Goal: Complete application form

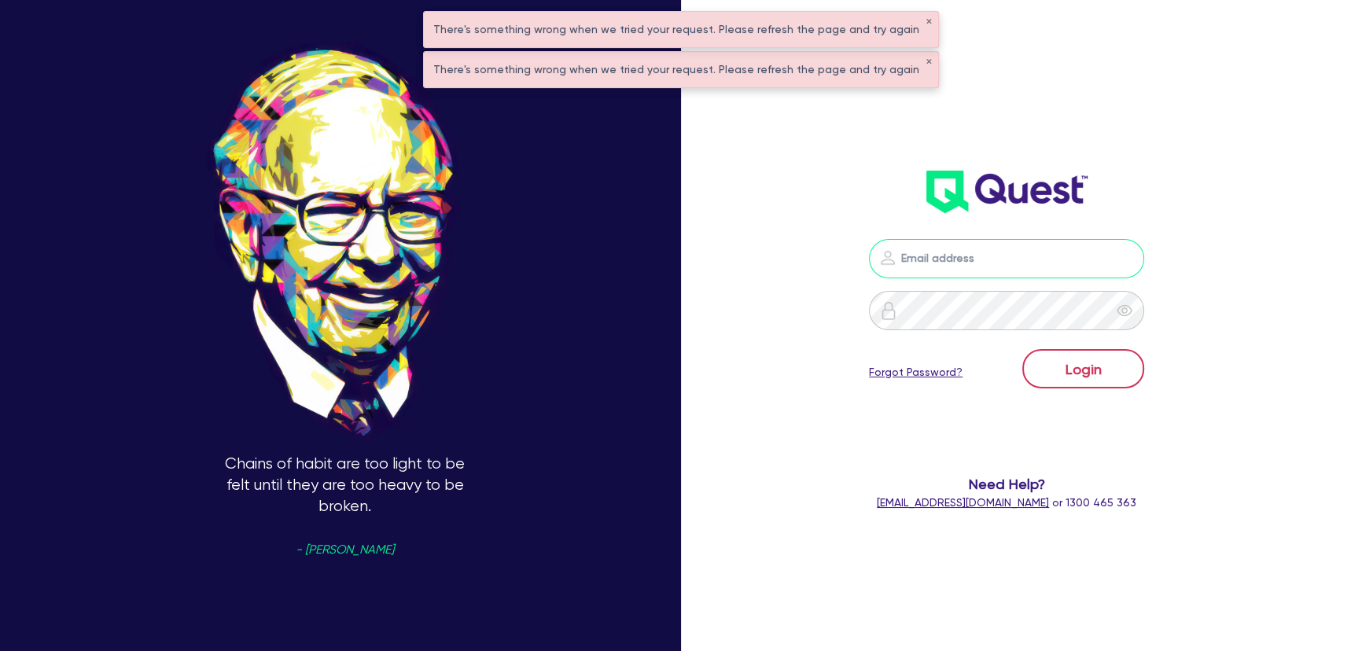
type input "[PERSON_NAME][EMAIL_ADDRESS][PERSON_NAME][DOMAIN_NAME]"
click at [1086, 353] on button "Login" at bounding box center [1083, 368] width 122 height 39
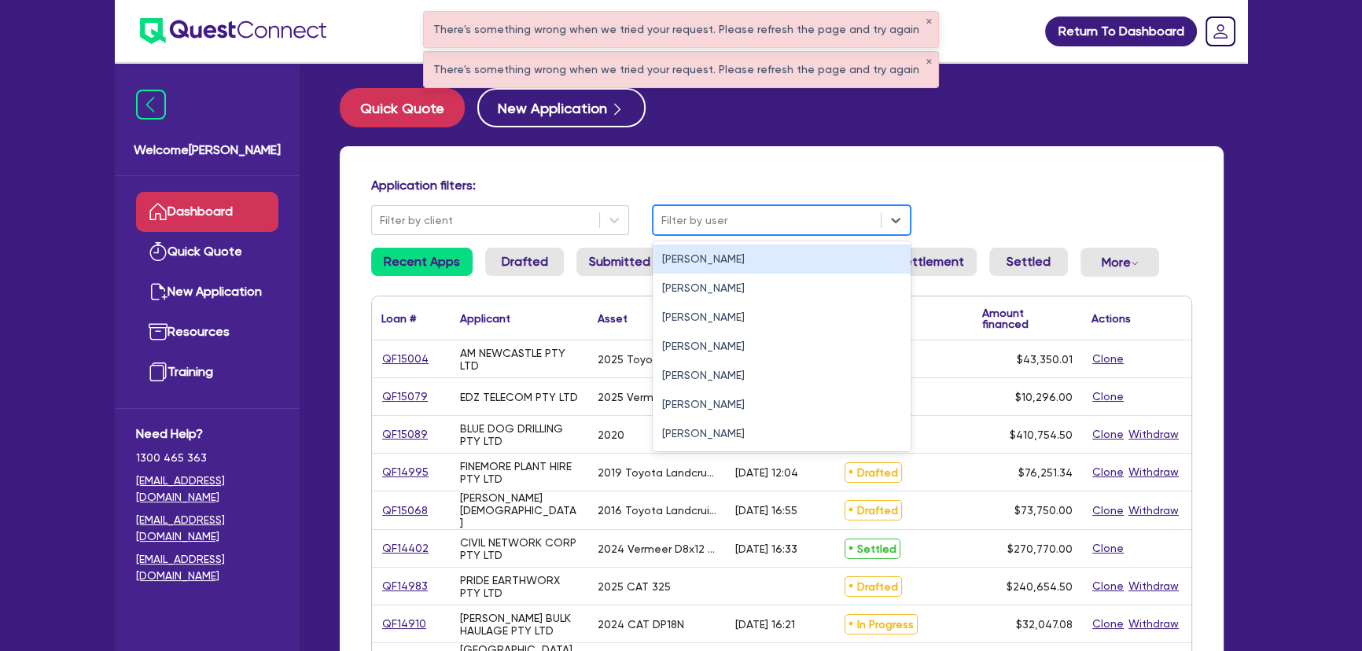
click at [727, 230] on div "Filter by user" at bounding box center [766, 221] width 227 height 26
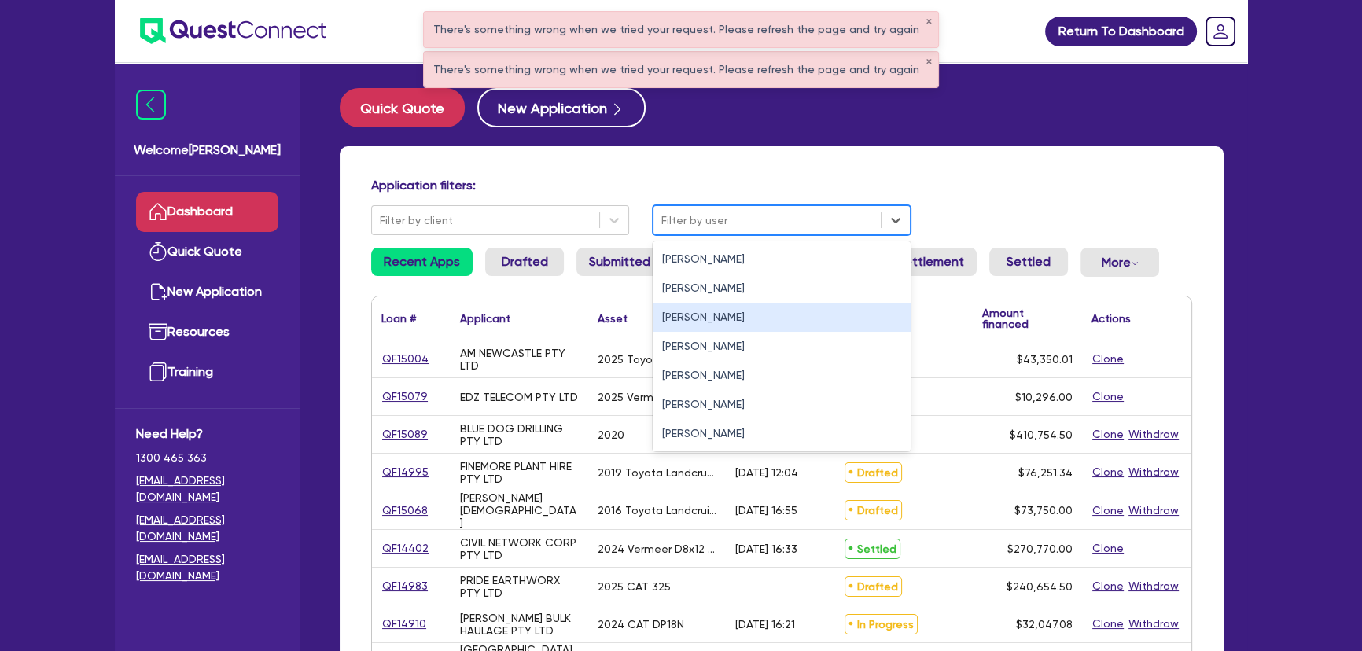
click at [705, 314] on div "[PERSON_NAME]" at bounding box center [782, 317] width 258 height 29
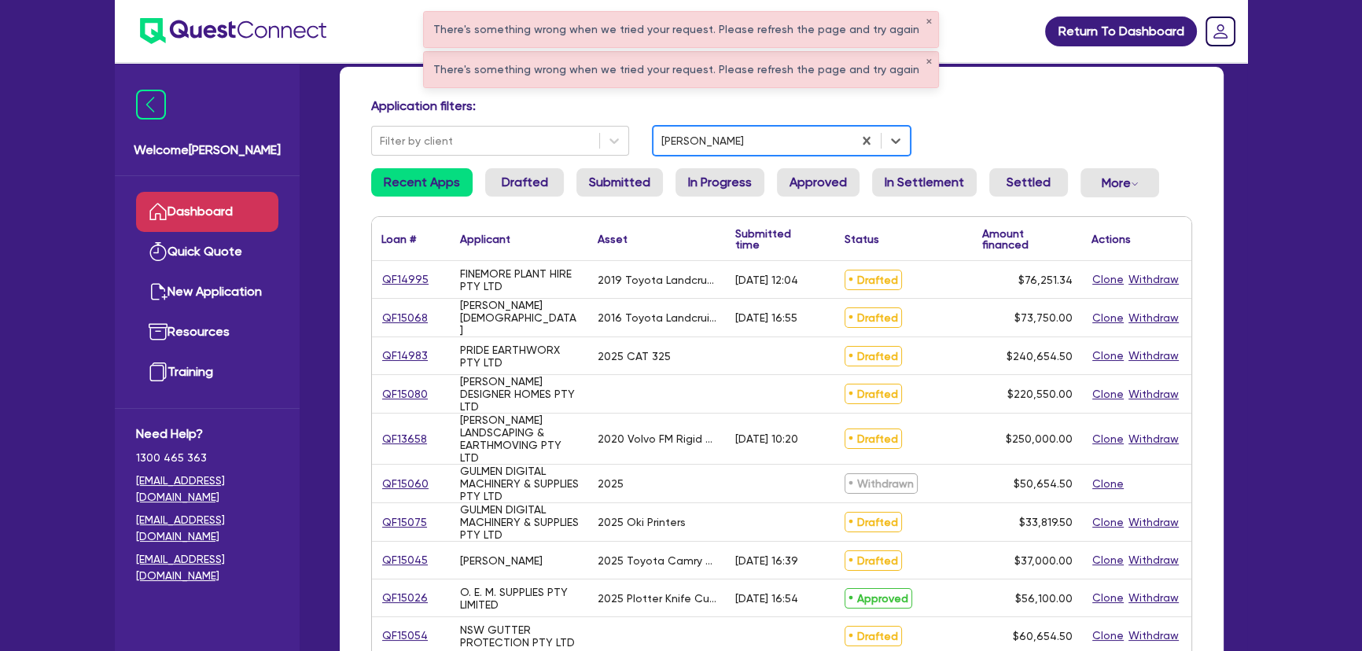
scroll to position [214, 0]
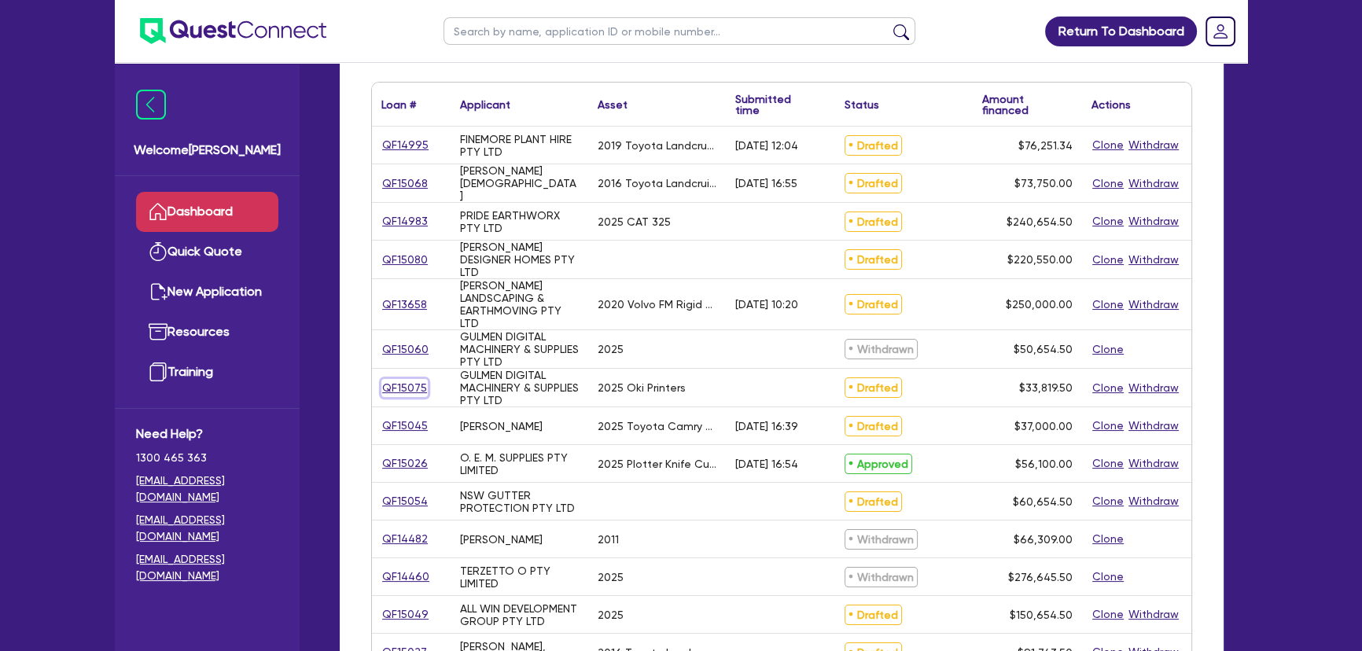
click at [394, 387] on link "QF15075" at bounding box center [404, 388] width 46 height 18
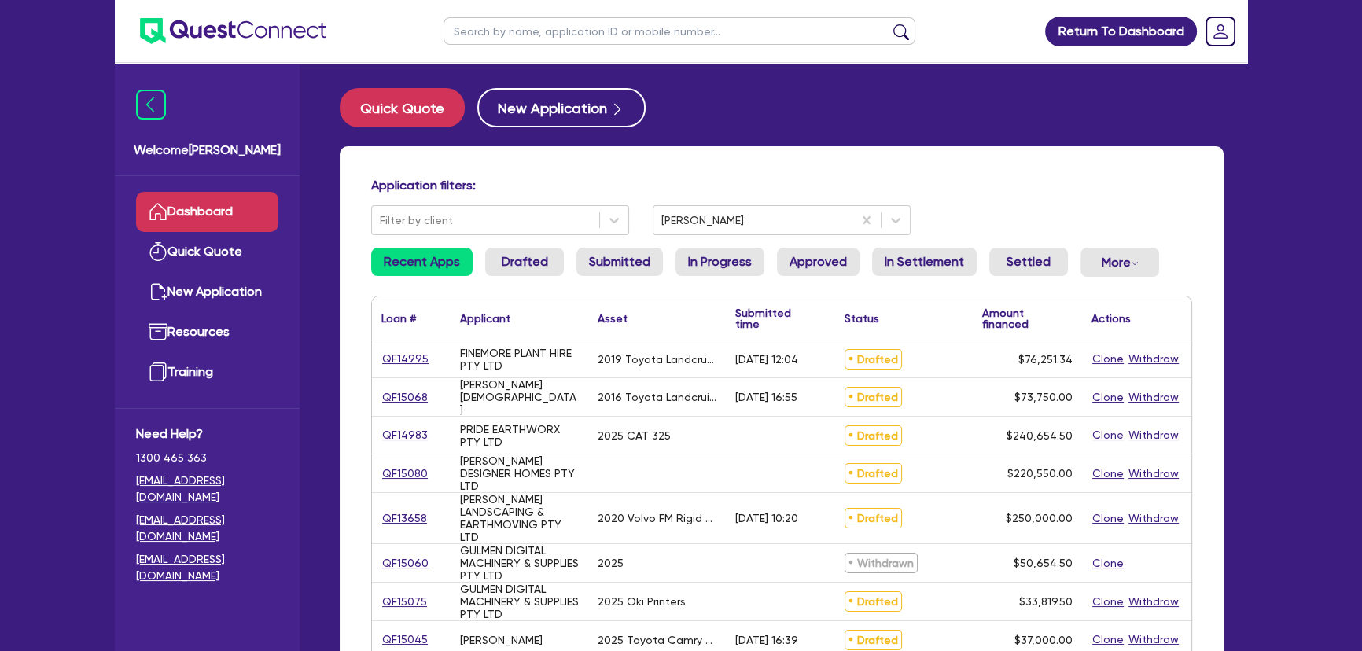
select select "SECONDARY_ASSETS"
select select "PRINTING_AND_PACKAGING_EQUIPMENT"
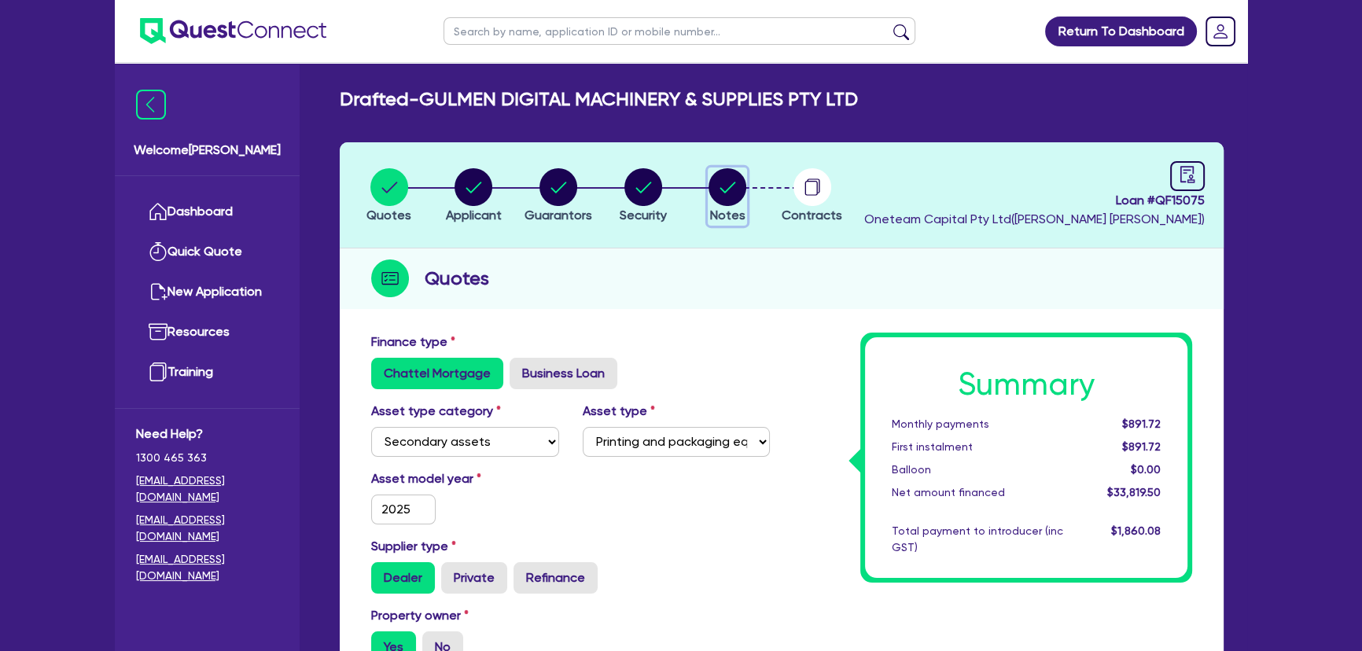
click at [723, 188] on circle "button" at bounding box center [728, 187] width 38 height 38
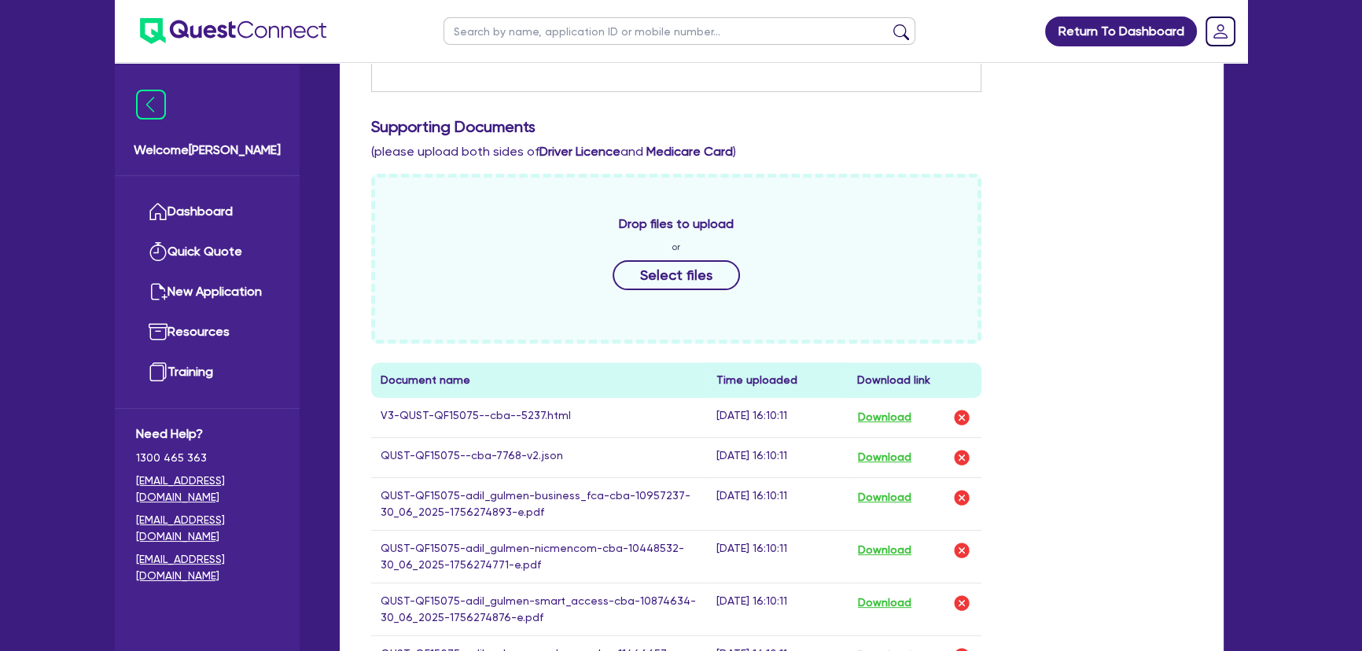
scroll to position [643, 0]
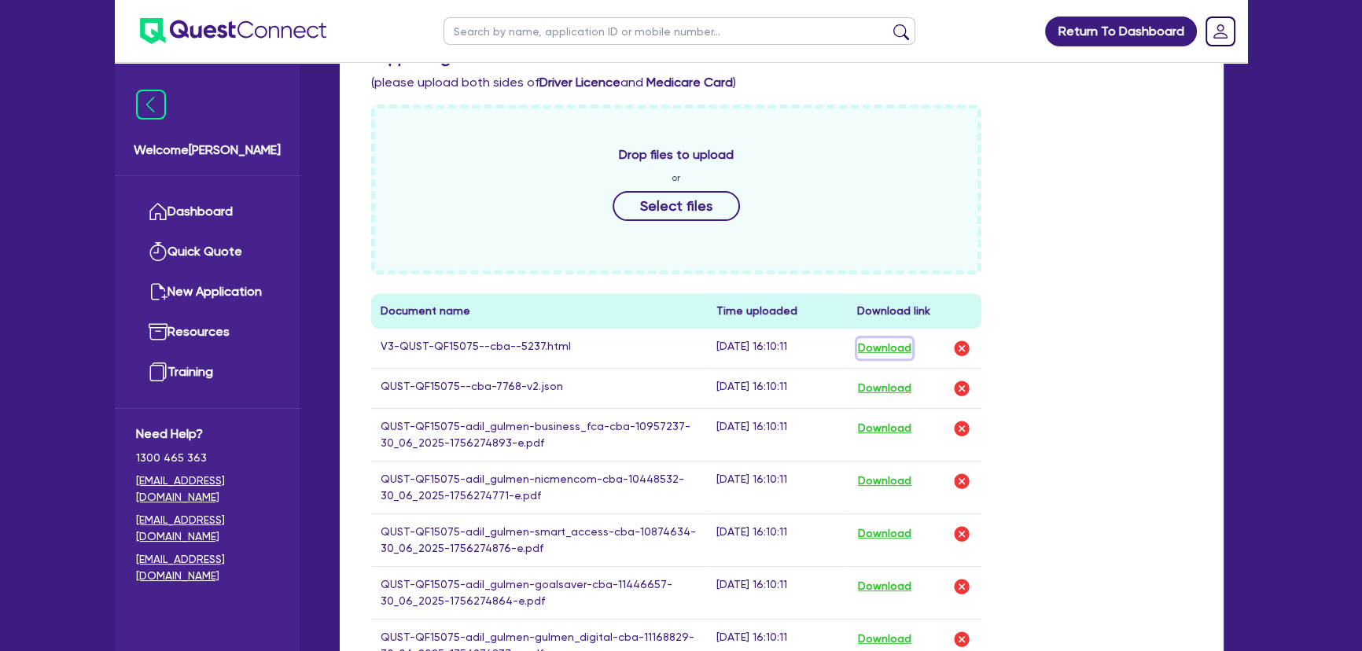
click at [895, 339] on button "Download" at bounding box center [884, 348] width 55 height 20
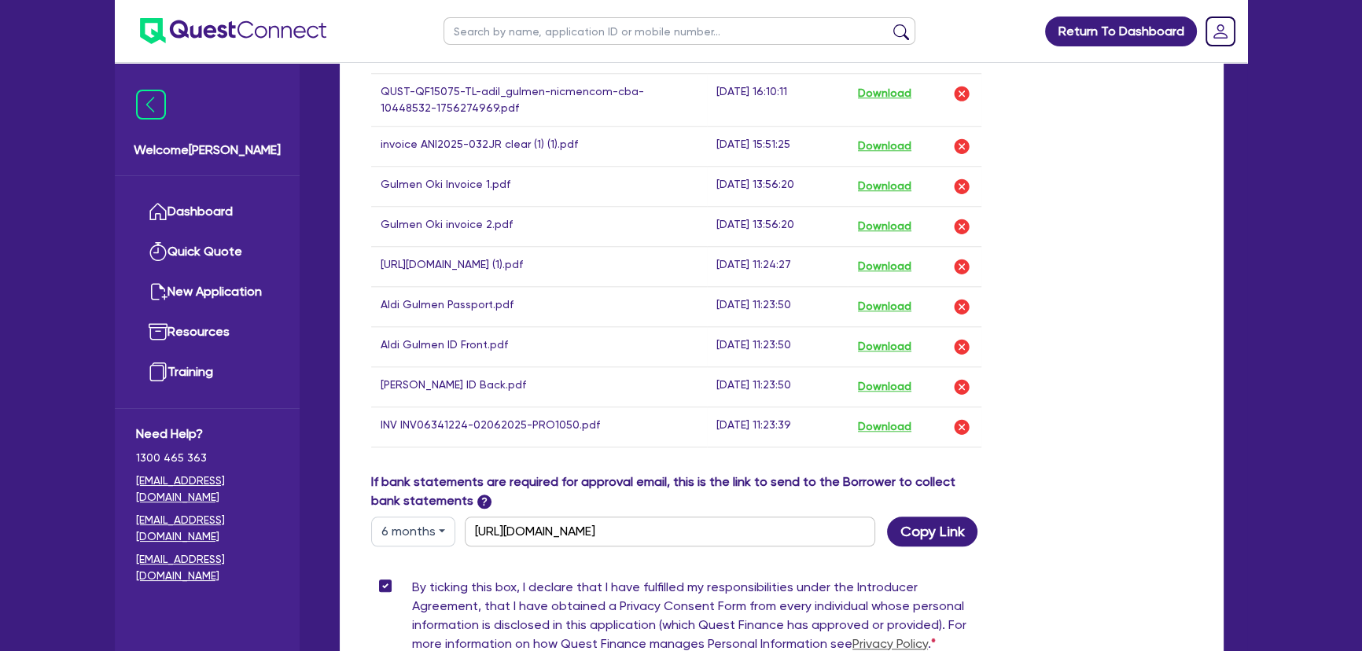
scroll to position [1930, 0]
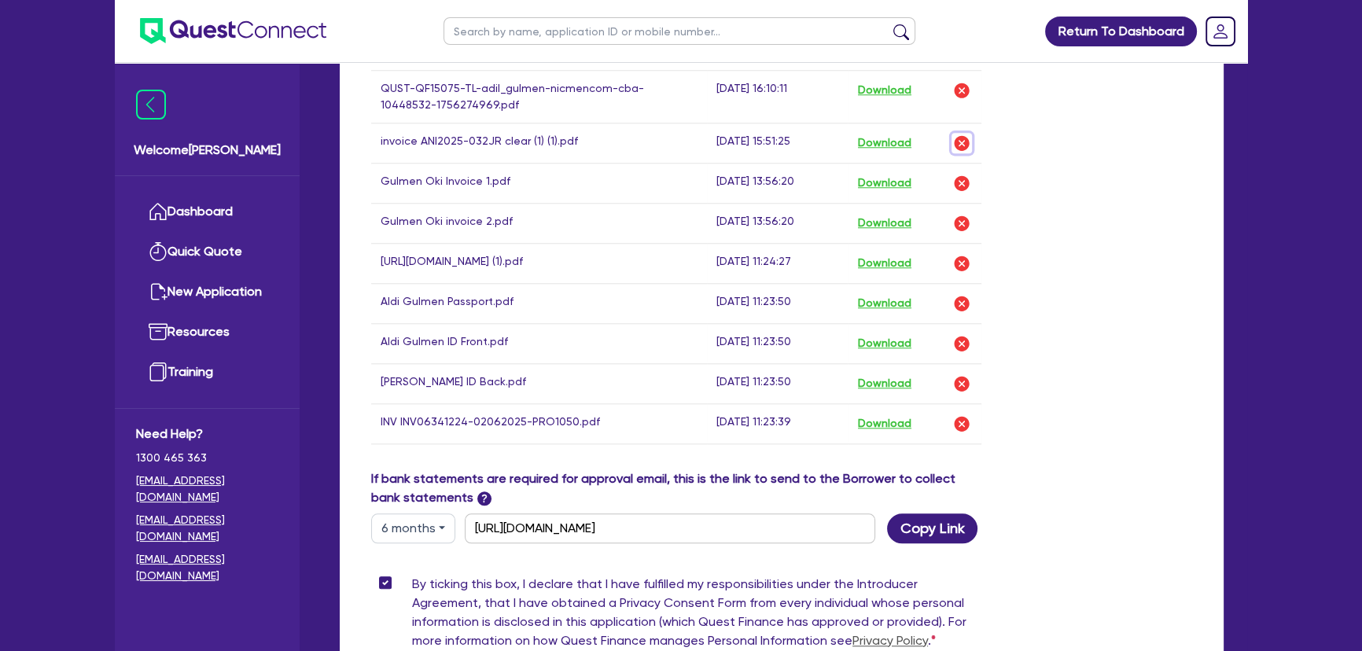
click at [961, 145] on img "button" at bounding box center [961, 143] width 19 height 19
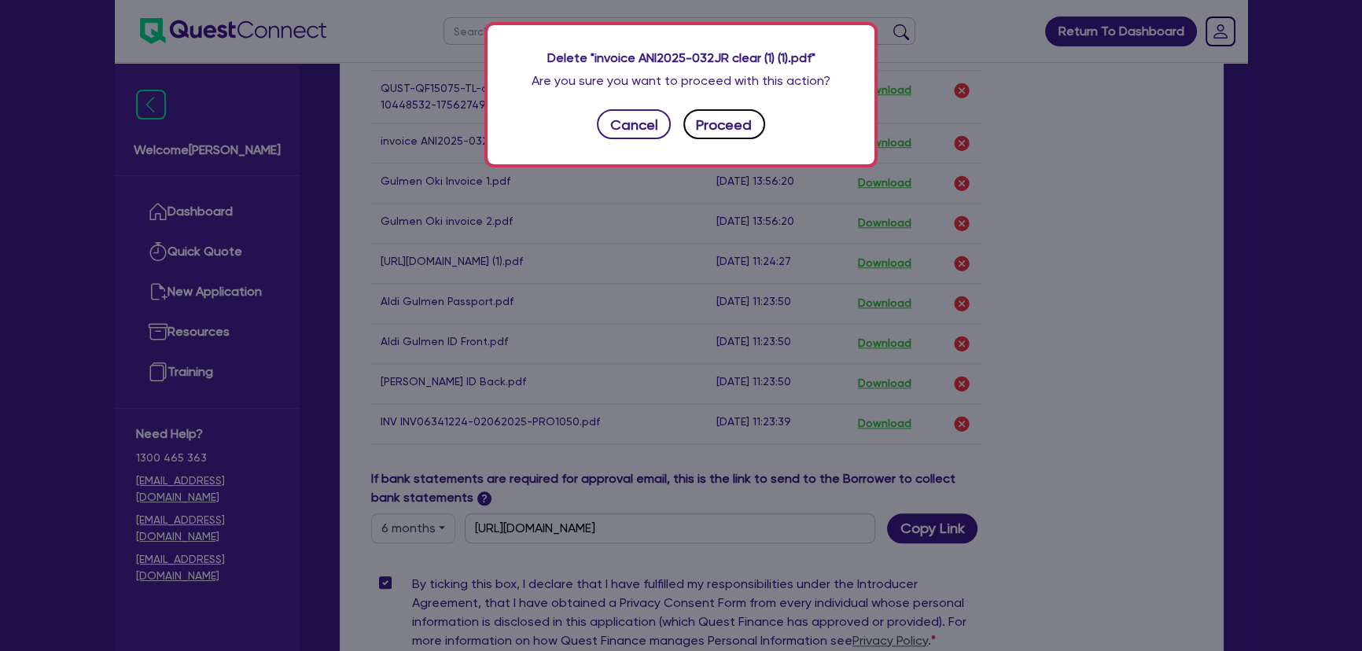
click at [758, 126] on button "Proceed" at bounding box center [724, 124] width 82 height 30
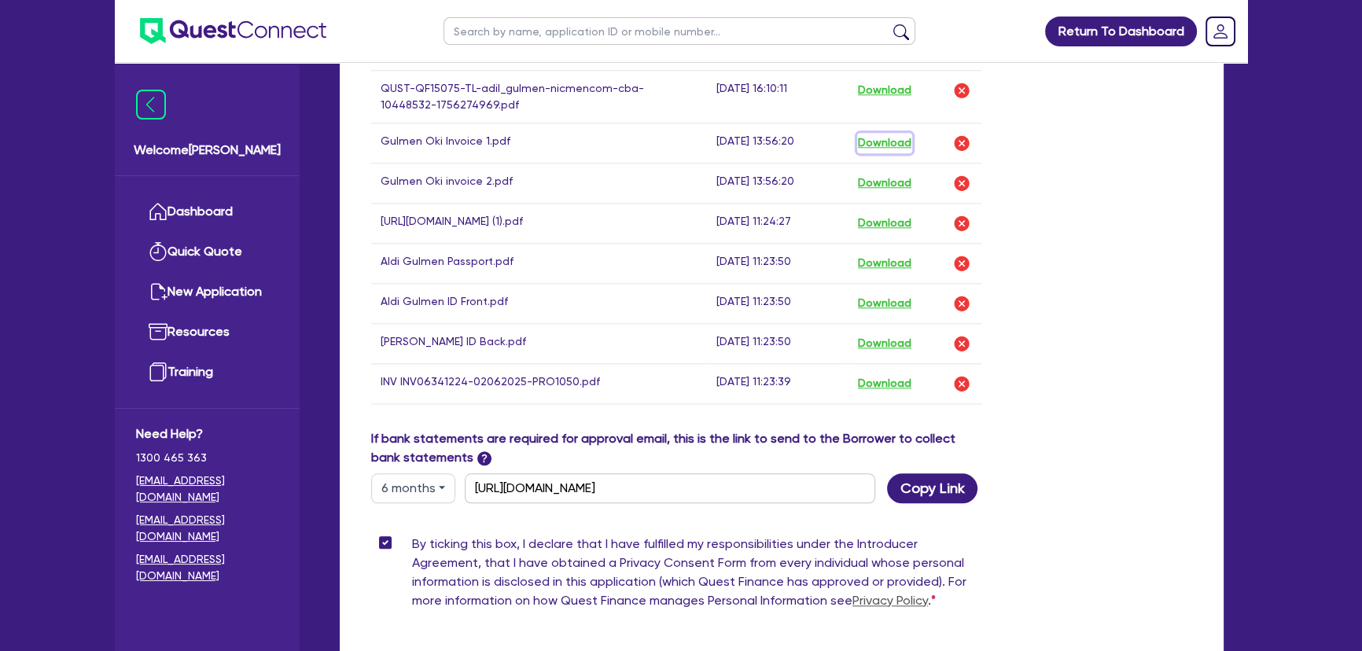
click at [891, 142] on button "Download" at bounding box center [884, 143] width 55 height 20
click at [882, 173] on button "Download" at bounding box center [884, 183] width 55 height 20
click at [879, 391] on button "Download" at bounding box center [884, 384] width 55 height 20
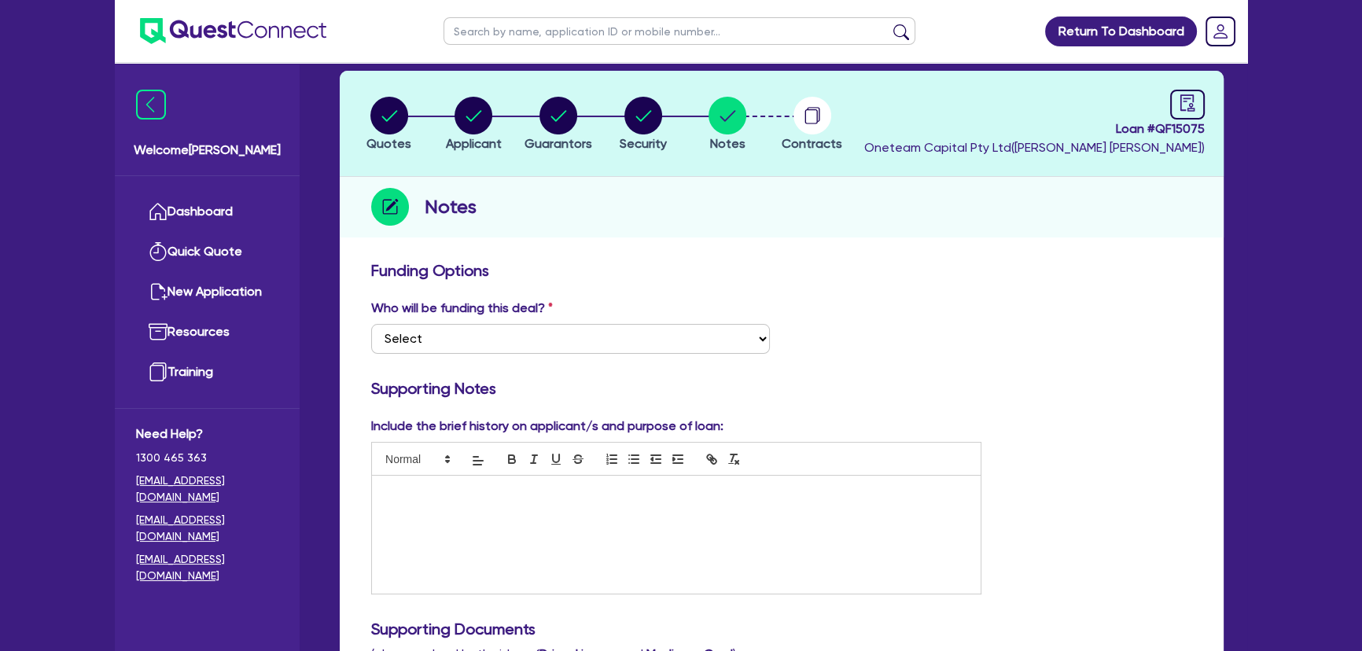
scroll to position [71, 0]
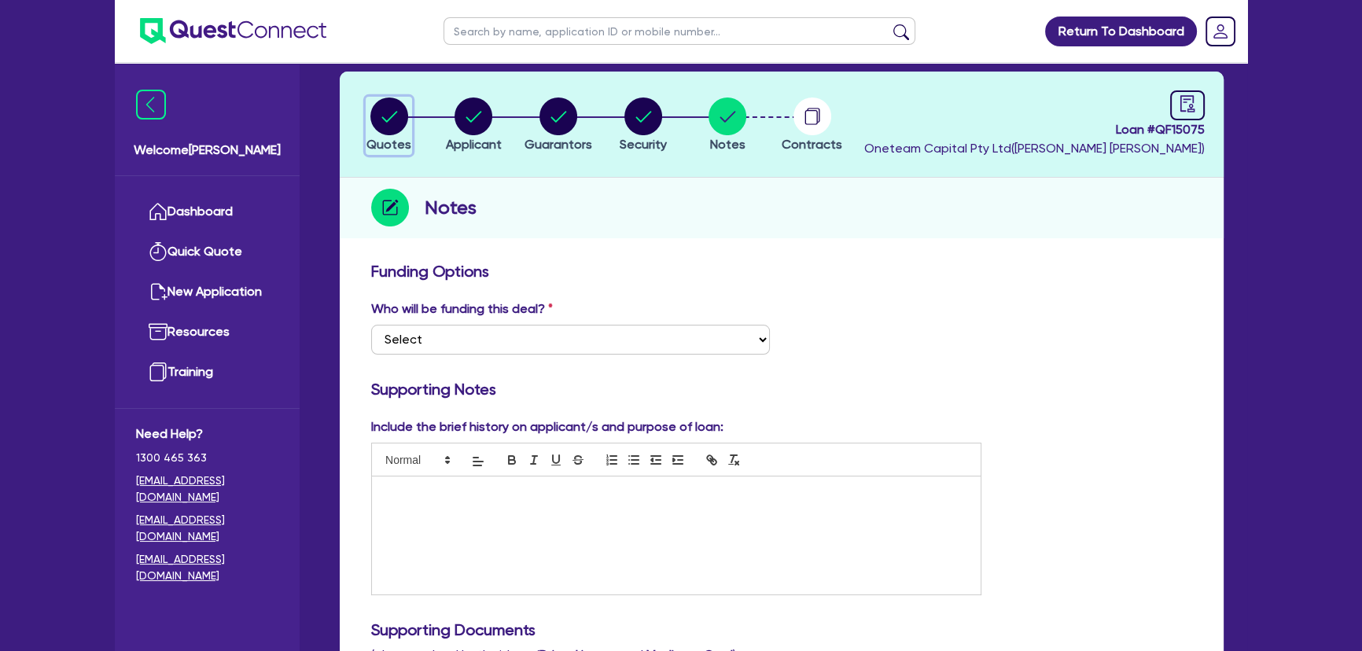
click at [393, 121] on circle "button" at bounding box center [389, 117] width 38 height 38
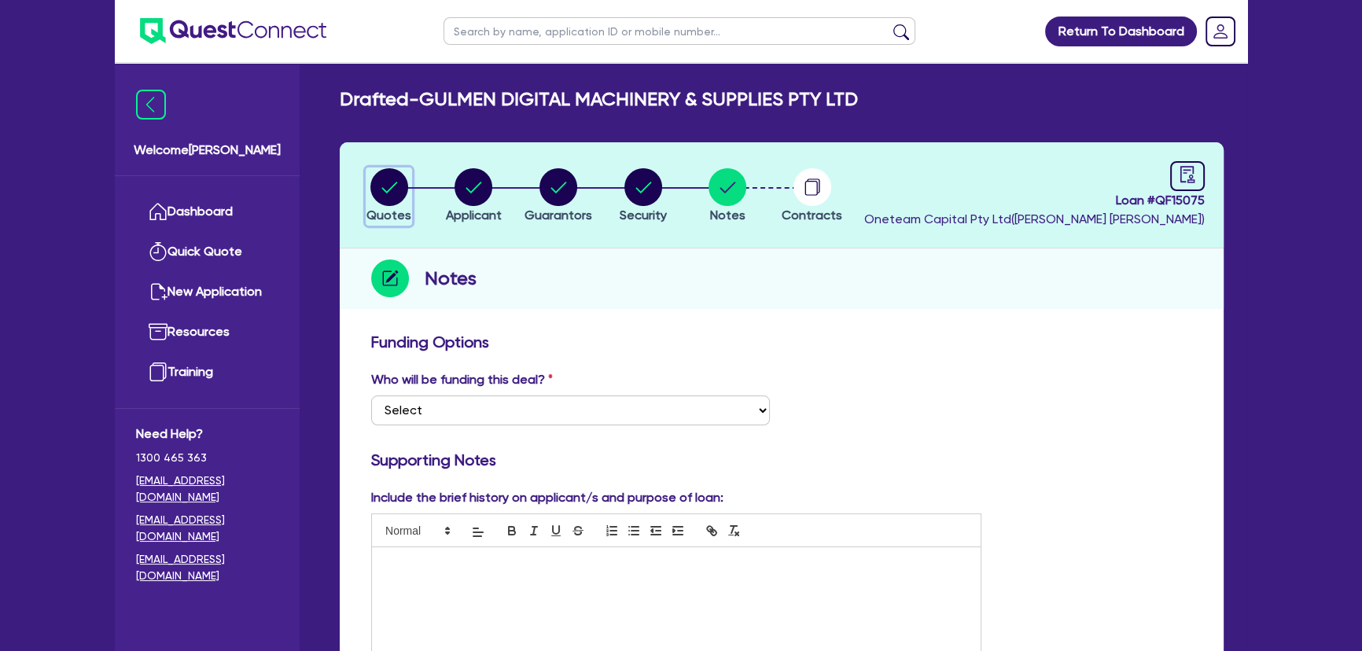
select select "SECONDARY_ASSETS"
select select "PRINTING_AND_PACKAGING_EQUIPMENT"
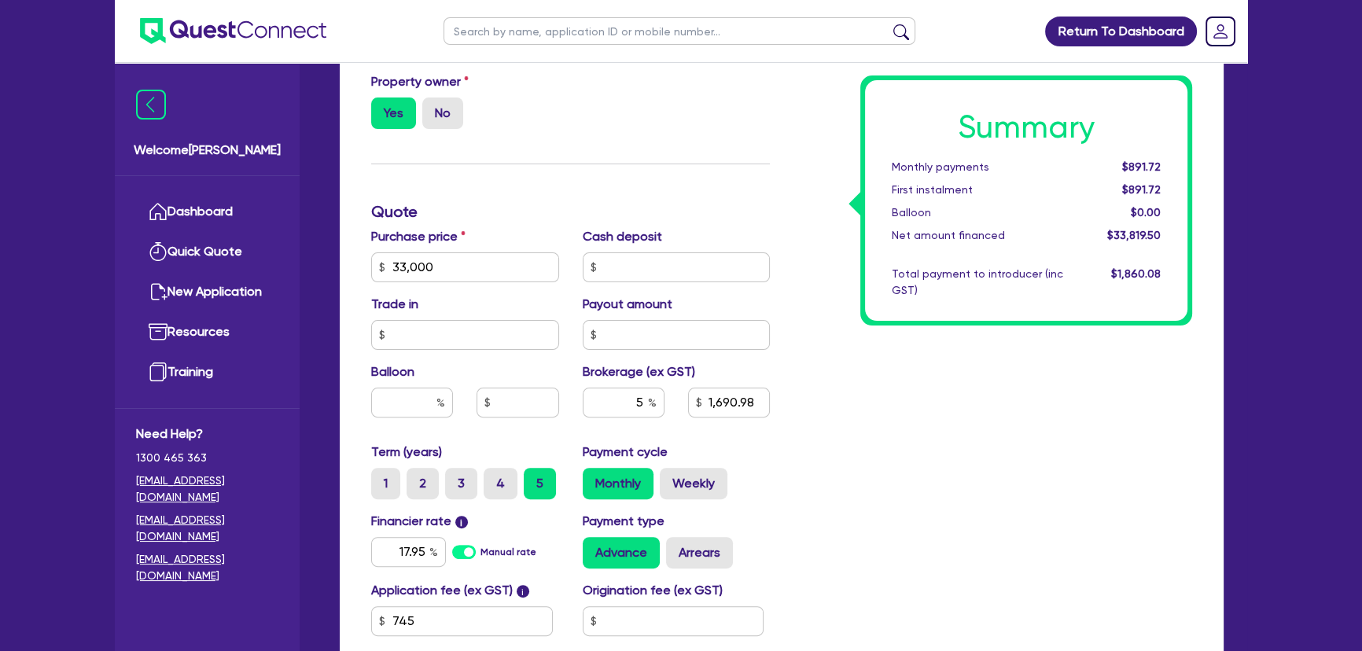
scroll to position [429, 0]
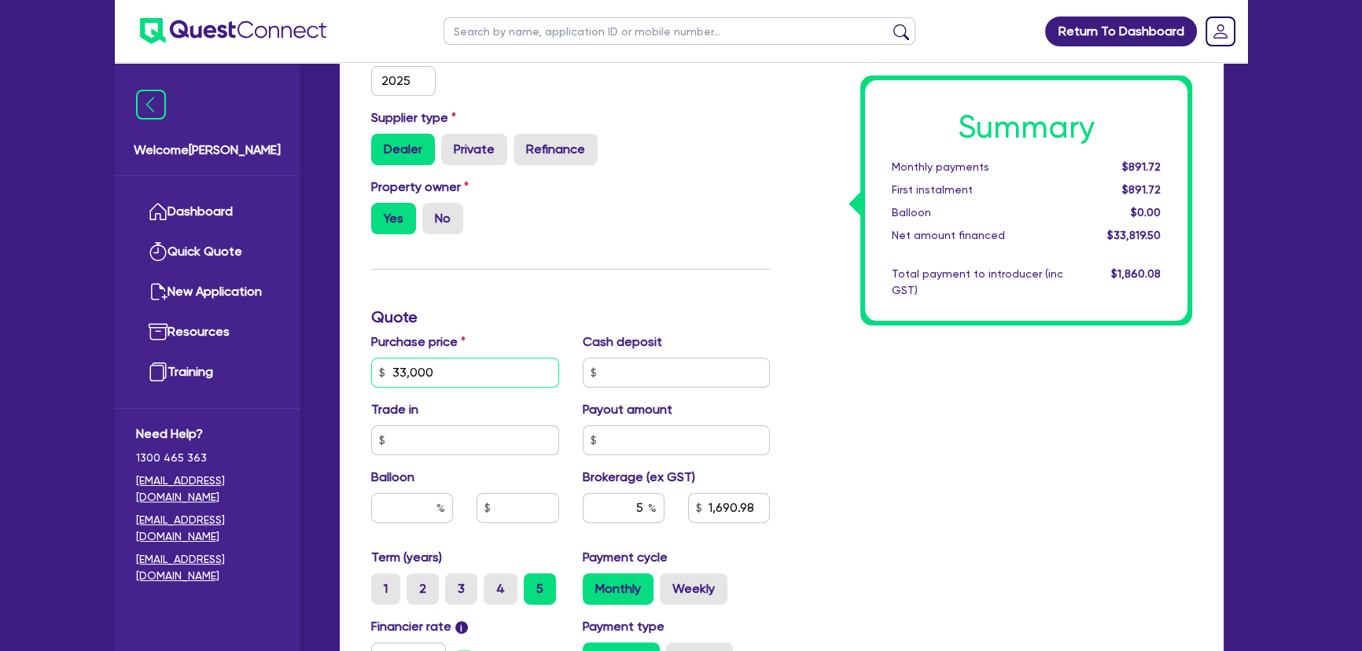
drag, startPoint x: 455, startPoint y: 368, endPoint x: 319, endPoint y: 366, distance: 136.1
click at [319, 366] on div "Drafted - GULMEN DIGITAL MACHINERY & SUPPLIES PTY LTD Quotes Applicant [GEOGRAP…" at bounding box center [781, 290] width 931 height 1263
paste input "925.94"
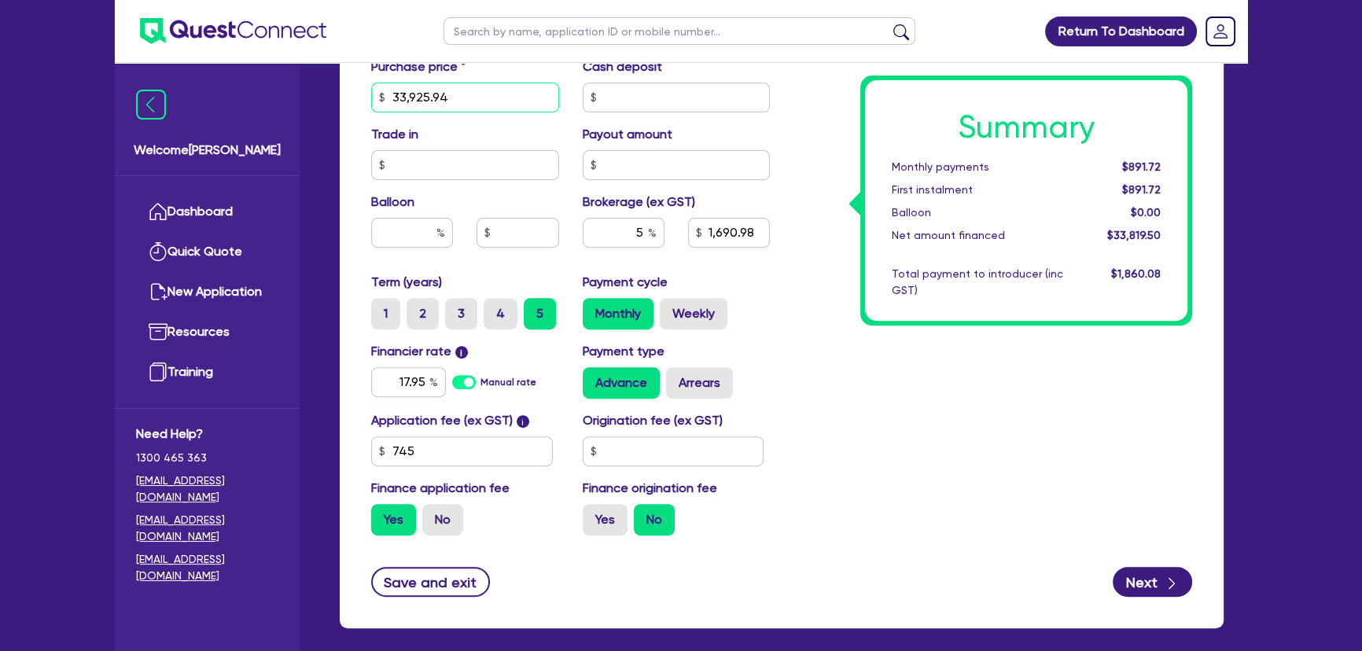
type input "33,925.94"
click at [883, 400] on div "Summary Monthly payments $891.72 First instalment $891.72 Balloon $0.00 Net amo…" at bounding box center [993, 88] width 422 height 919
type input "1,737.27"
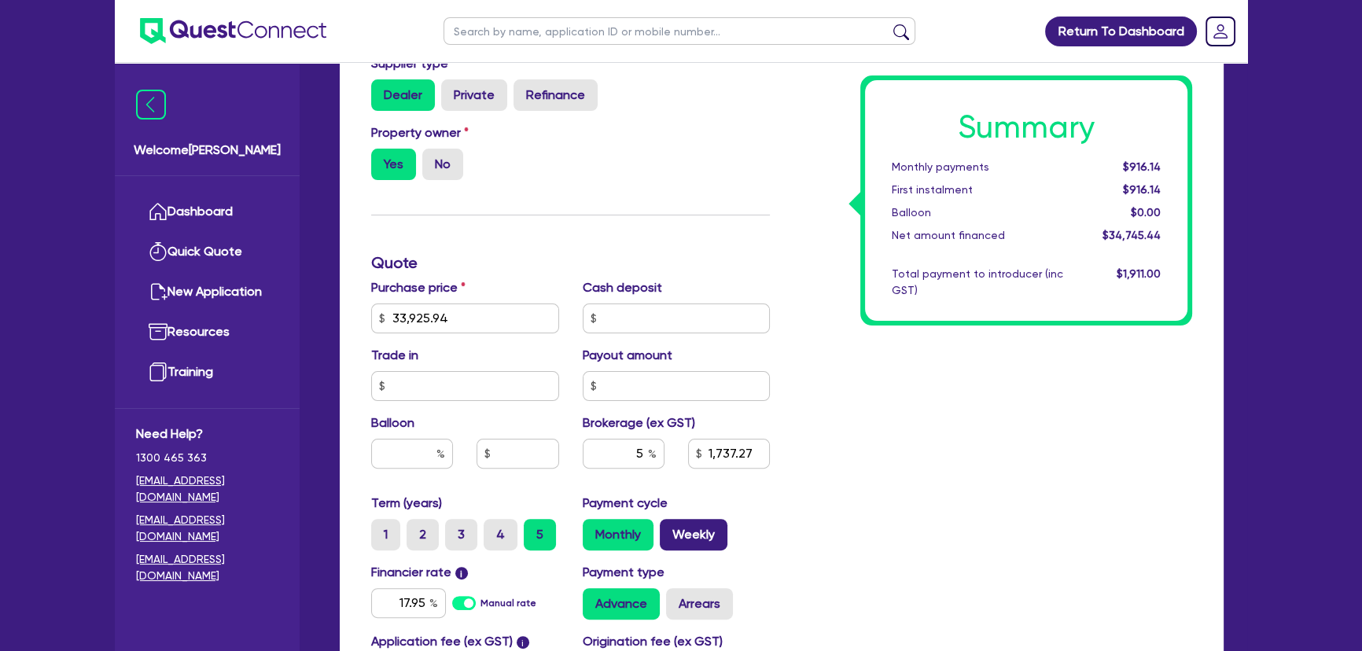
scroll to position [632, 0]
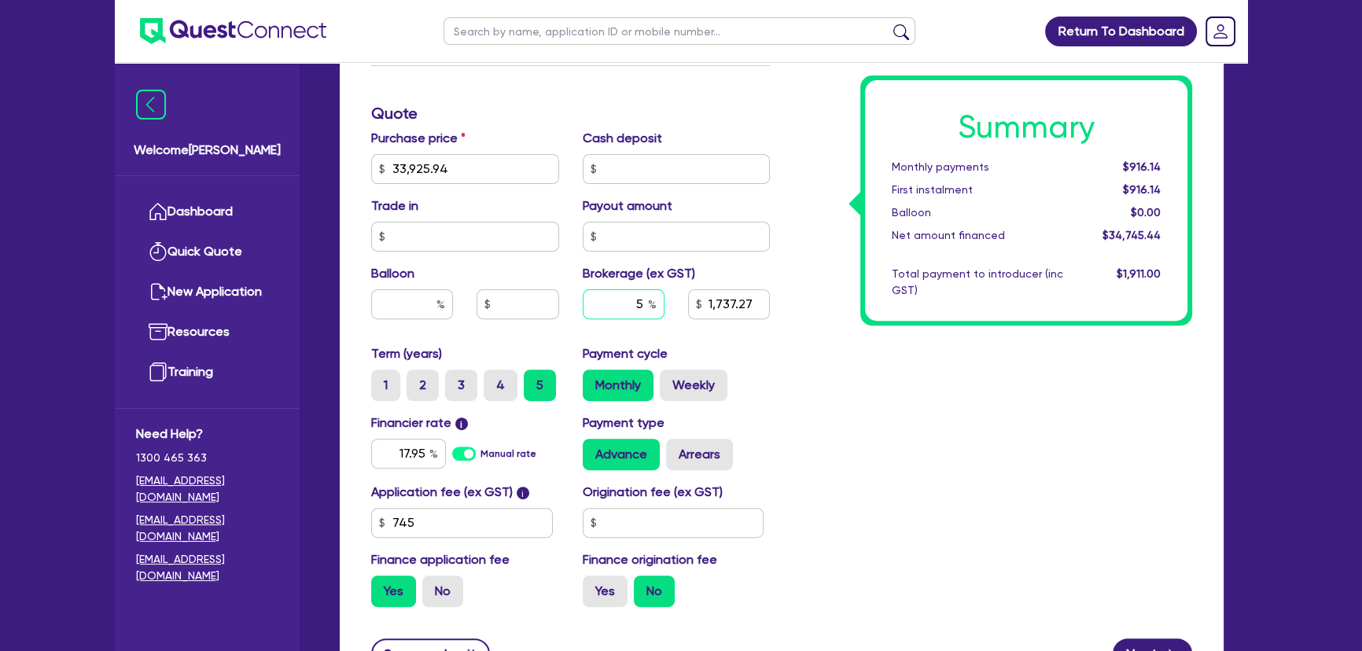
click at [617, 309] on input "5" at bounding box center [624, 304] width 82 height 30
type input "3"
click at [995, 417] on div "Summary Monthly payments $916.14 First instalment $916.14 Balloon $0.00 Net amo…" at bounding box center [993, 159] width 422 height 919
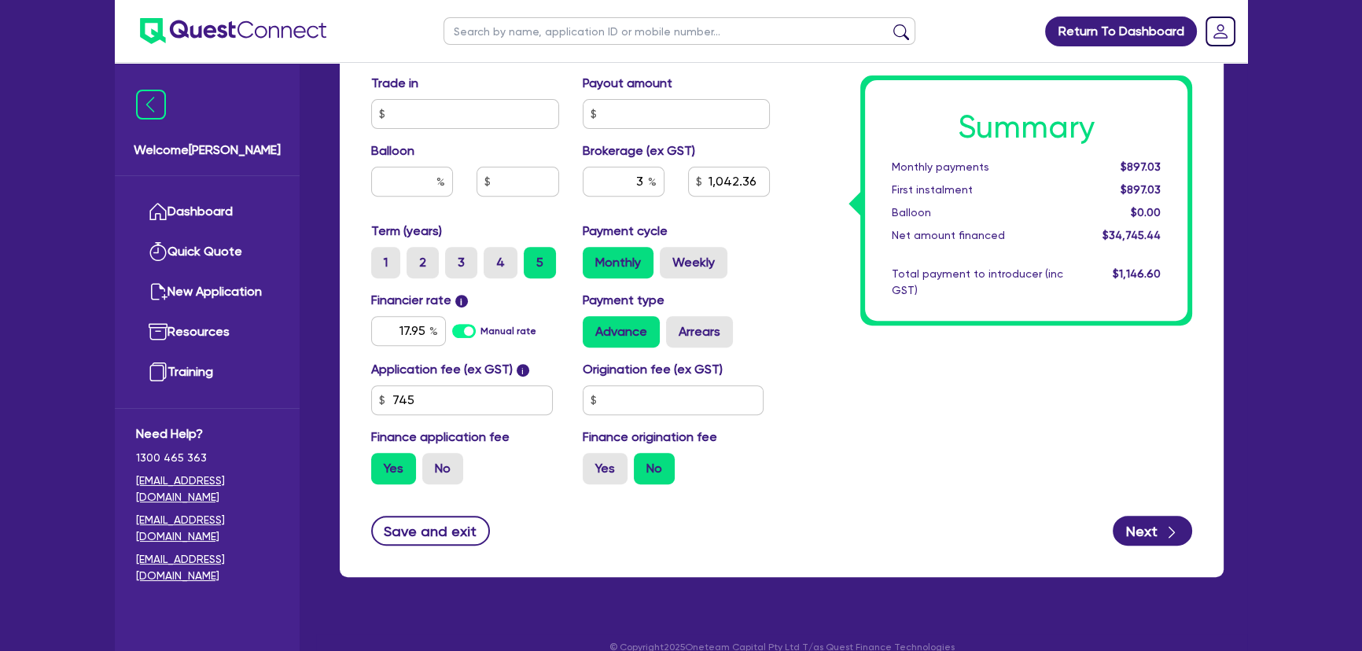
scroll to position [775, 0]
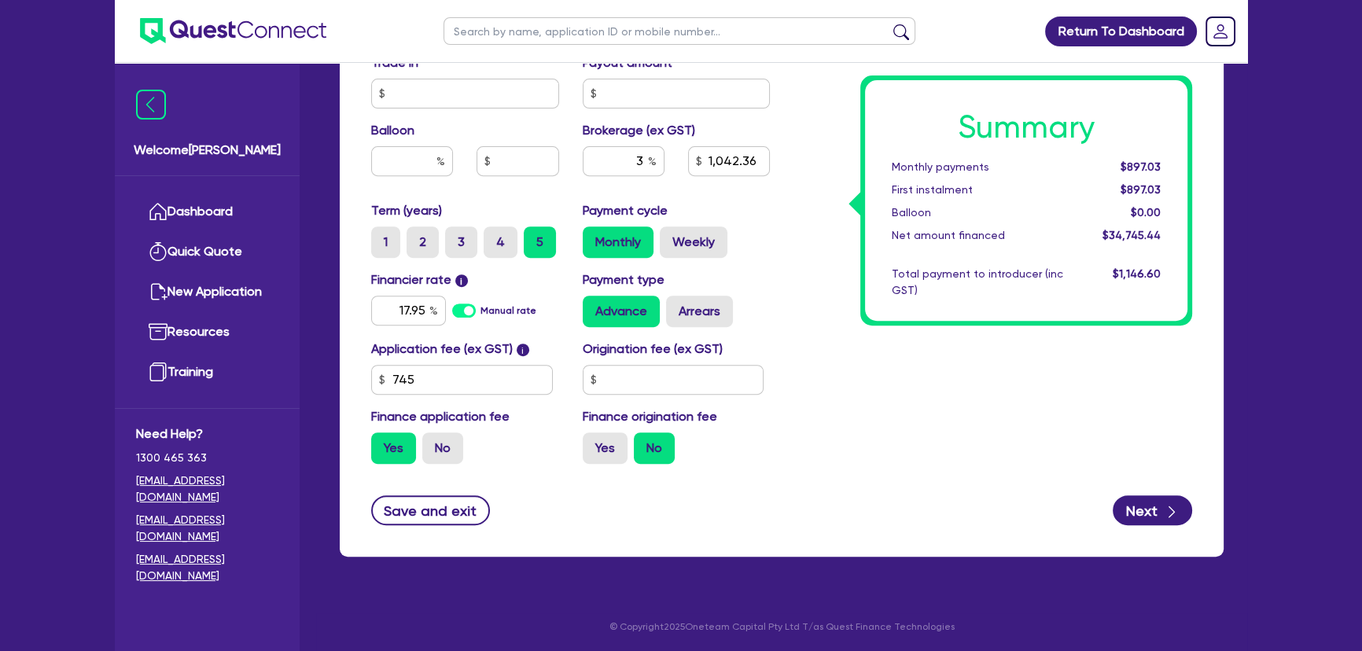
click at [1153, 524] on div "Finance type Chattel Mortgage Business Loan Asset type category Select Cars and…" at bounding box center [782, 52] width 884 height 1007
click at [1148, 518] on button "Next" at bounding box center [1152, 510] width 79 height 30
type input "1,042.36"
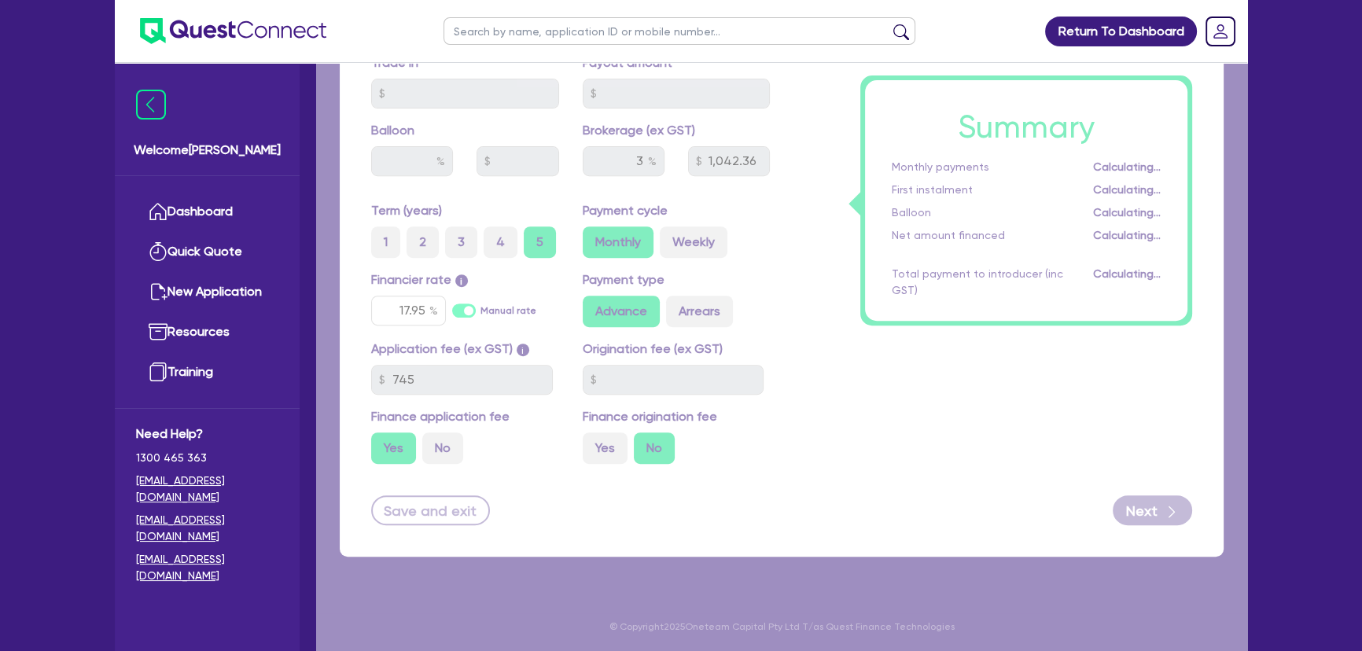
select select "COMPANY"
select select "MANUFACTURING"
select select "PRINTING"
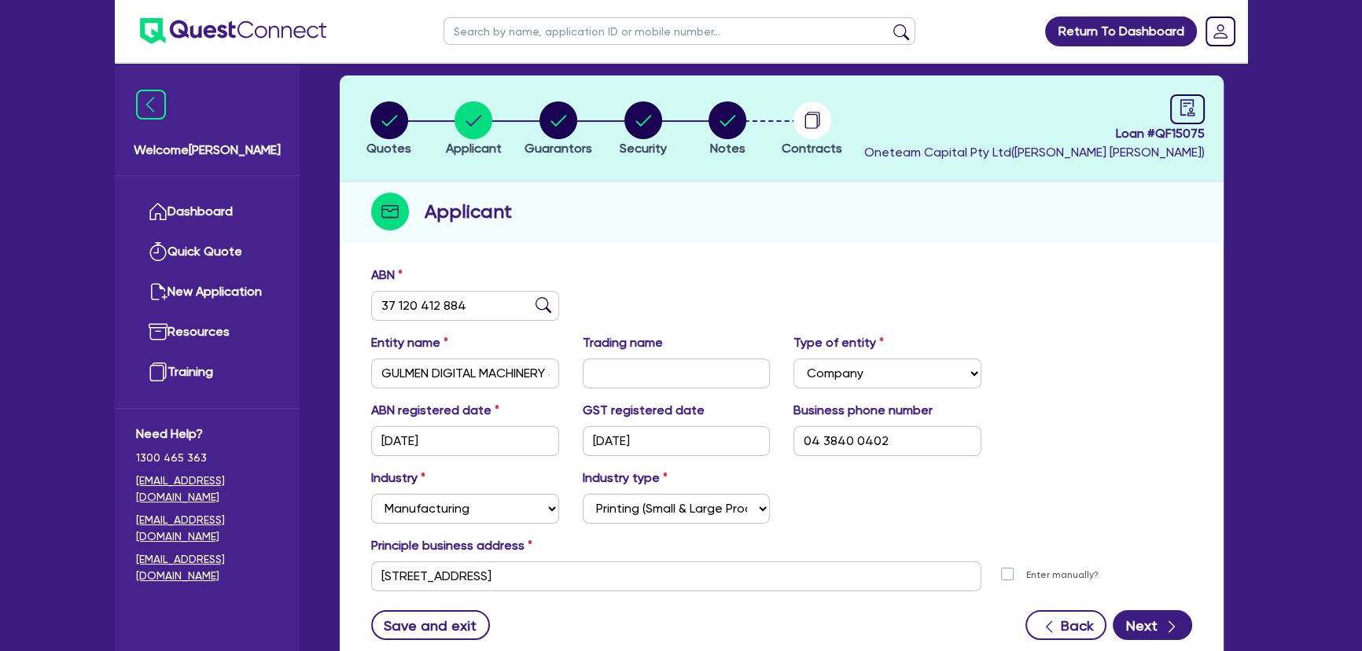
scroll to position [182, 0]
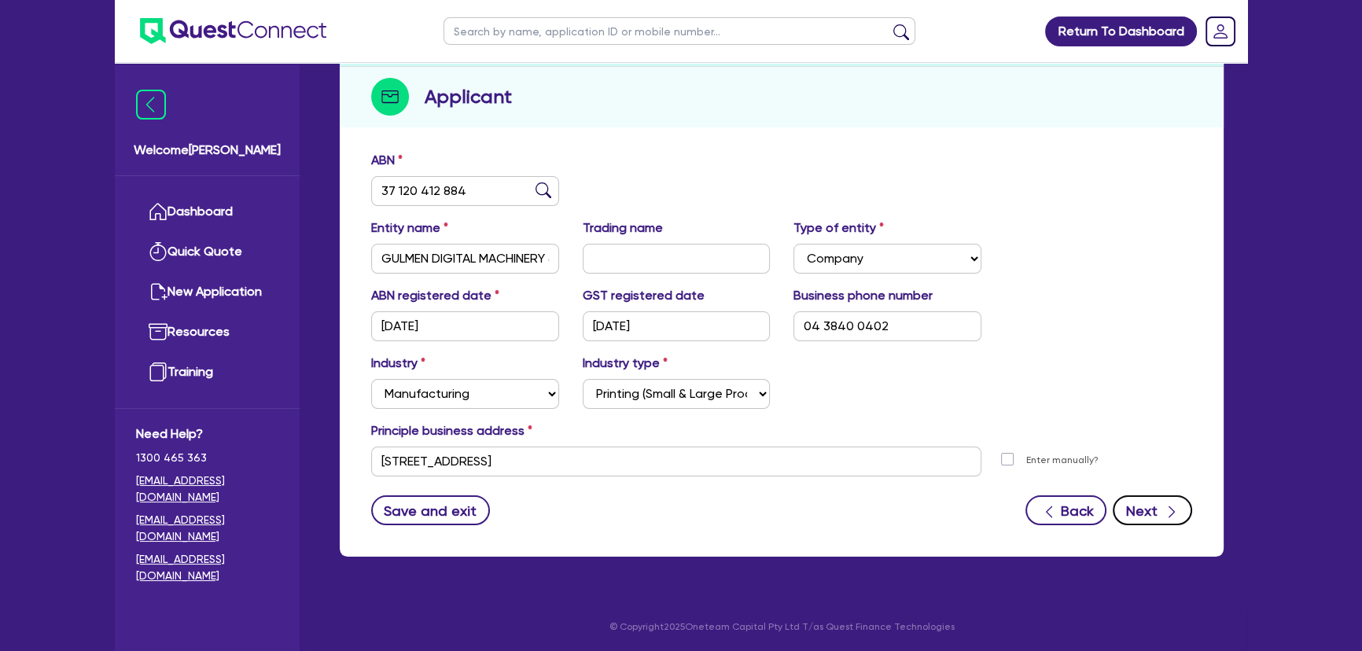
click at [1147, 513] on button "Next" at bounding box center [1152, 510] width 79 height 30
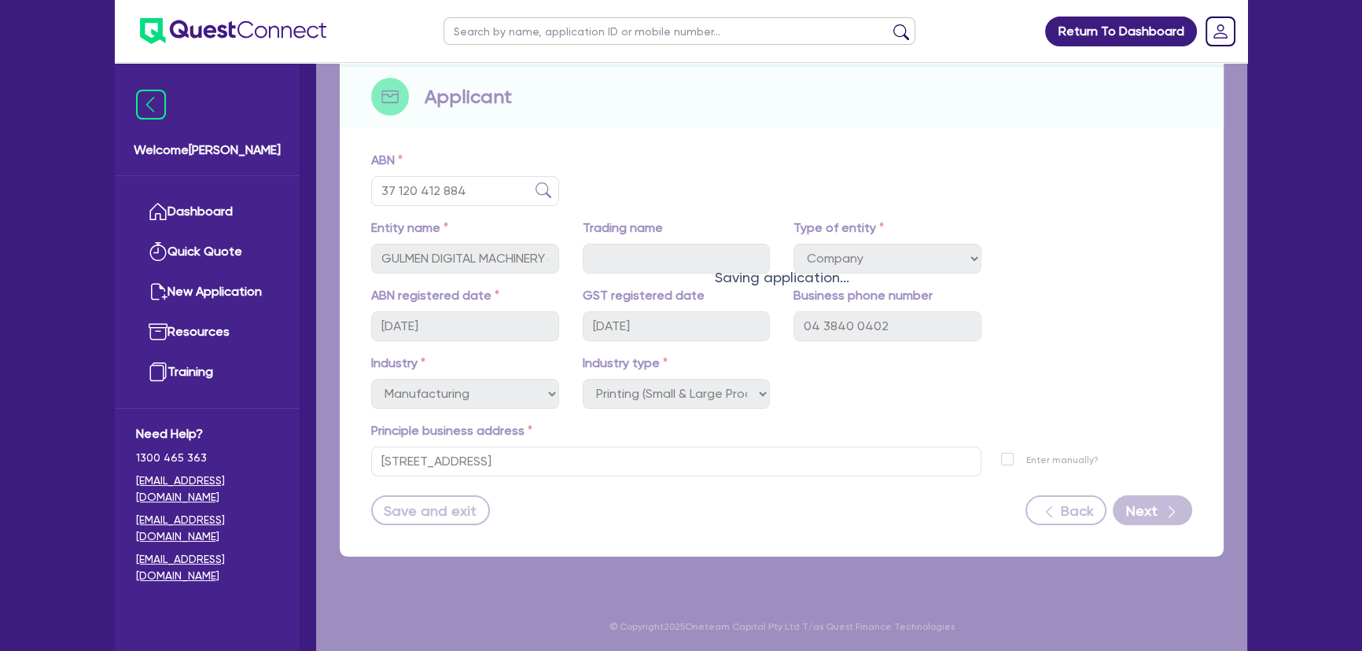
select select "MR"
select select "VIC"
select select "MARRIED"
select select "PROPERTY"
select select "CASH"
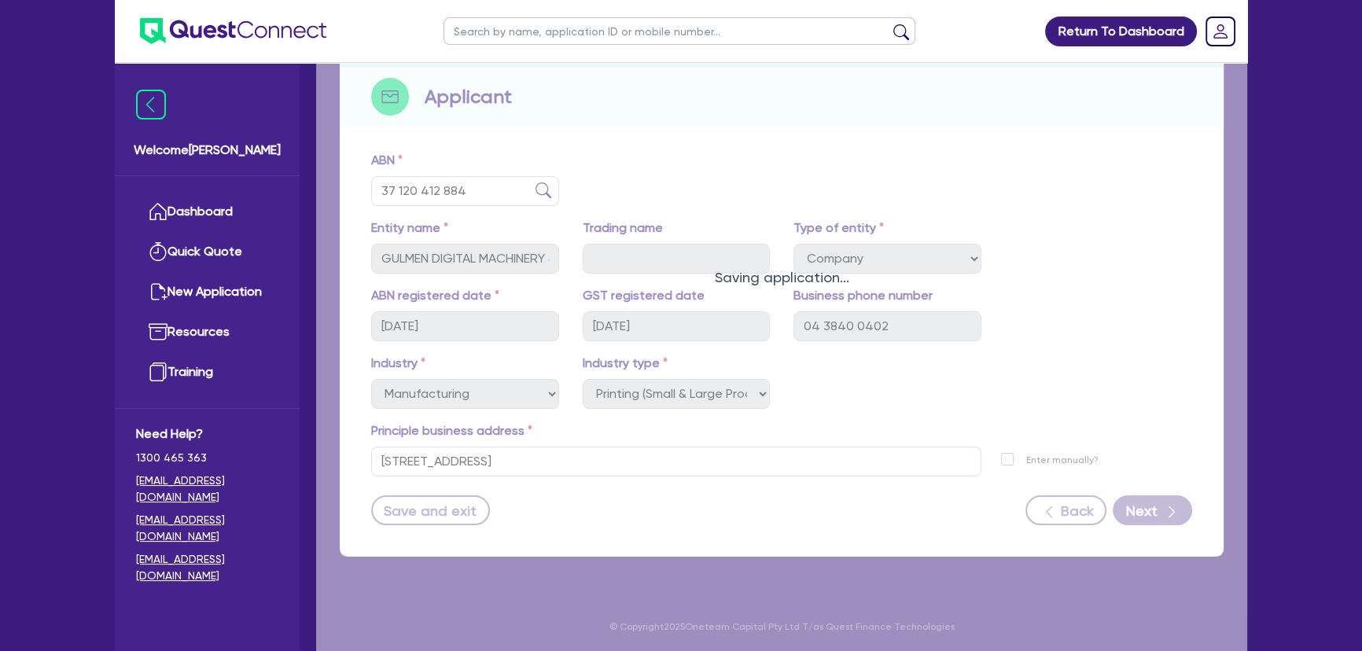
select select "EQUIPMENT"
select select "HOUSEHOLD_PERSONAL"
select select "TRUCK"
select select "VEHICLE"
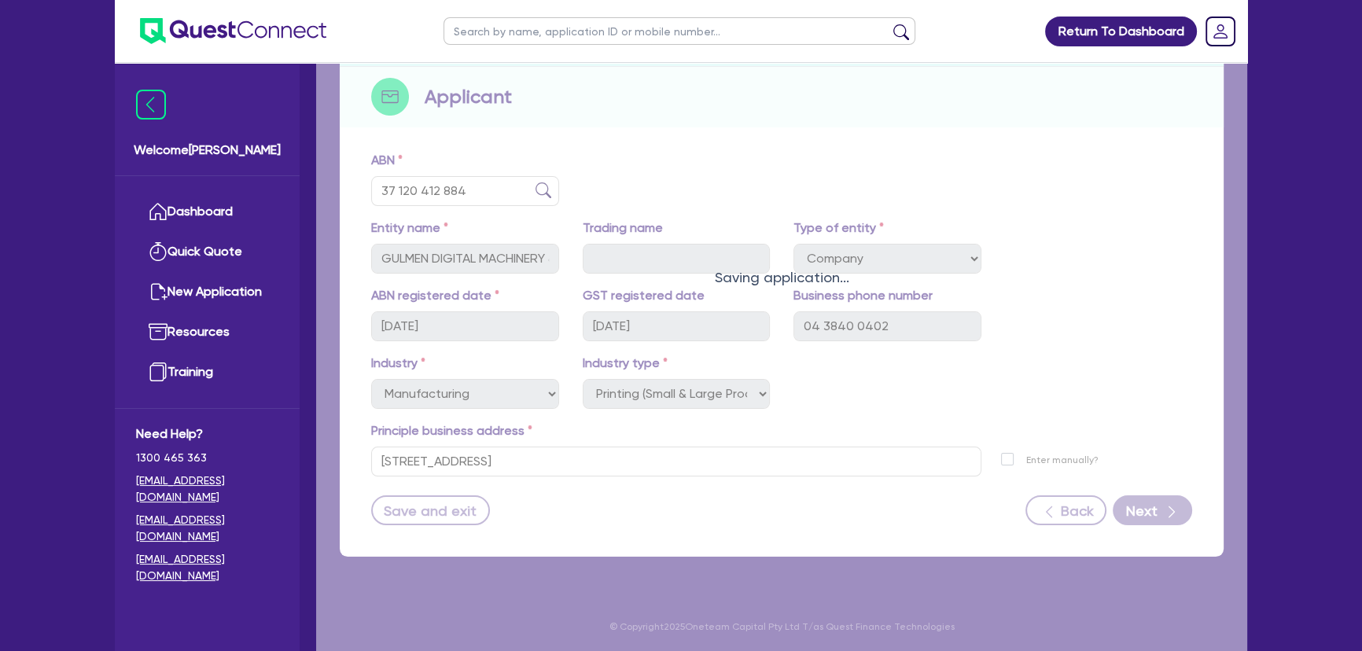
select select "VEHICLE"
select select "MORTGAGE"
select select "OTHER"
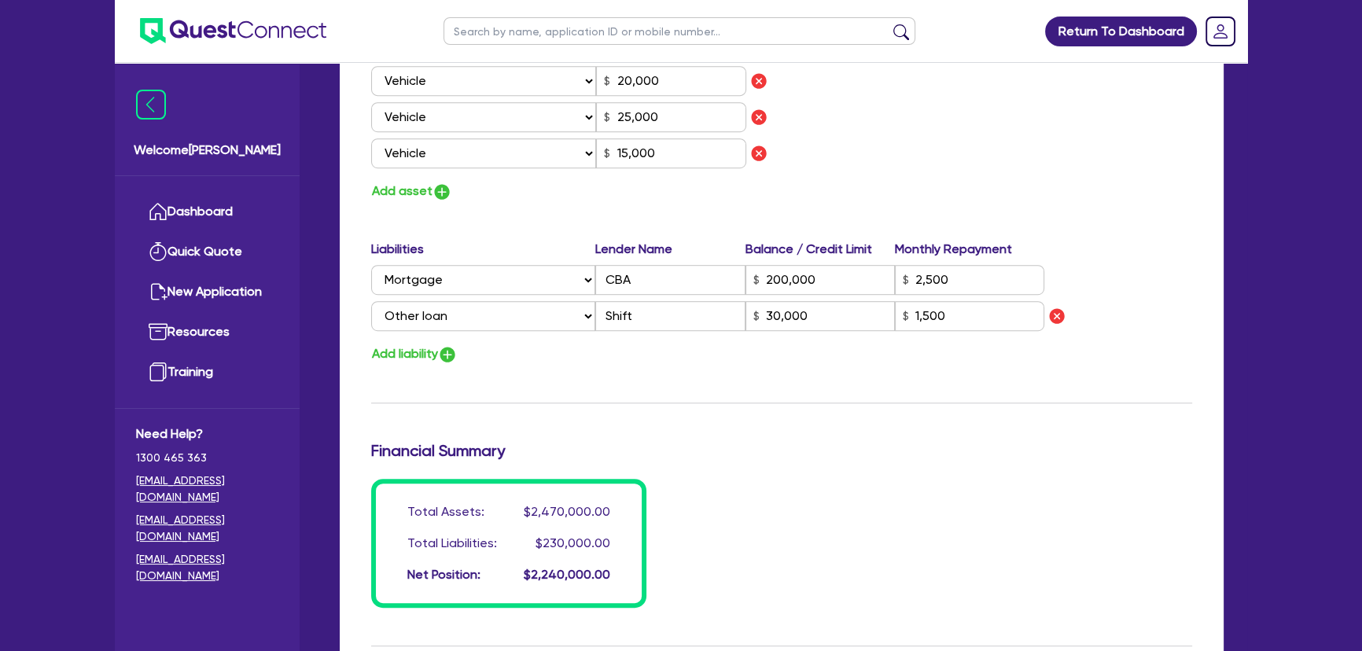
scroll to position [1215, 0]
click at [457, 359] on img "button" at bounding box center [447, 353] width 19 height 19
type input "2"
type input "0438 400 402"
type input "1,100,000"
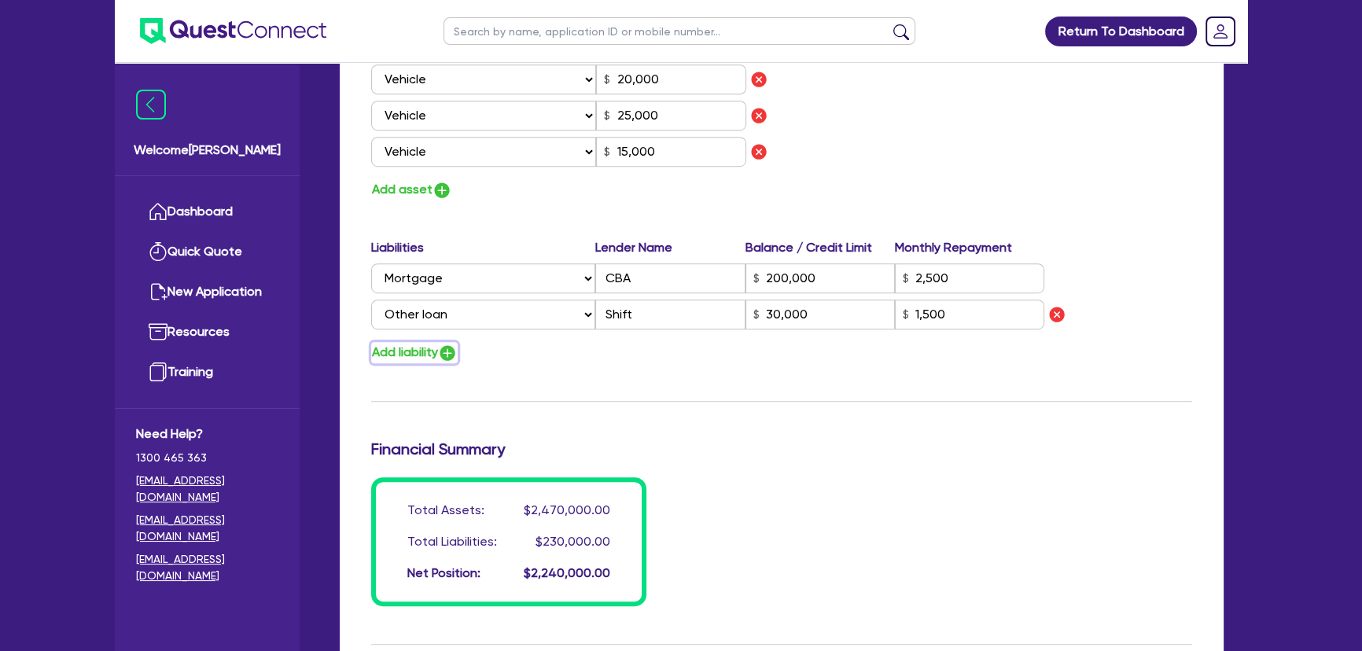
type input "200,000"
type input "1,000,000"
type input "50,000"
type input "45,000"
type input "15,000"
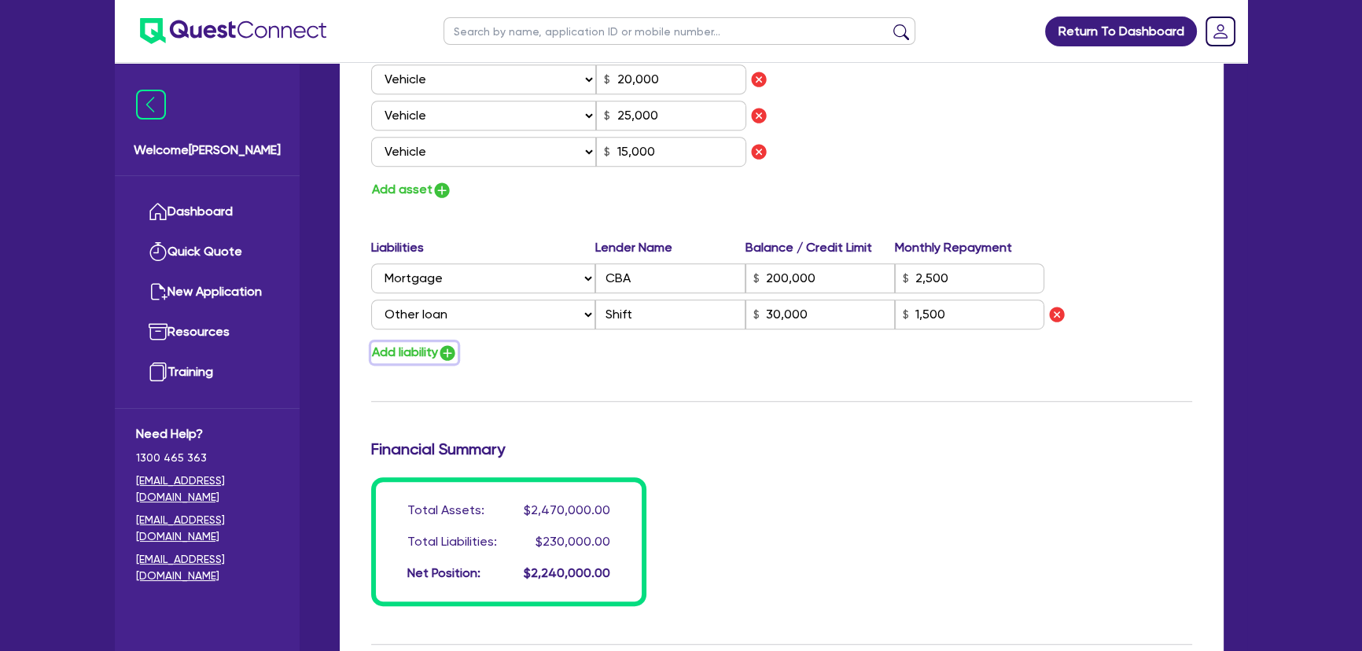
type input "20,000"
type input "25,000"
type input "15,000"
type input "200,000"
type input "2,500"
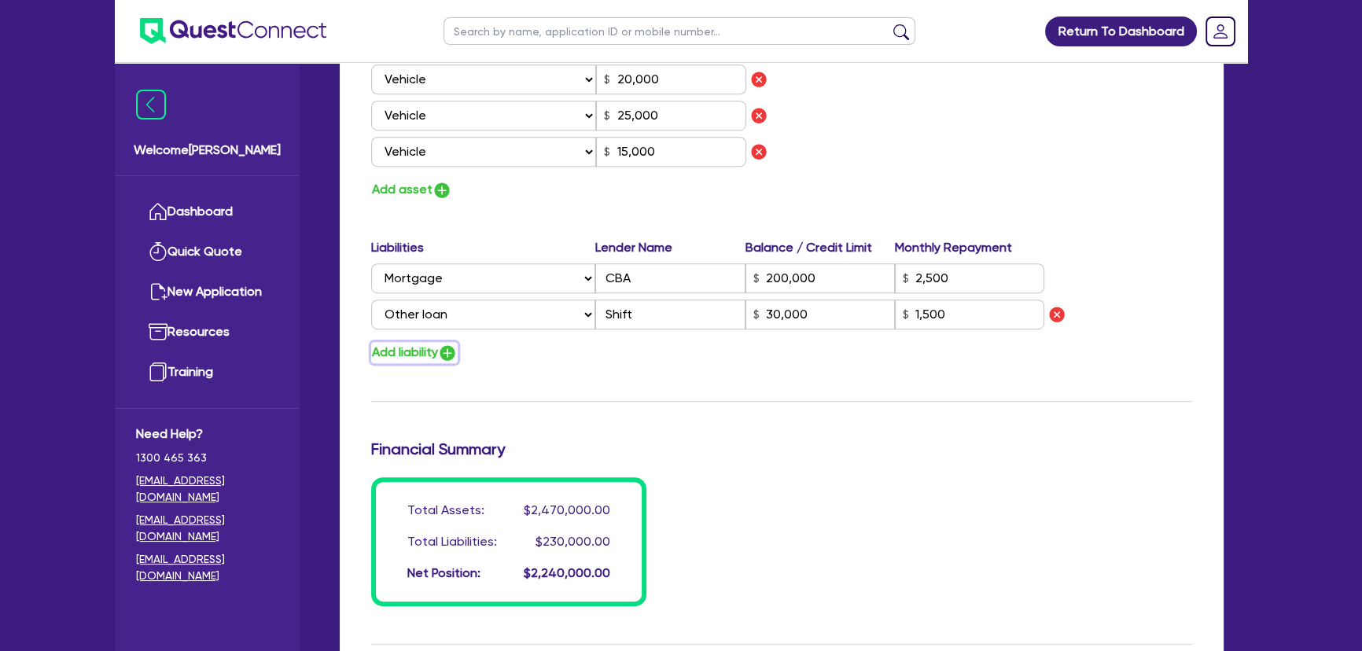
type input "30,000"
type input "1,500"
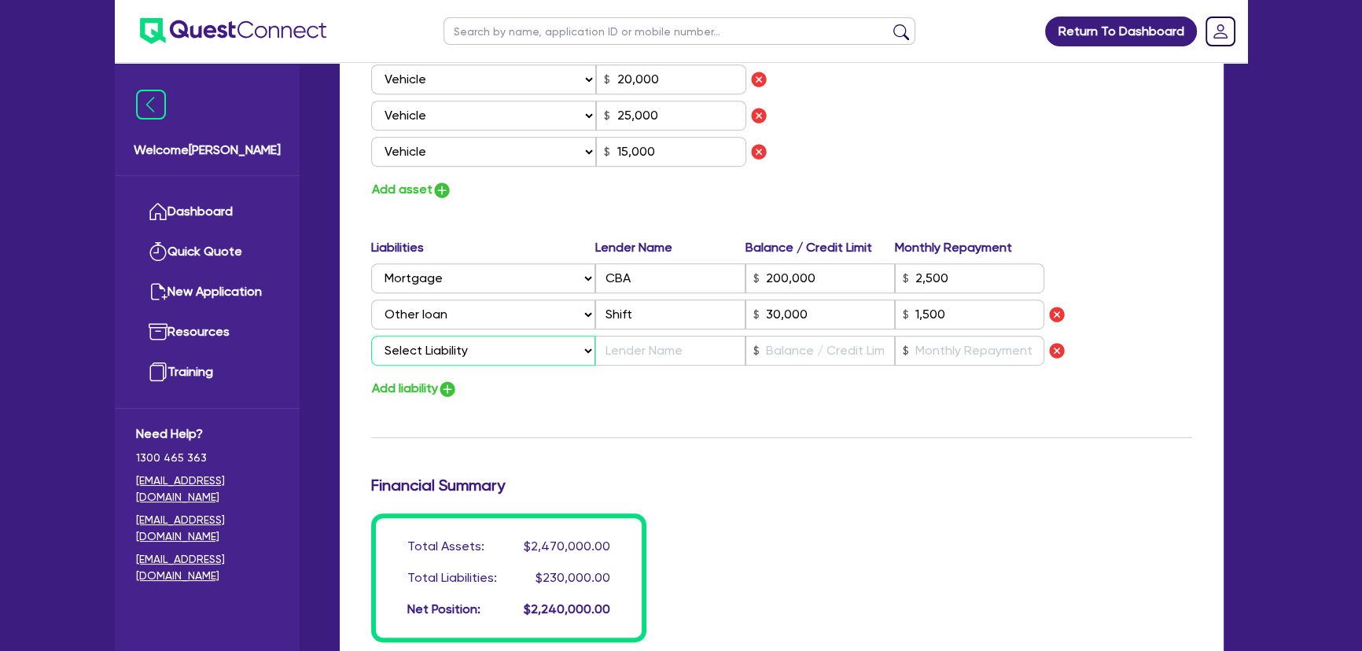
click at [458, 358] on select "Select Liability Credit card Mortgage Investment property loan Vehicle loan Tru…" at bounding box center [483, 351] width 224 height 30
select select "EQUIPMENT_LOAN"
click at [371, 336] on select "Select Liability Credit card Mortgage Investment property loan Vehicle loan Tru…" at bounding box center [483, 351] width 224 height 30
type input "2"
type input "0438 400 402"
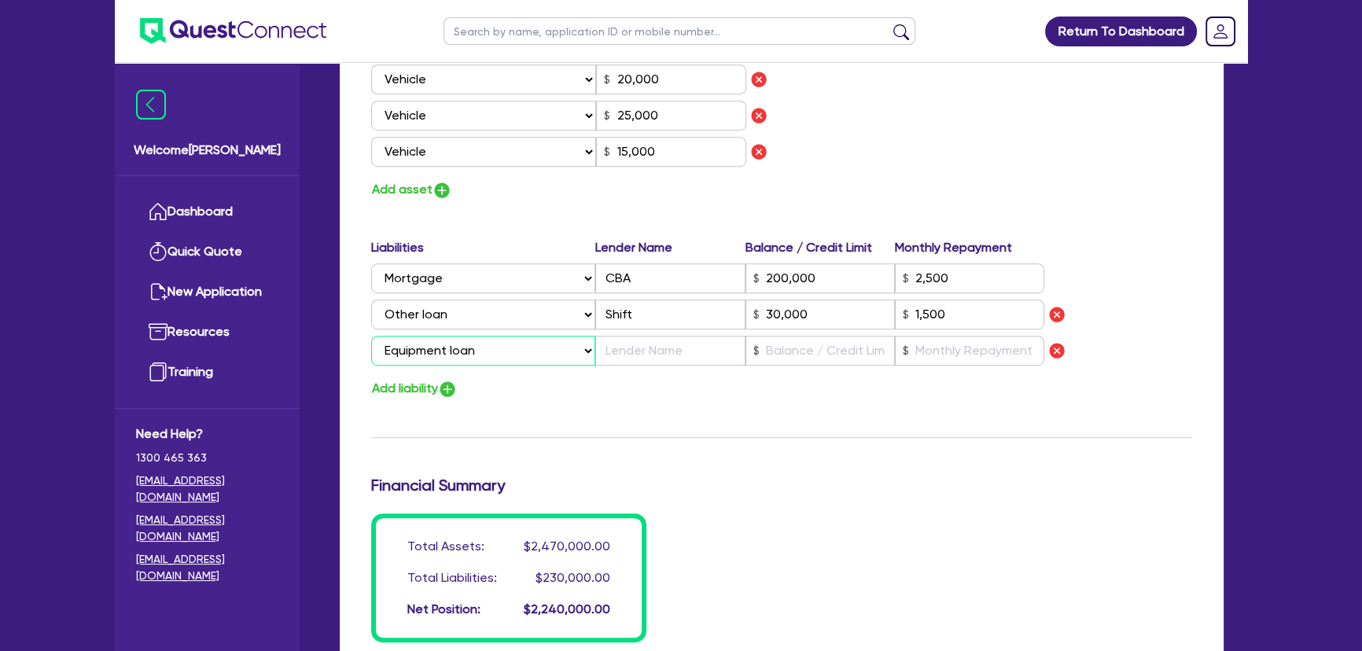
type input "1,100,000"
type input "200,000"
type input "1,000,000"
type input "50,000"
type input "45,000"
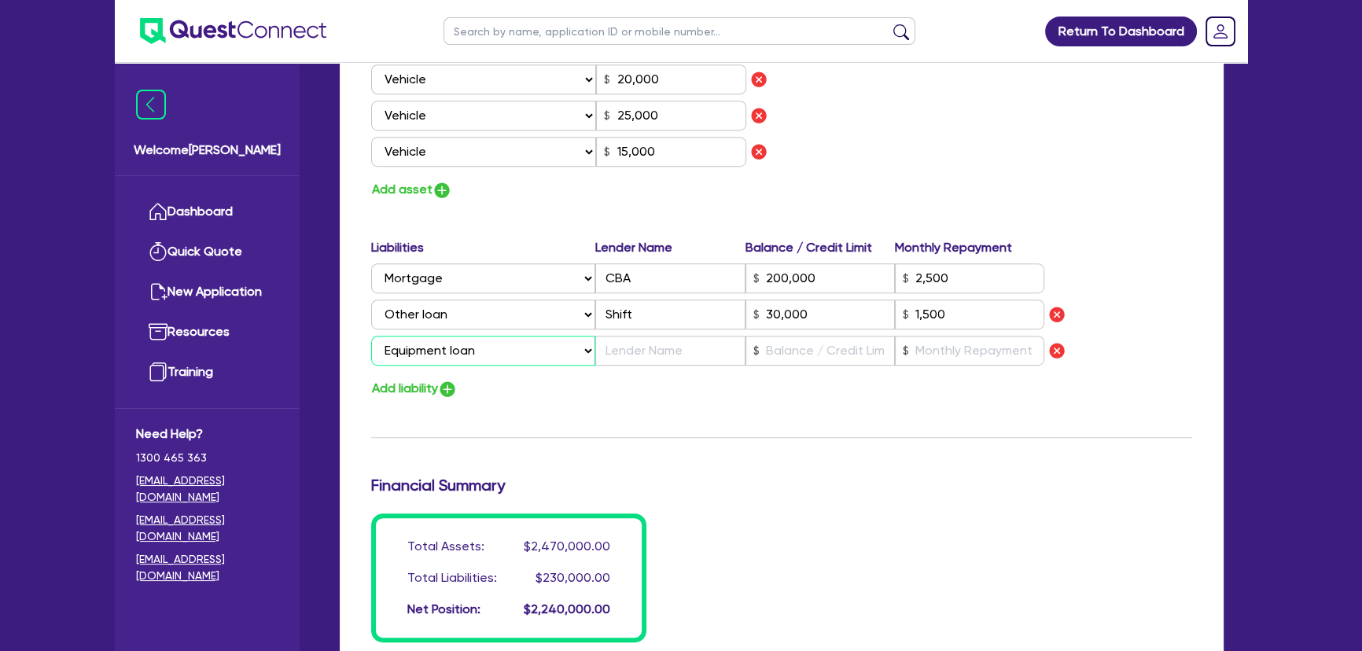
type input "15,000"
type input "20,000"
type input "25,000"
type input "15,000"
type input "200,000"
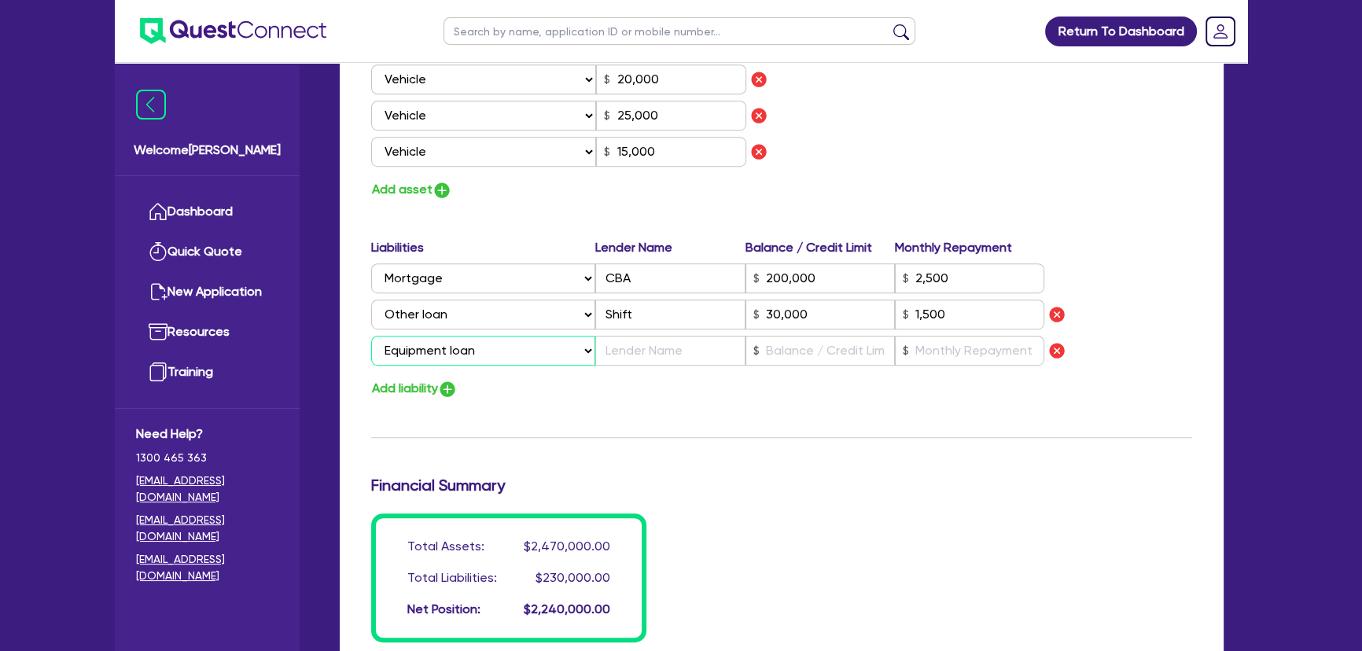
type input "2,500"
type input "30,000"
type input "1,500"
drag, startPoint x: 620, startPoint y: 370, endPoint x: 623, endPoint y: 360, distance: 10.7
click at [620, 364] on div "Liabilities Lender Name Balance / Credit Limit Monthly Repayment Select Liabili…" at bounding box center [781, 318] width 845 height 161
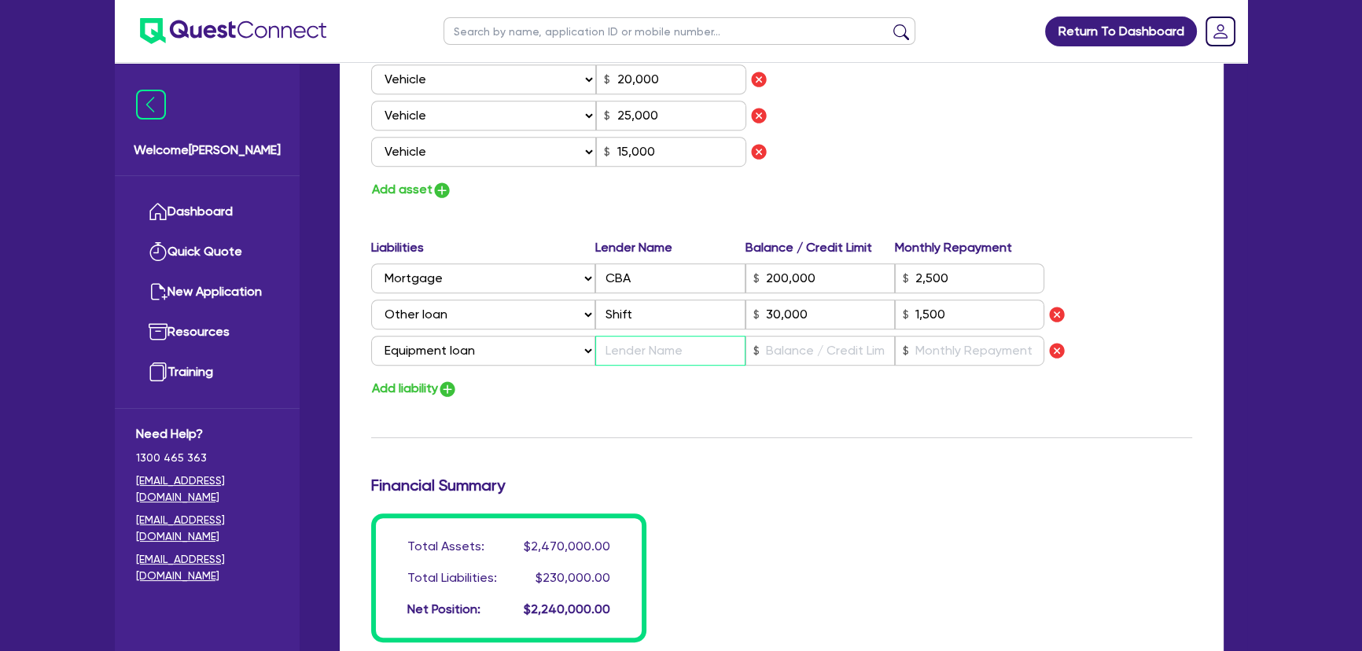
click at [623, 360] on input "text" at bounding box center [669, 351] width 149 height 30
type input "2"
type input "0438 400 402"
type input "1,100,000"
type input "200,000"
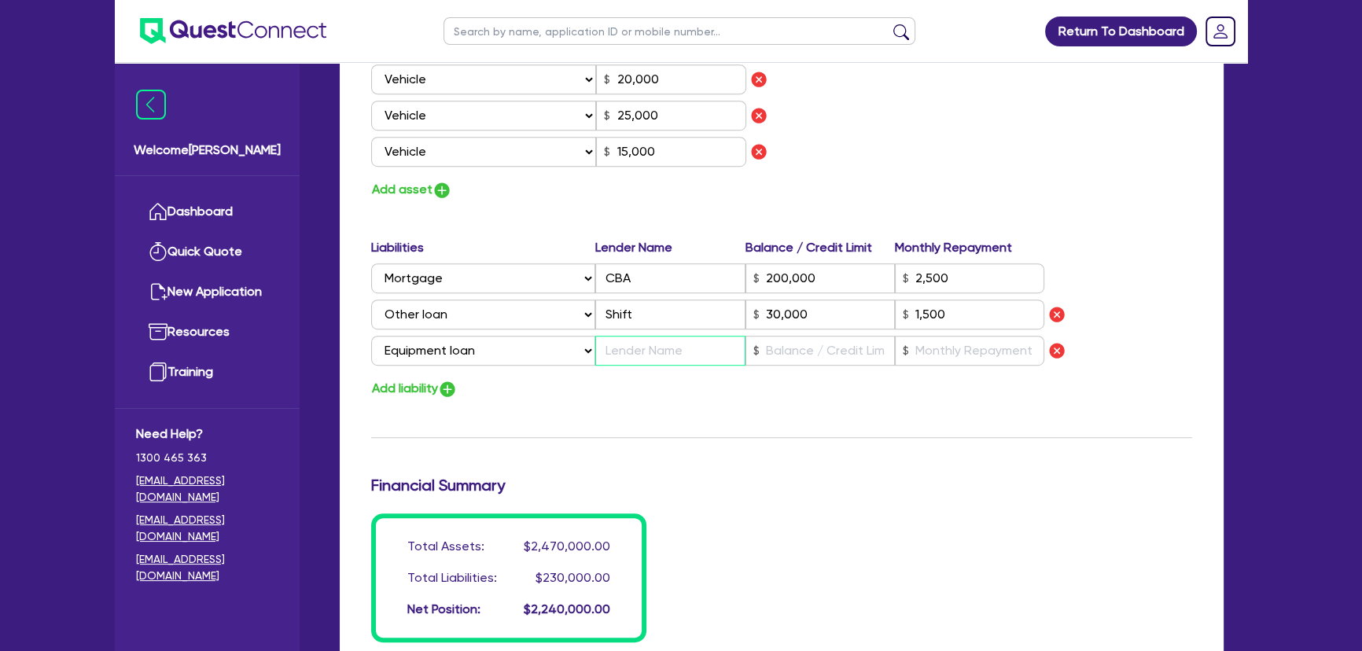
type input "1,000,000"
type input "50,000"
type input "45,000"
type input "15,000"
type input "20,000"
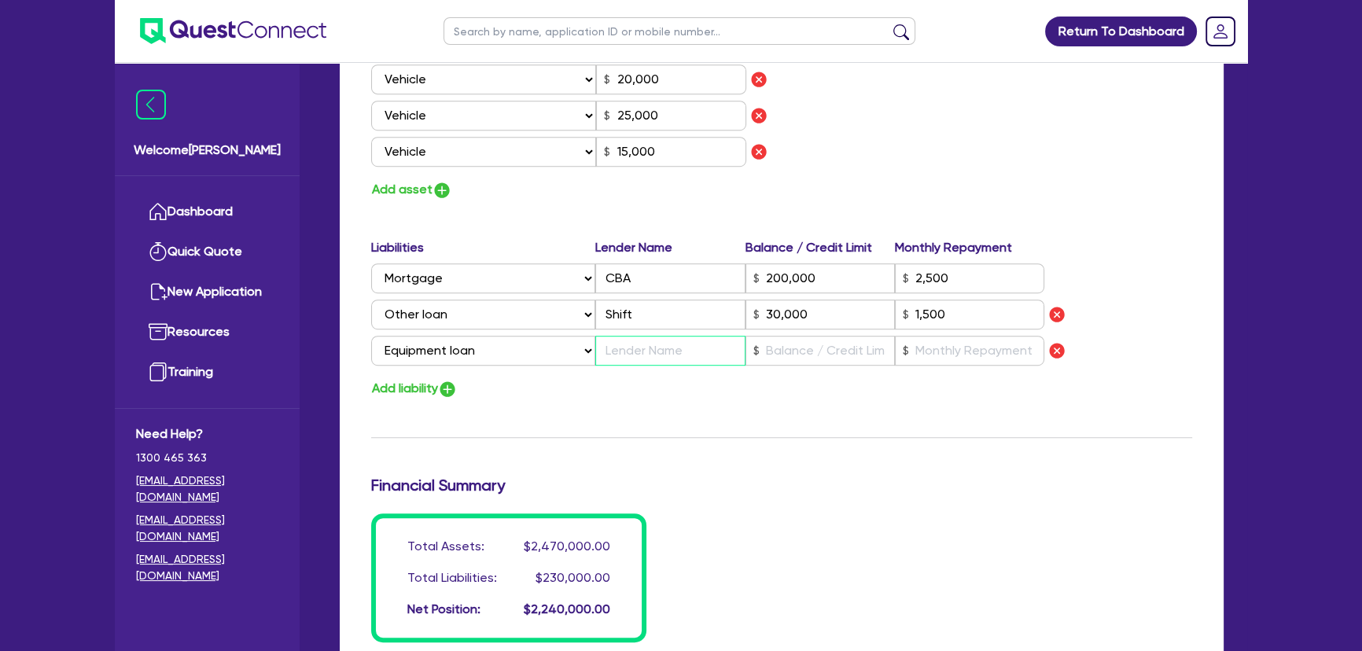
type input "25,000"
type input "15,000"
type input "200,000"
type input "2,500"
type input "30,000"
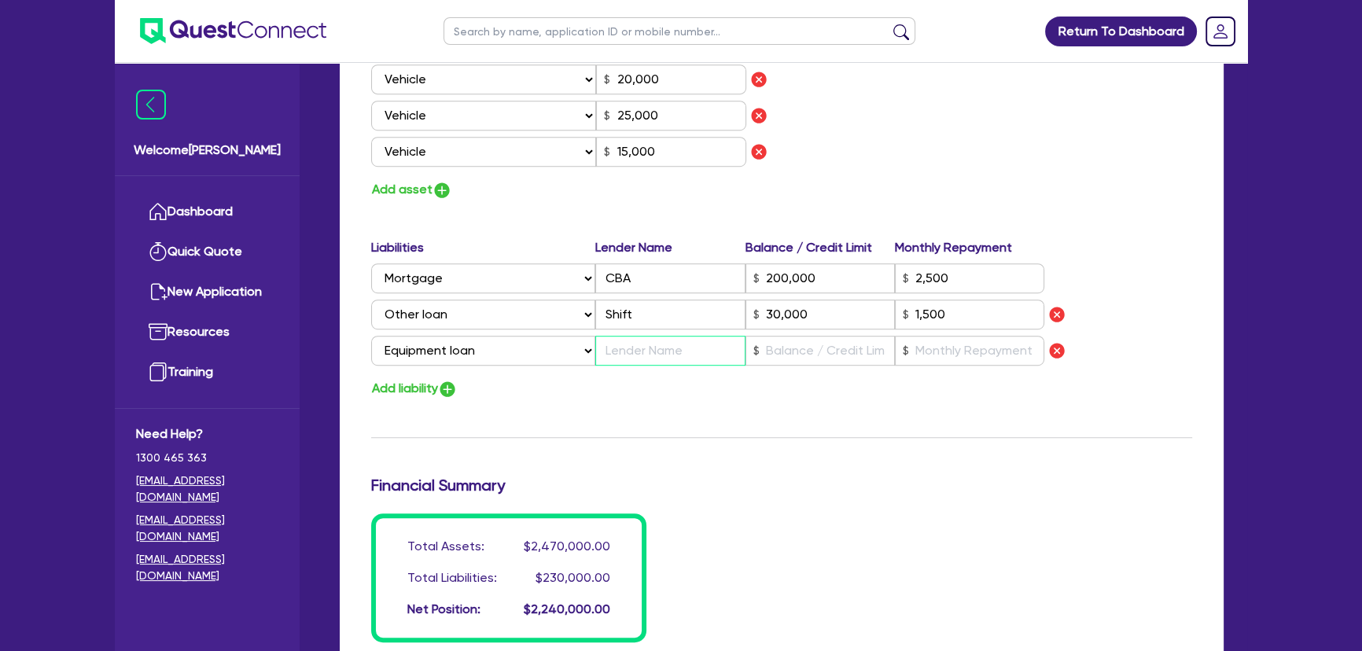
type input "1,500"
type input "D"
type input "2"
type input "0438 400 402"
type input "1,100,000"
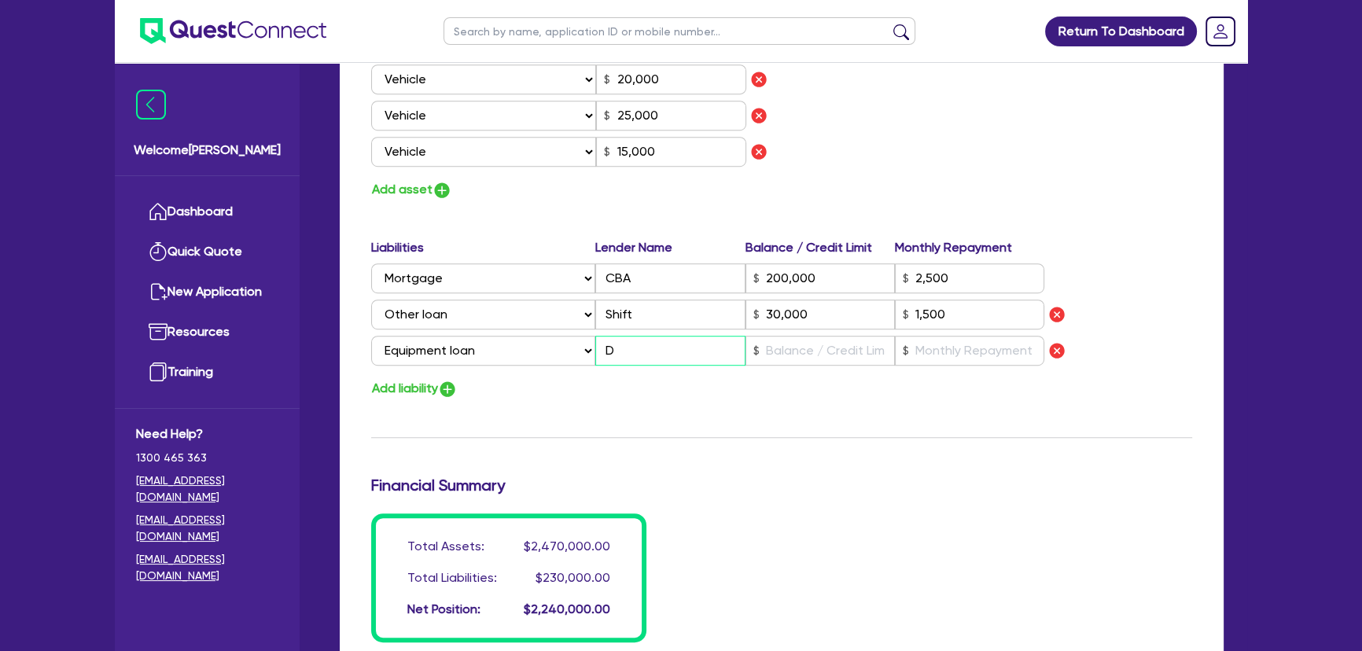
type input "200,000"
type input "1,000,000"
type input "50,000"
type input "45,000"
type input "15,000"
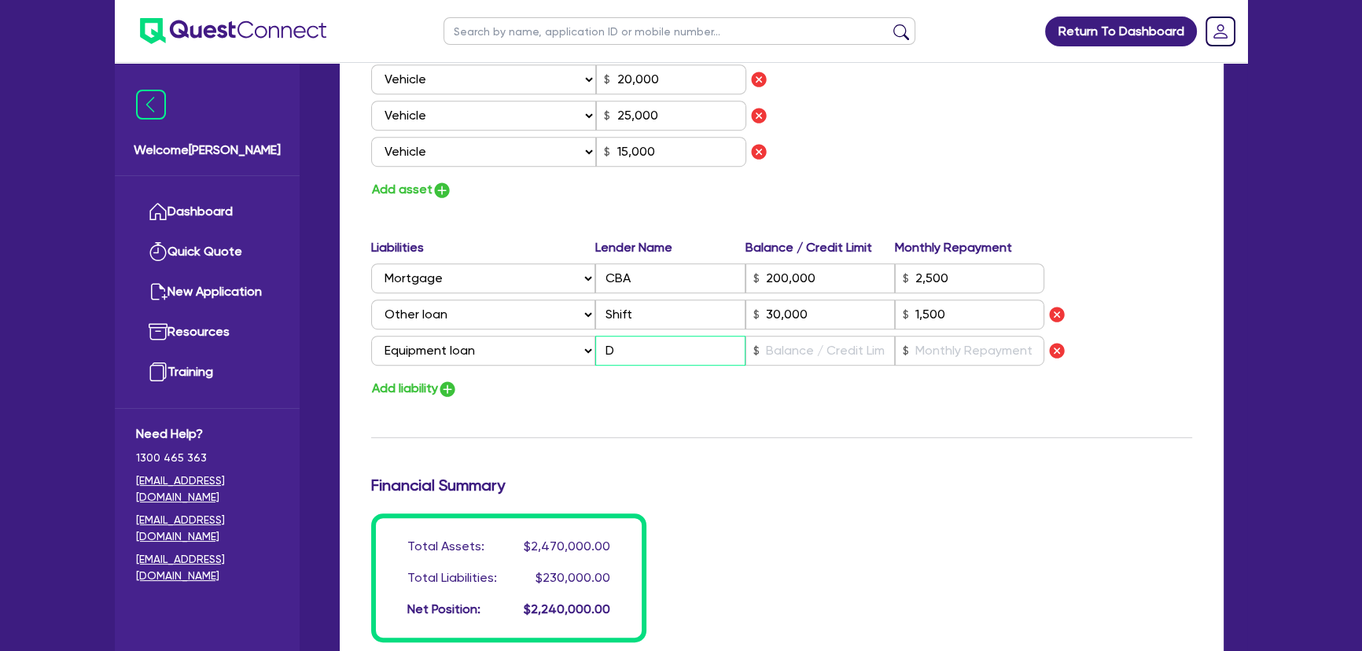
type input "20,000"
type input "25,000"
type input "15,000"
type input "200,000"
type input "2,500"
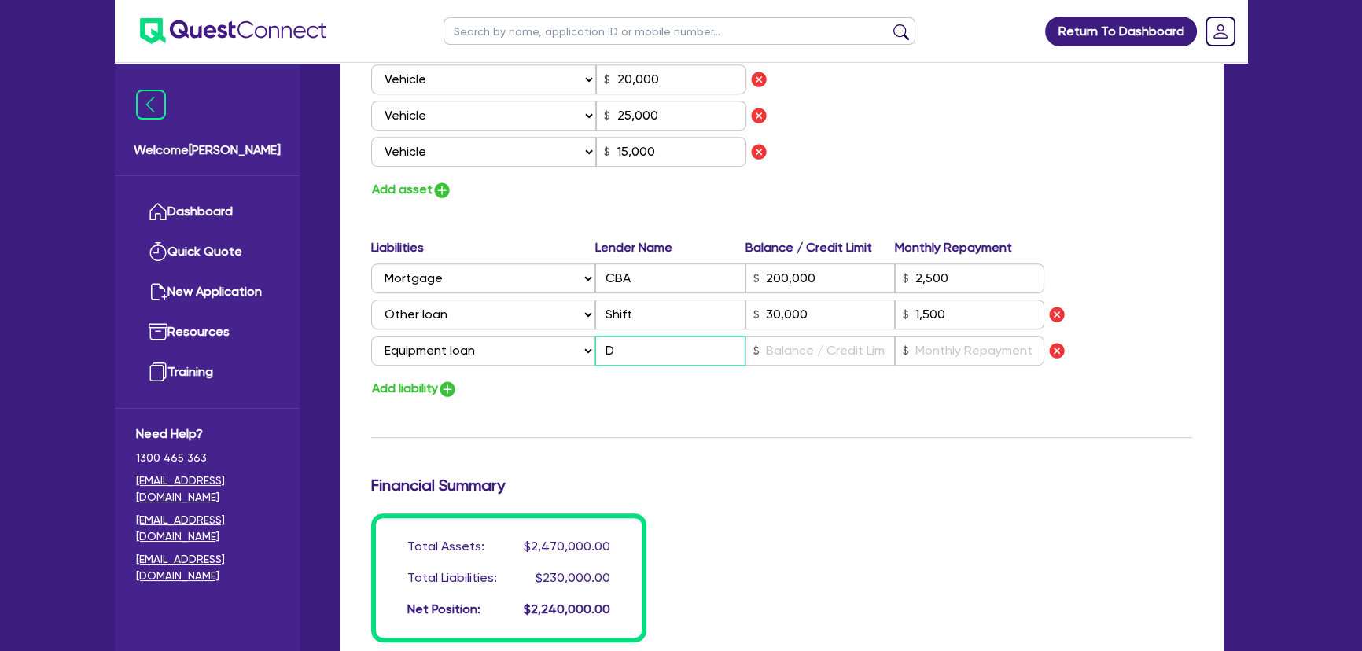
type input "30,000"
type input "1,500"
type input "Dy"
type input "2"
type input "0438 400 402"
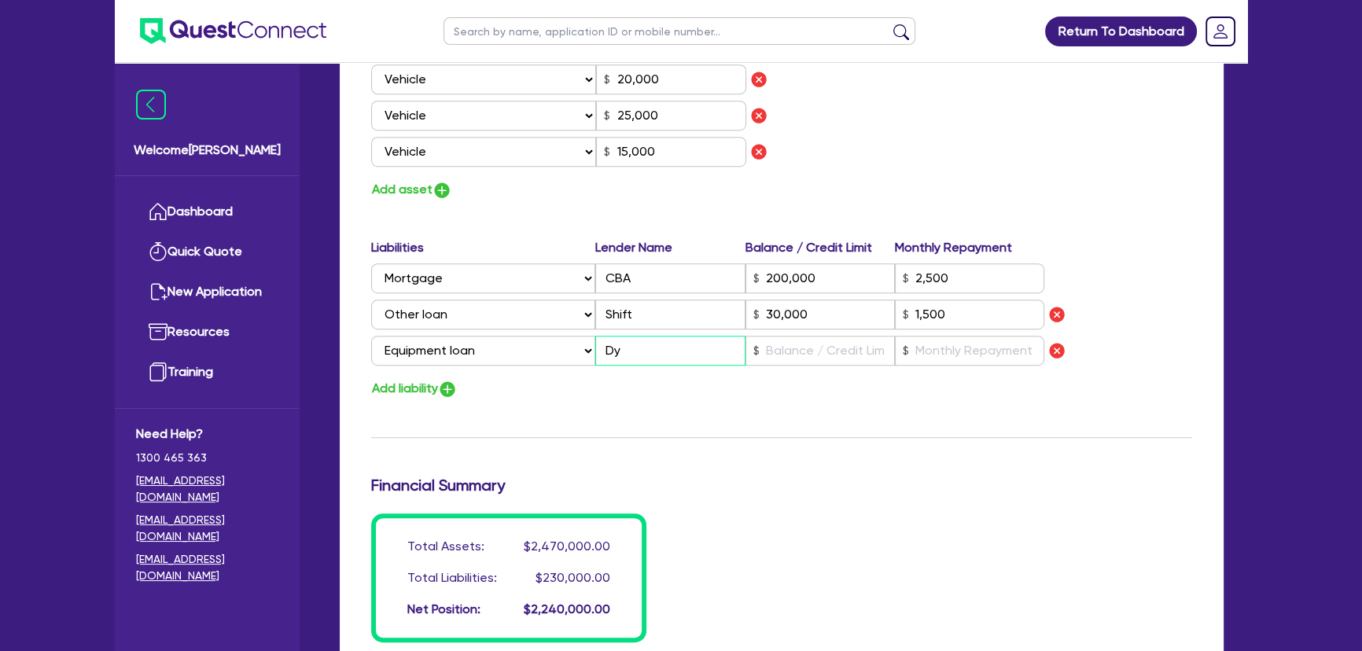
type input "1,100,000"
type input "200,000"
type input "1,000,000"
type input "50,000"
type input "45,000"
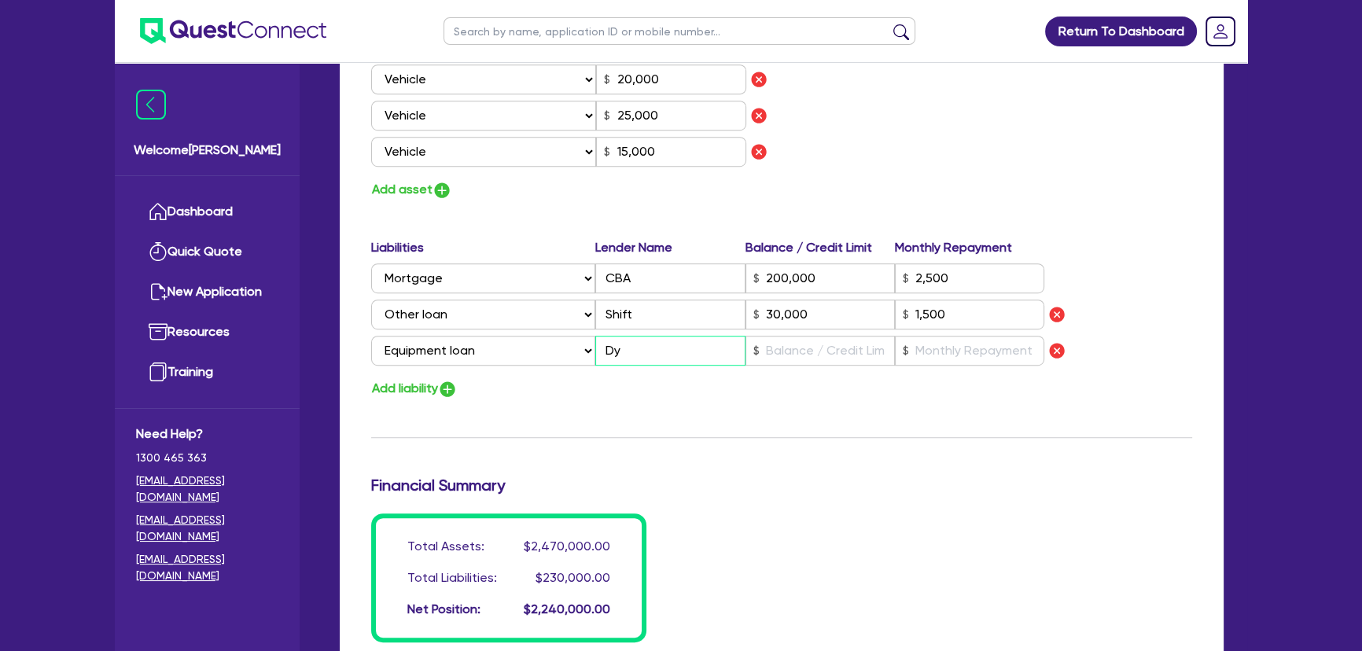
type input "15,000"
type input "20,000"
type input "25,000"
type input "15,000"
type input "200,000"
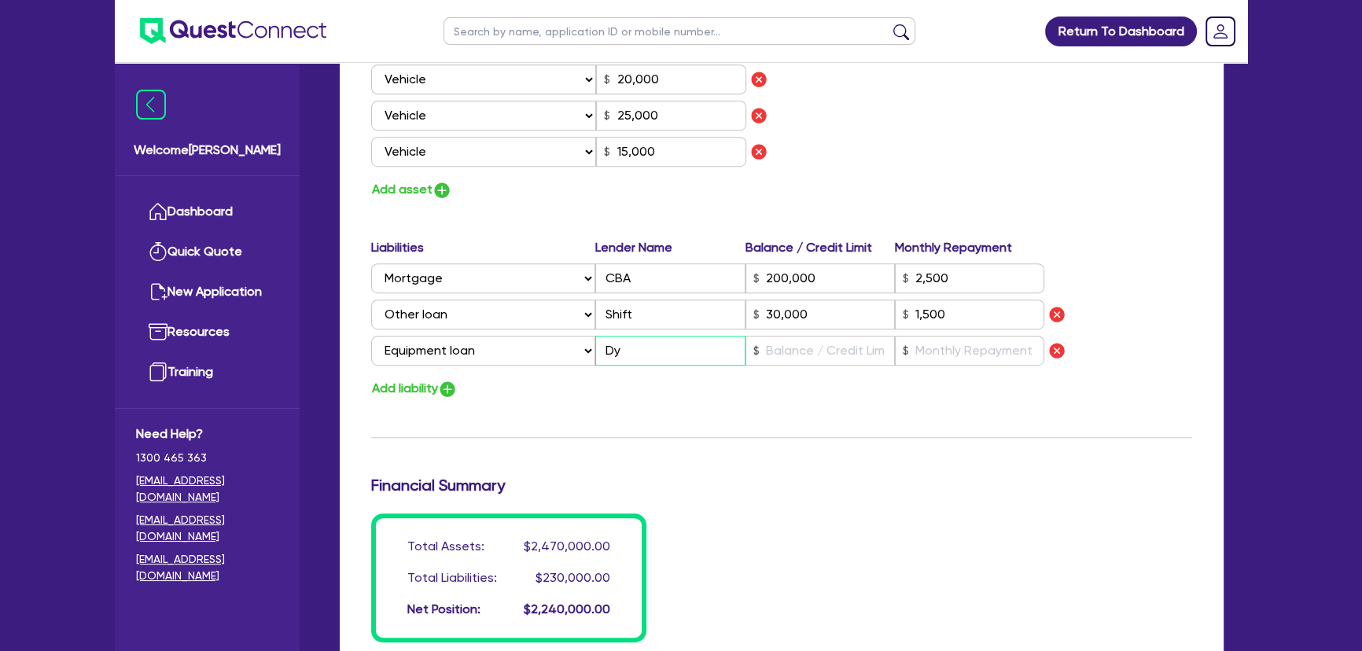
type input "2,500"
type input "30,000"
type input "1,500"
type input "Dyn"
type input "2"
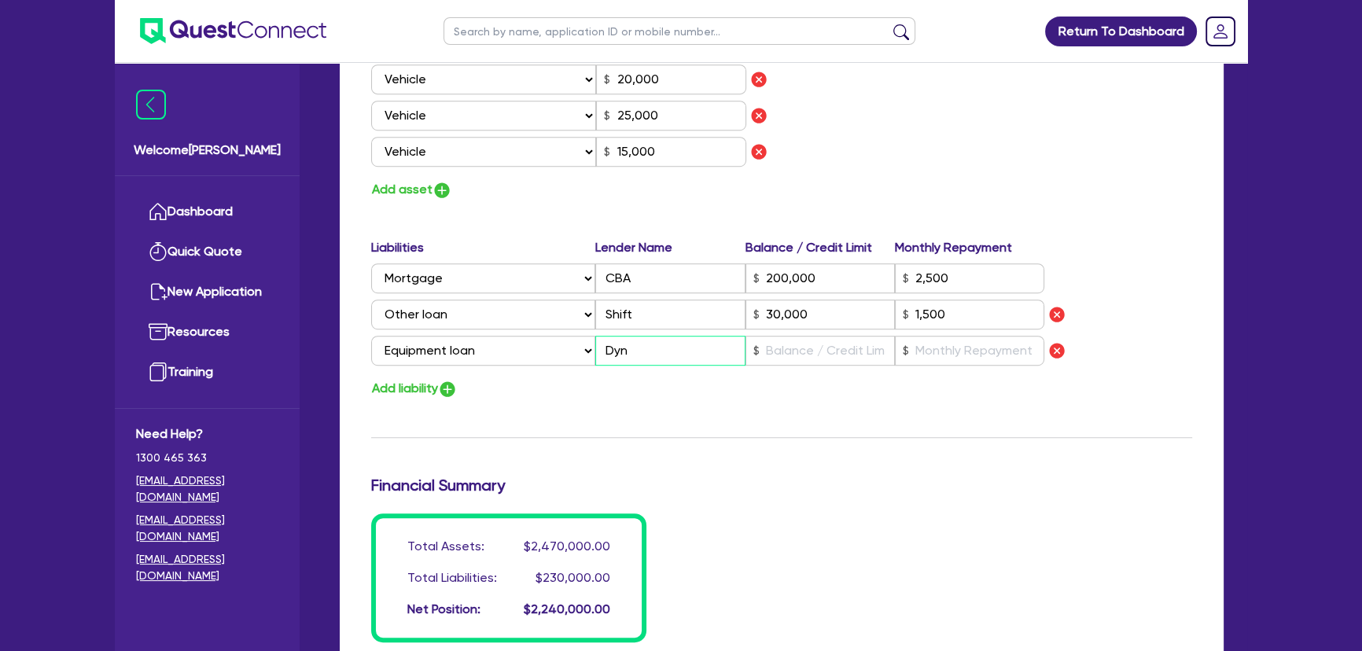
type input "0438 400 402"
type input "1,100,000"
type input "200,000"
type input "1,000,000"
type input "50,000"
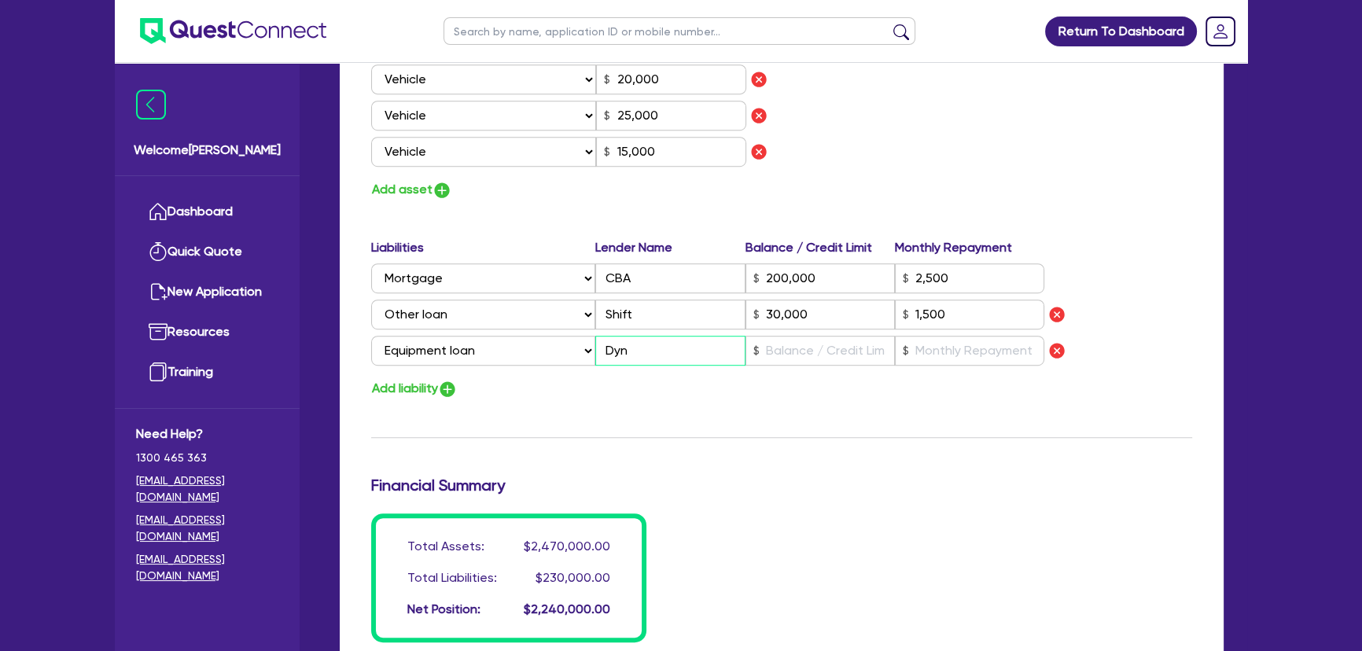
type input "45,000"
type input "15,000"
type input "20,000"
type input "25,000"
type input "15,000"
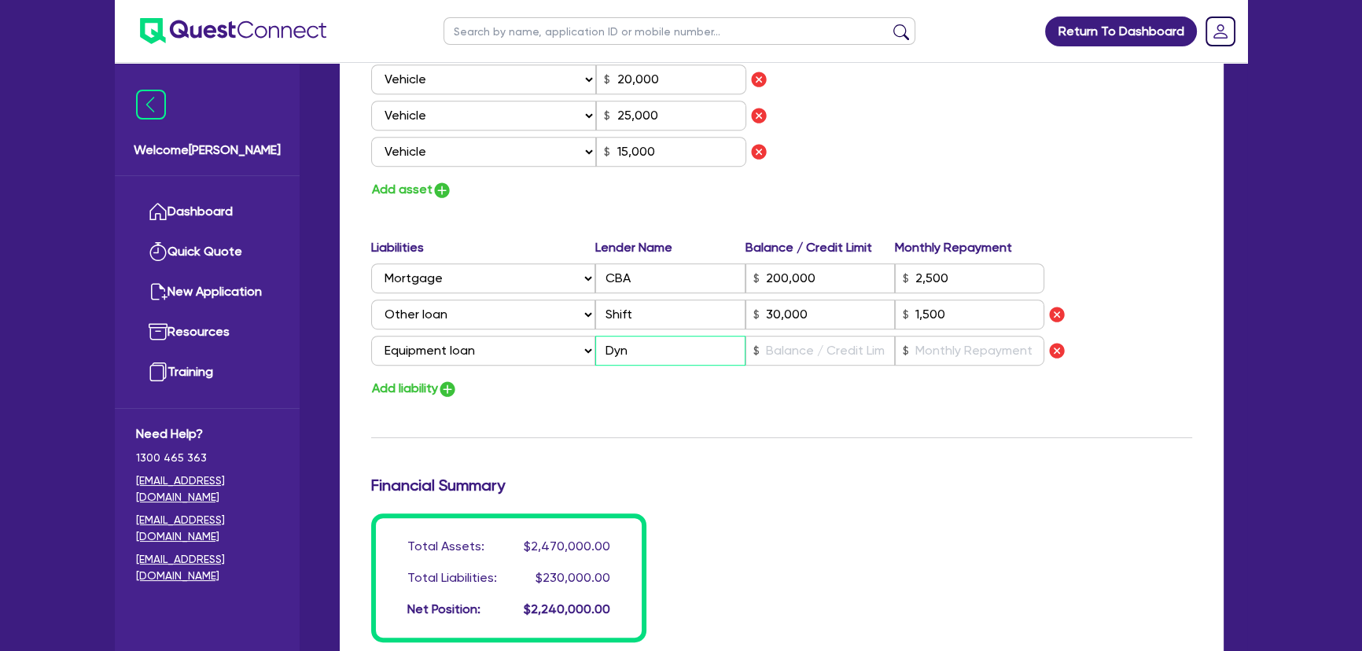
type input "200,000"
type input "2,500"
type input "30,000"
type input "1,500"
type input "Dyna"
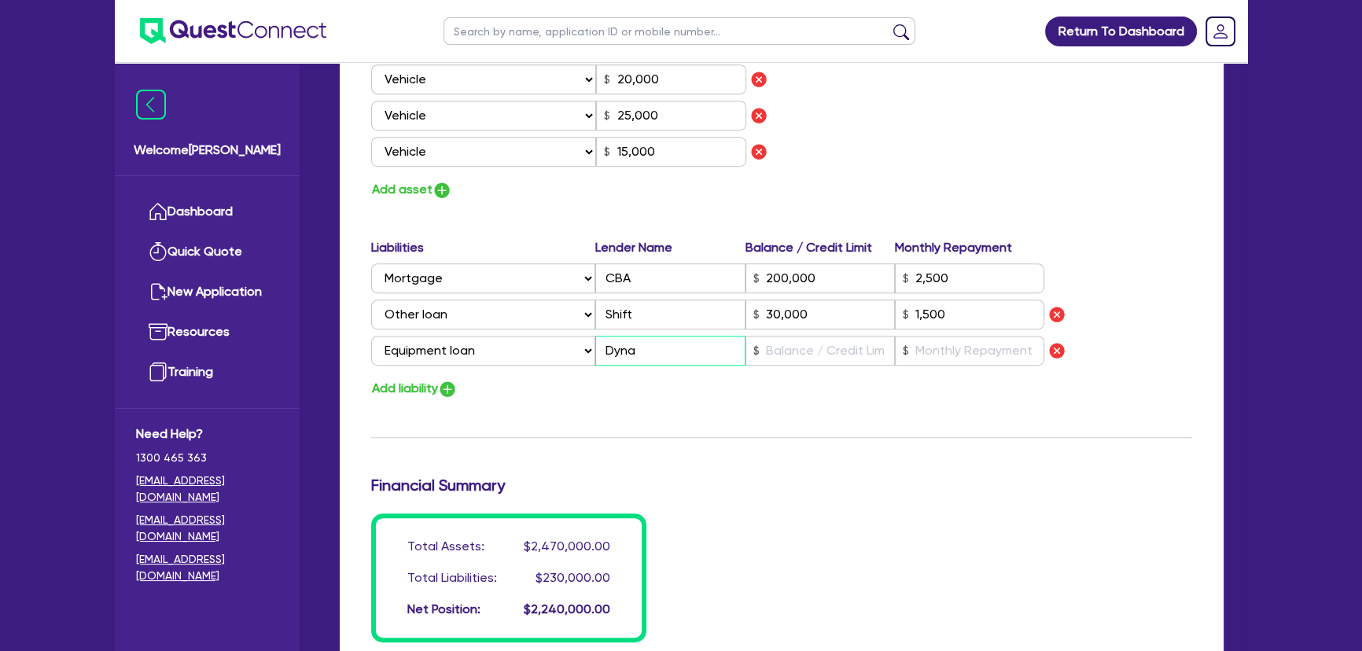
type input "2"
type input "0438 400 402"
type input "1,100,000"
type input "200,000"
type input "1,000,000"
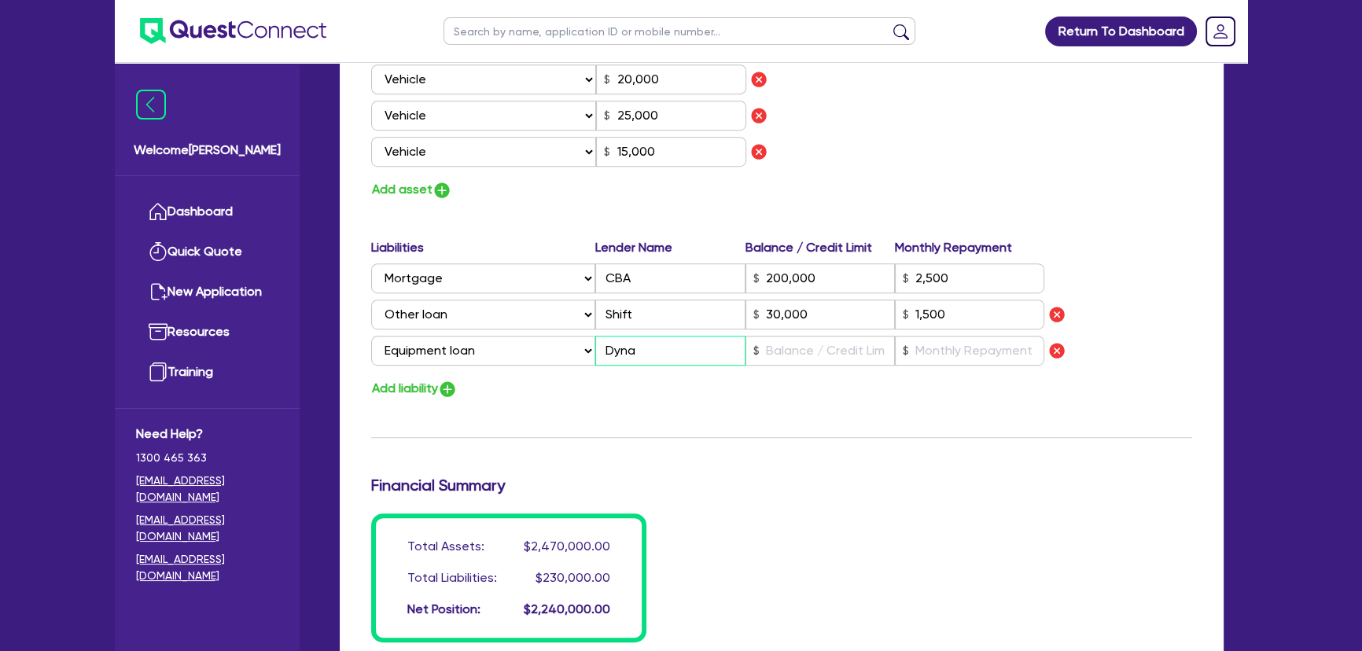
type input "50,000"
type input "45,000"
type input "15,000"
type input "20,000"
type input "25,000"
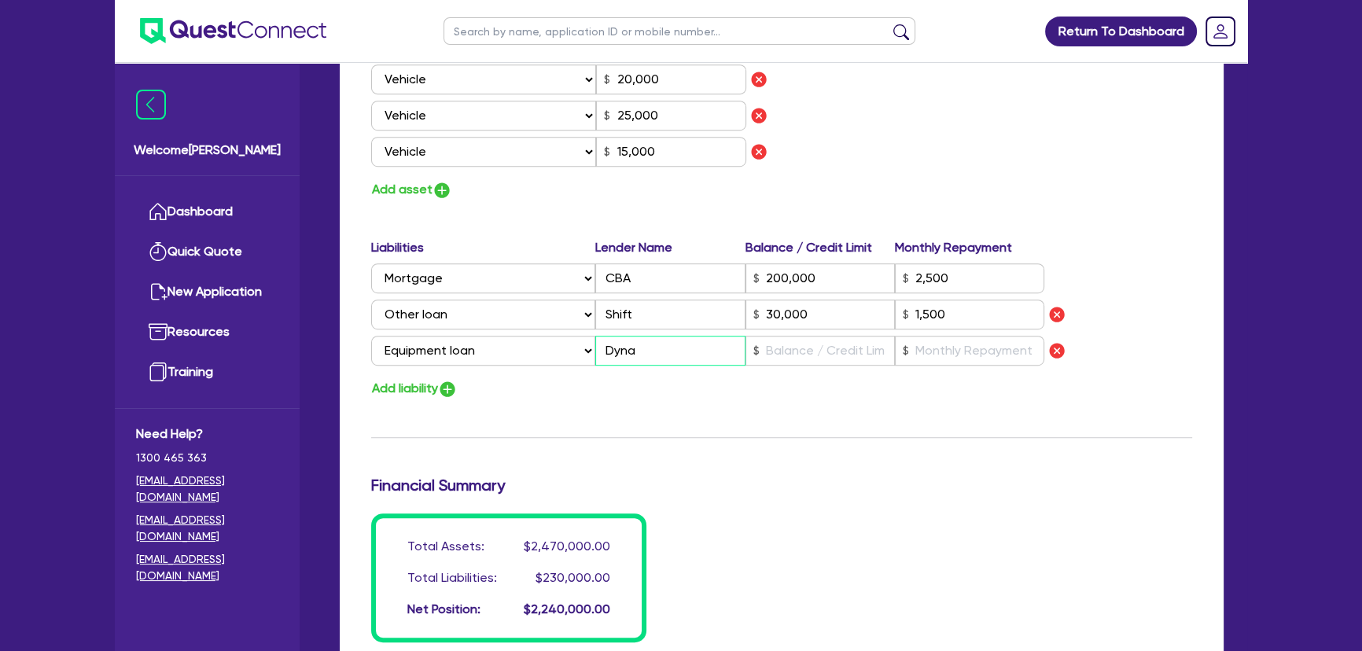
type input "15,000"
type input "200,000"
type input "2,500"
type input "30,000"
type input "1,500"
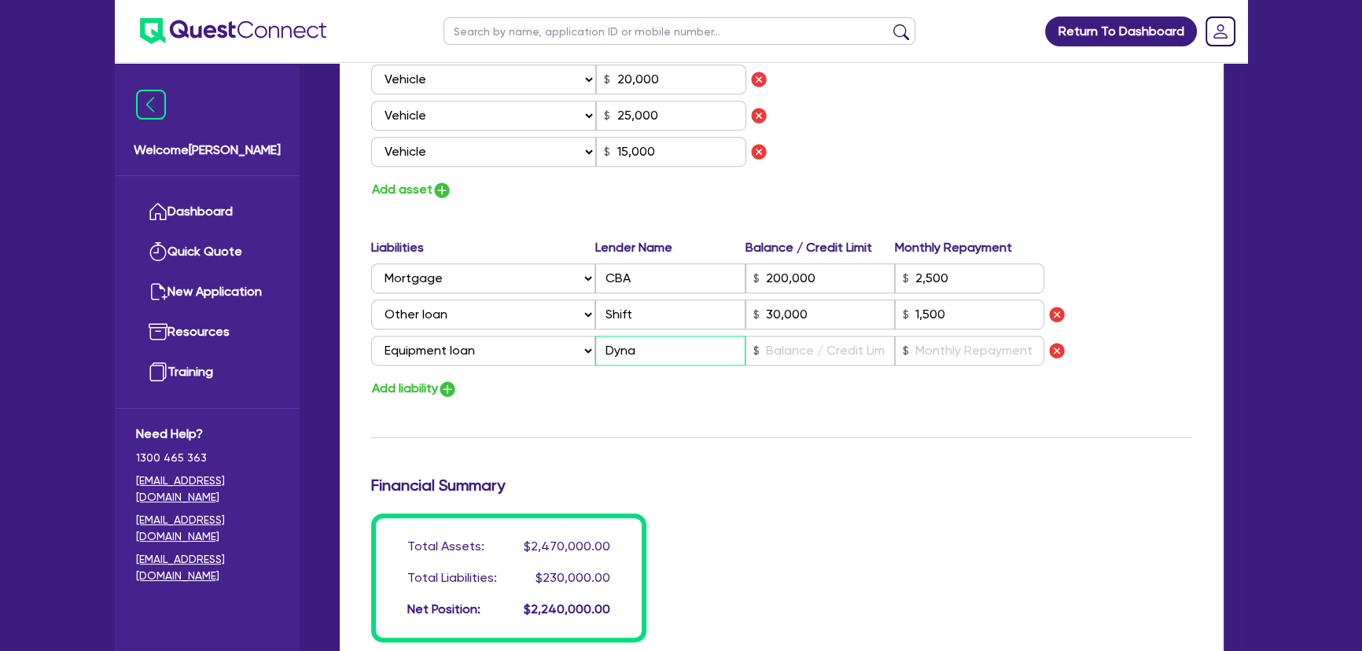
type input "Dynam"
type input "2"
type input "0438 400 402"
type input "1,100,000"
type input "200,000"
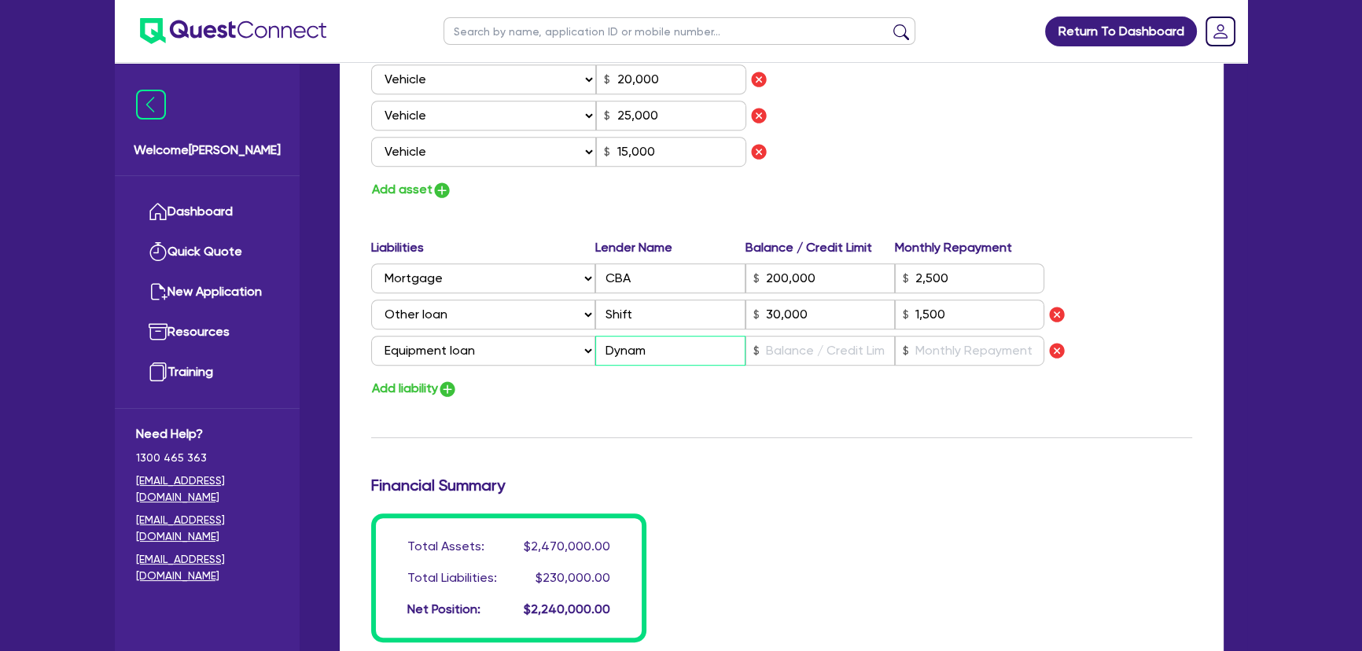
type input "1,000,000"
type input "50,000"
type input "45,000"
type input "15,000"
type input "20,000"
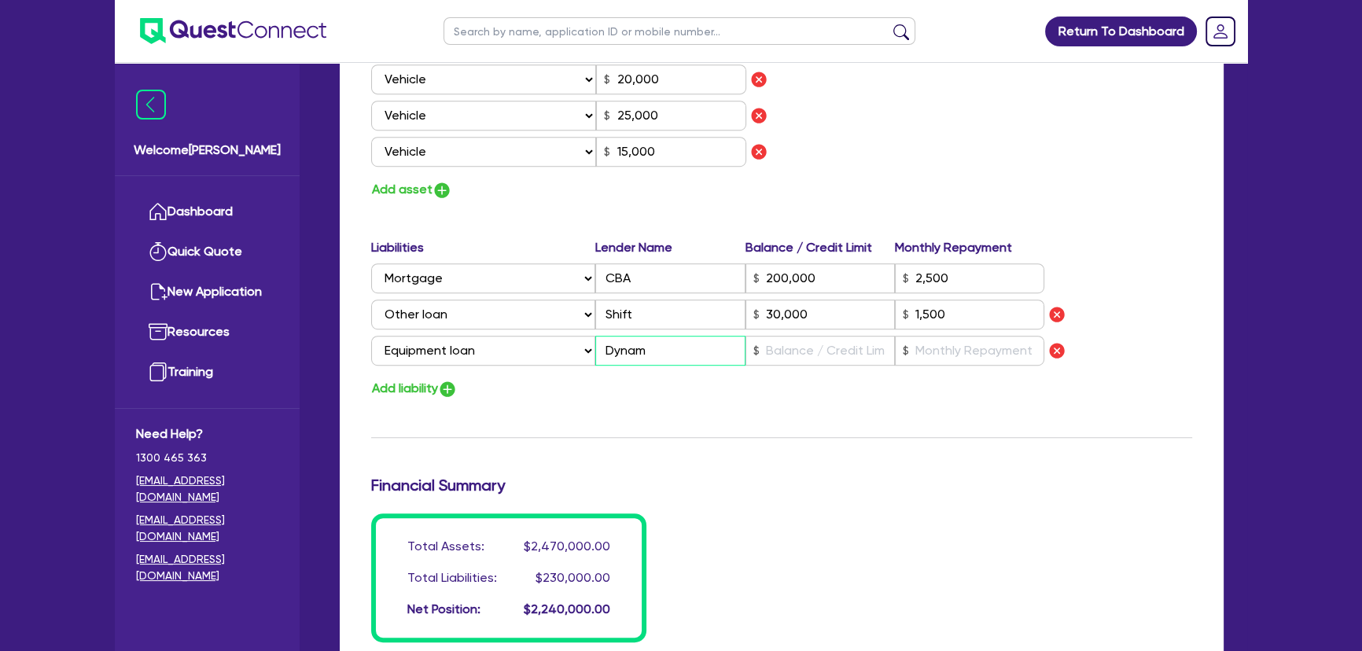
type input "25,000"
type input "15,000"
type input "200,000"
type input "2,500"
type input "30,000"
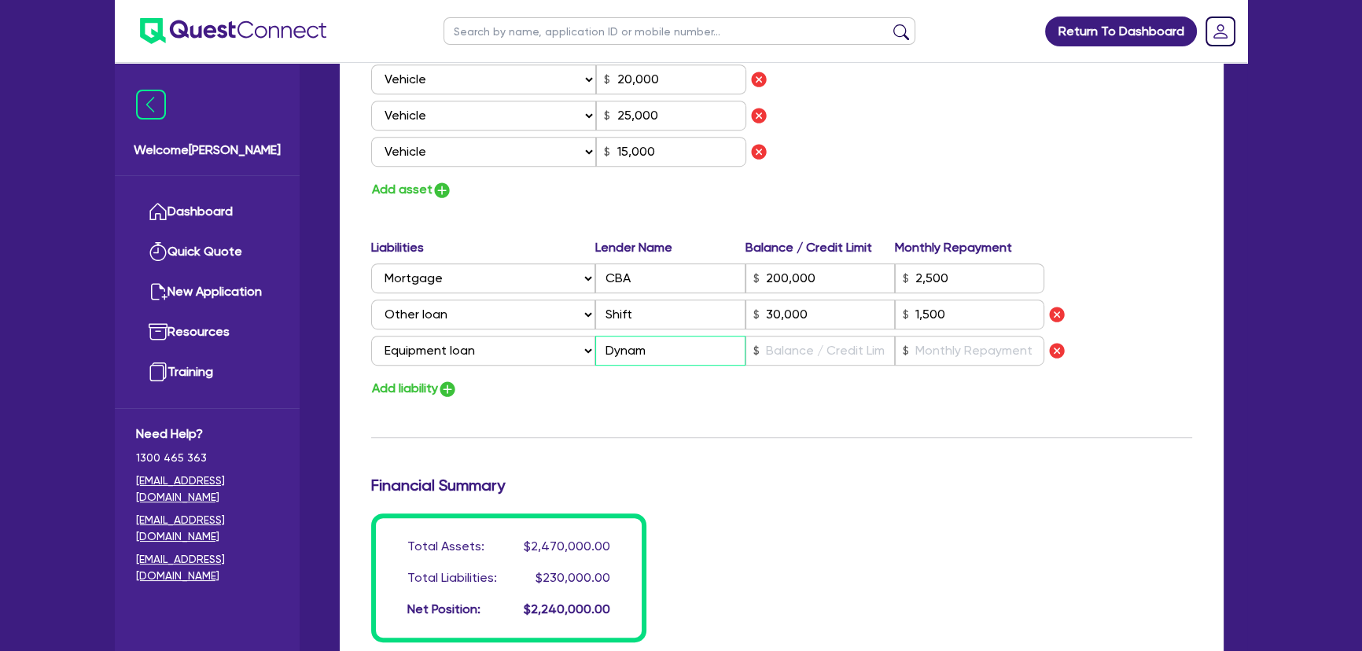
type input "1,500"
type input "Dynamo"
type input "2"
type input "0438 400 402"
type input "1,100,000"
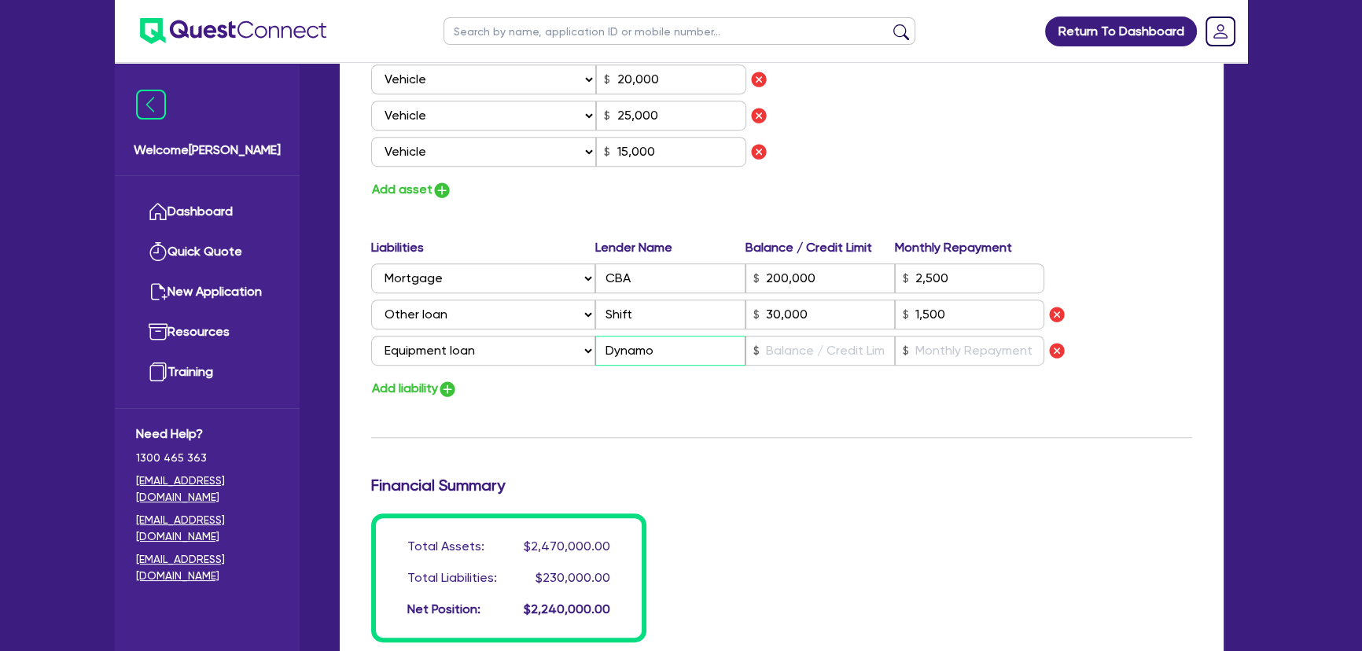
type input "200,000"
type input "1,000,000"
type input "50,000"
type input "45,000"
type input "15,000"
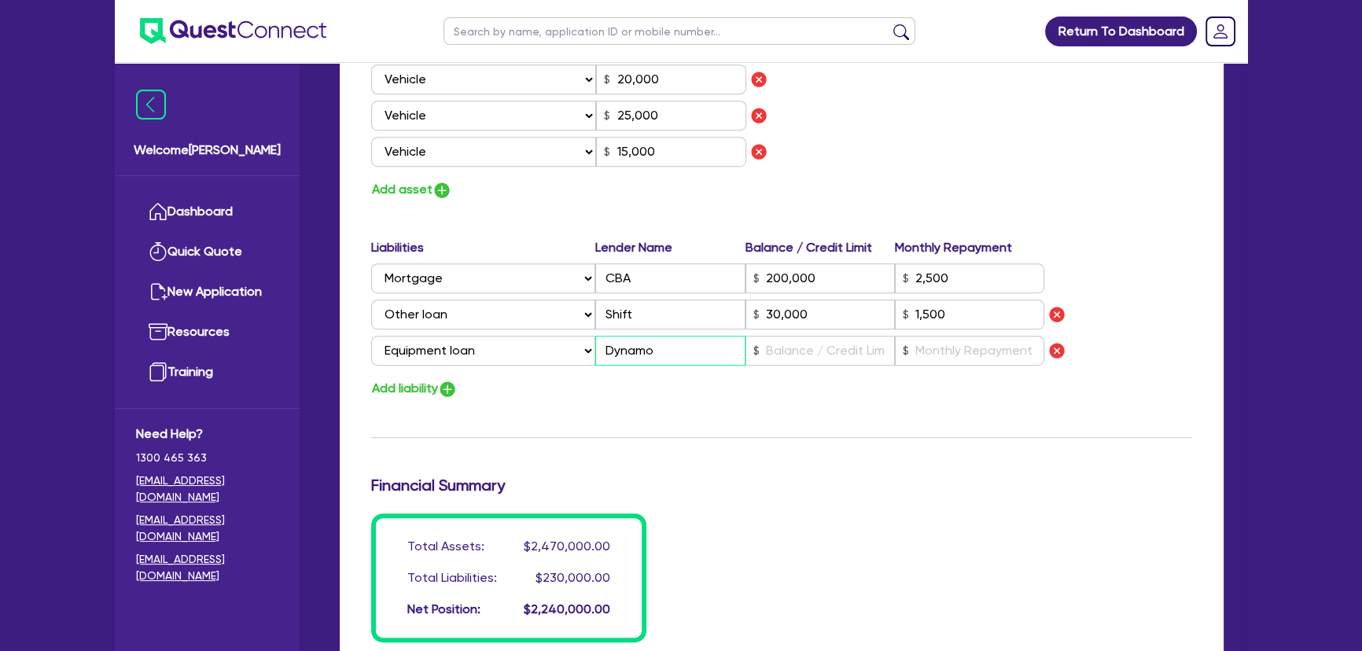
type input "20,000"
type input "25,000"
type input "15,000"
type input "200,000"
type input "2,500"
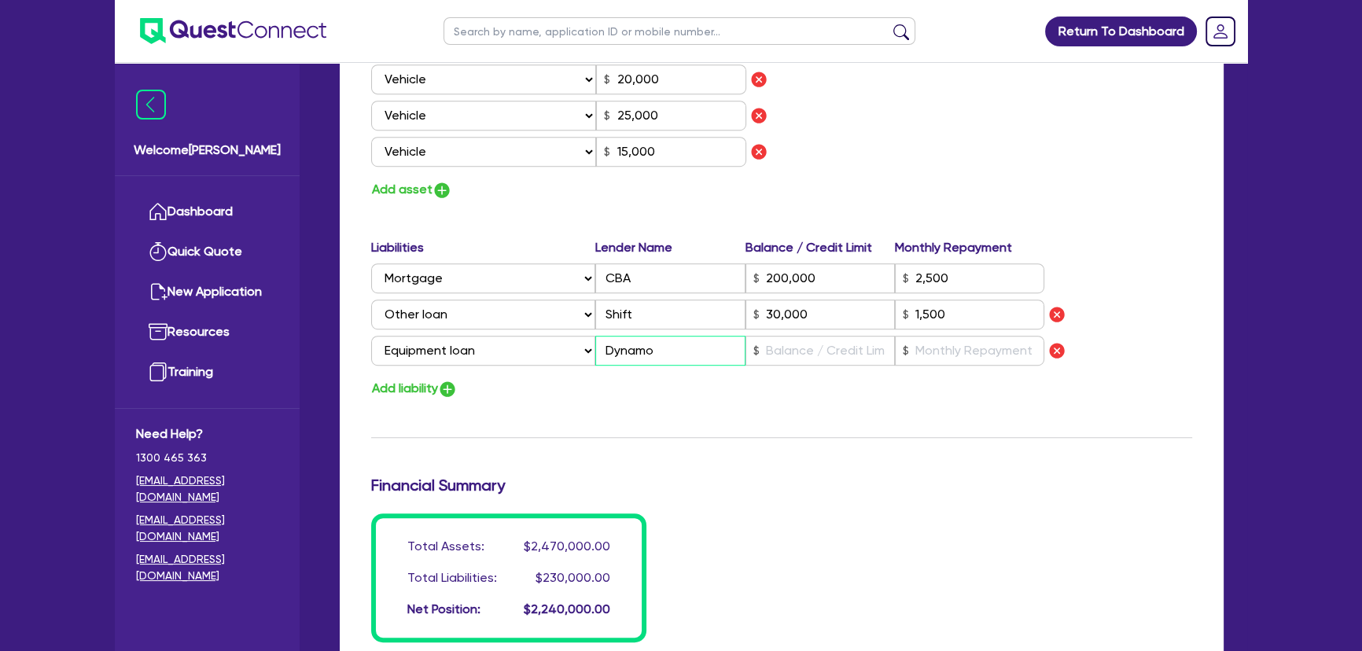
type input "30,000"
type input "1,500"
type input "Dynamon"
type input "2"
type input "0438 400 402"
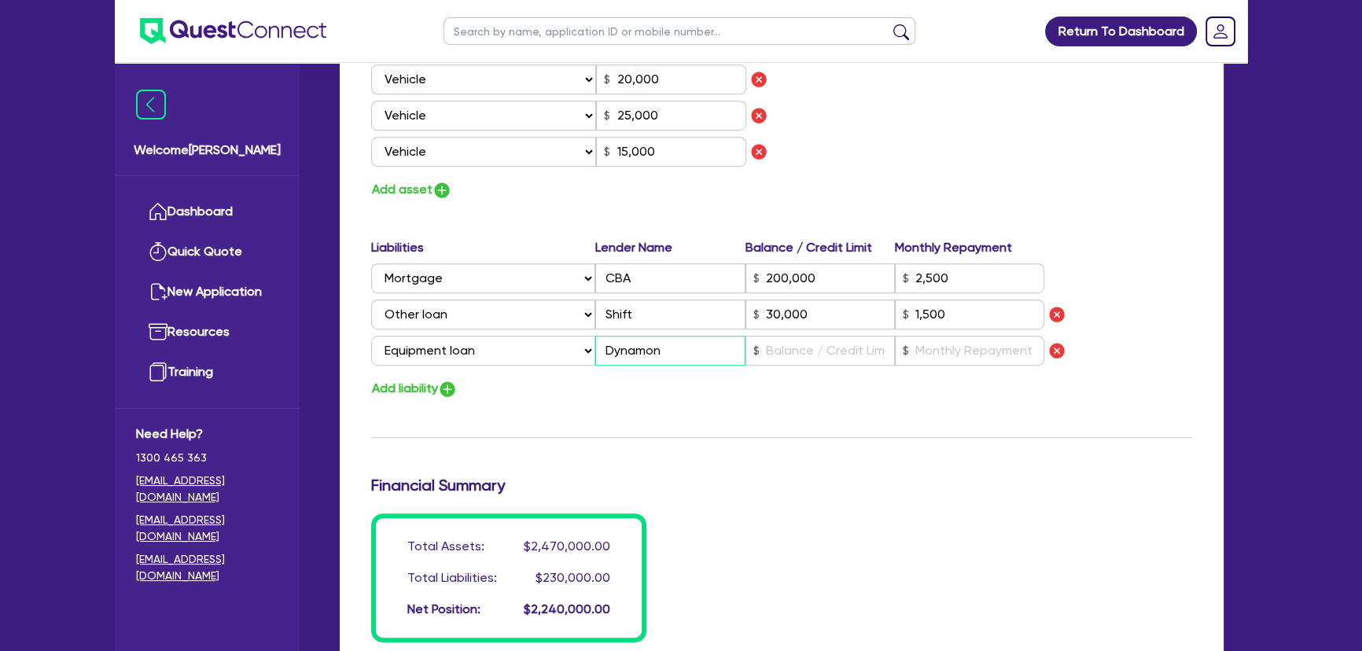
type input "1,100,000"
type input "200,000"
type input "1,000,000"
type input "50,000"
type input "45,000"
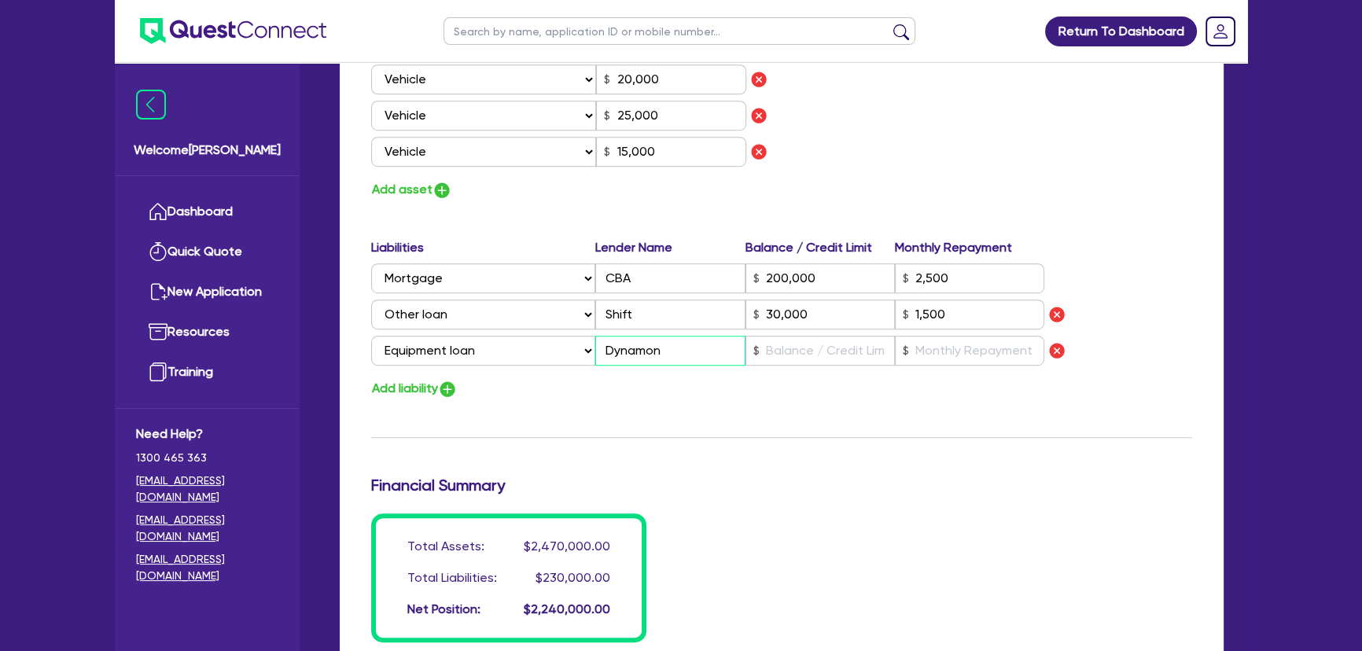
type input "15,000"
type input "20,000"
type input "25,000"
type input "15,000"
type input "200,000"
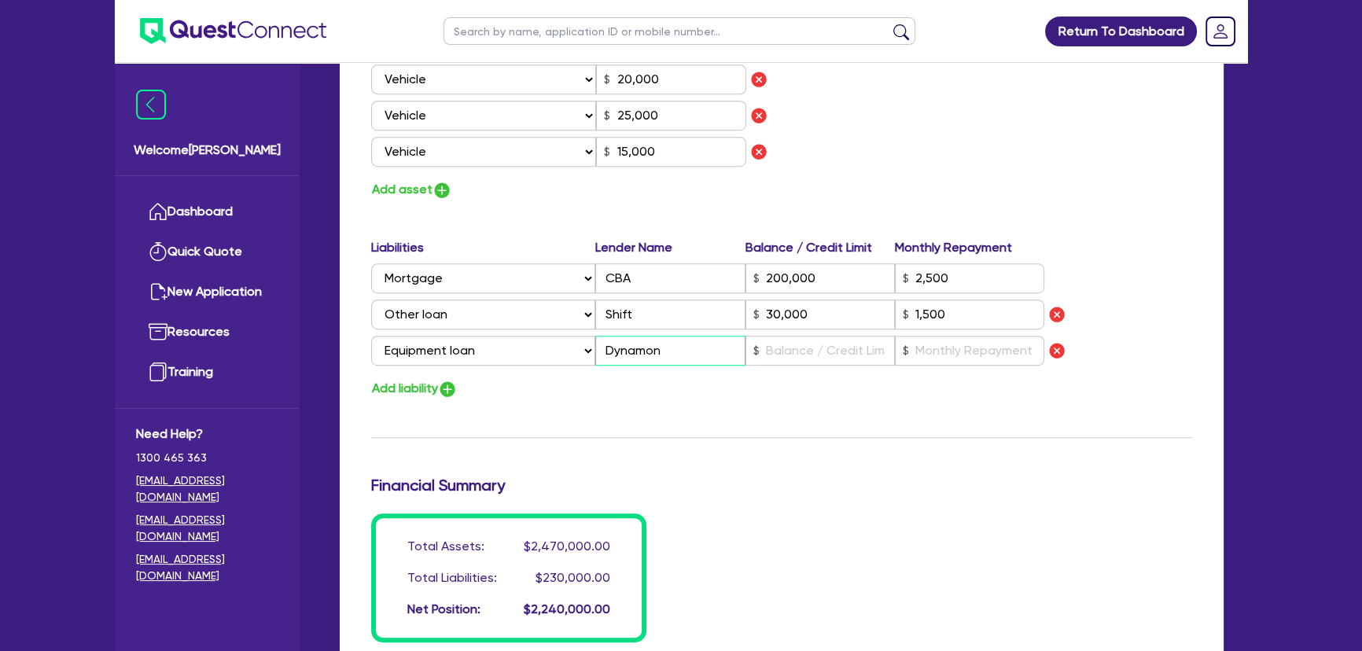
type input "2,500"
type input "30,000"
type input "1,500"
type input "Dynamone"
type input "2"
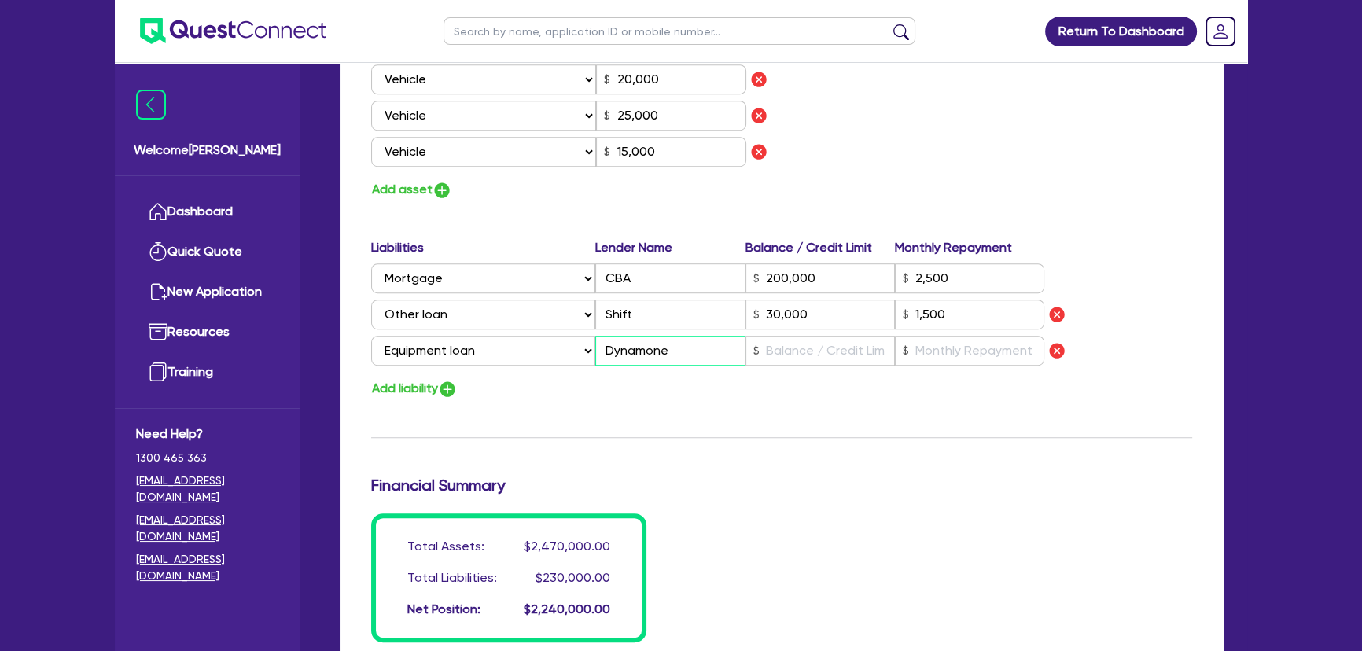
type input "0438 400 402"
type input "1,100,000"
type input "200,000"
type input "1,000,000"
type input "50,000"
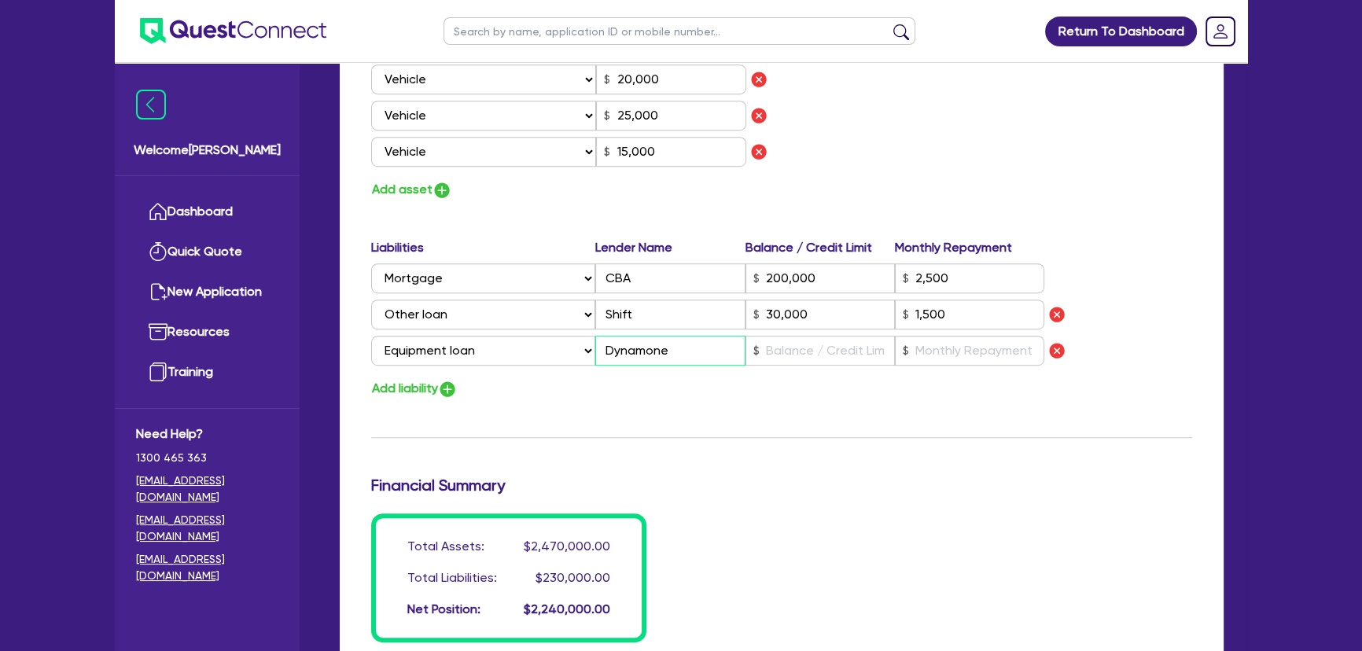
type input "45,000"
type input "15,000"
type input "20,000"
type input "25,000"
type input "15,000"
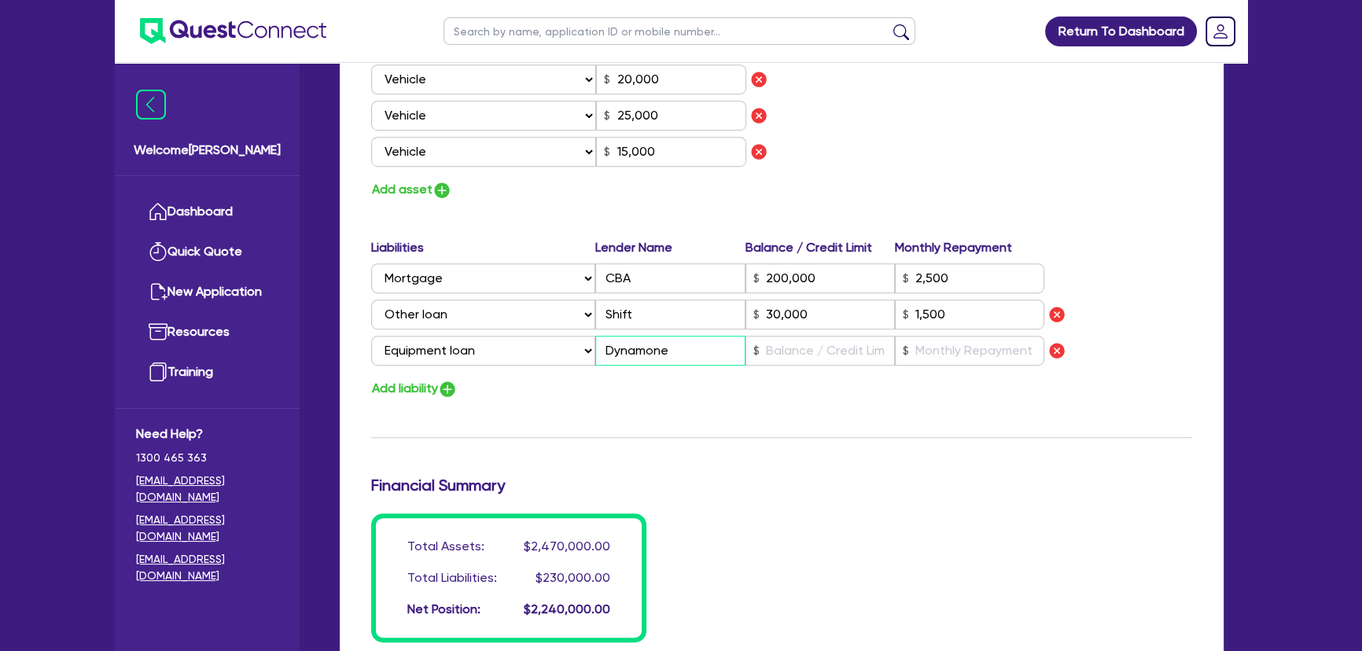
type input "200,000"
type input "2,500"
type input "30,000"
type input "1,500"
click at [784, 341] on input "text" at bounding box center [820, 351] width 149 height 30
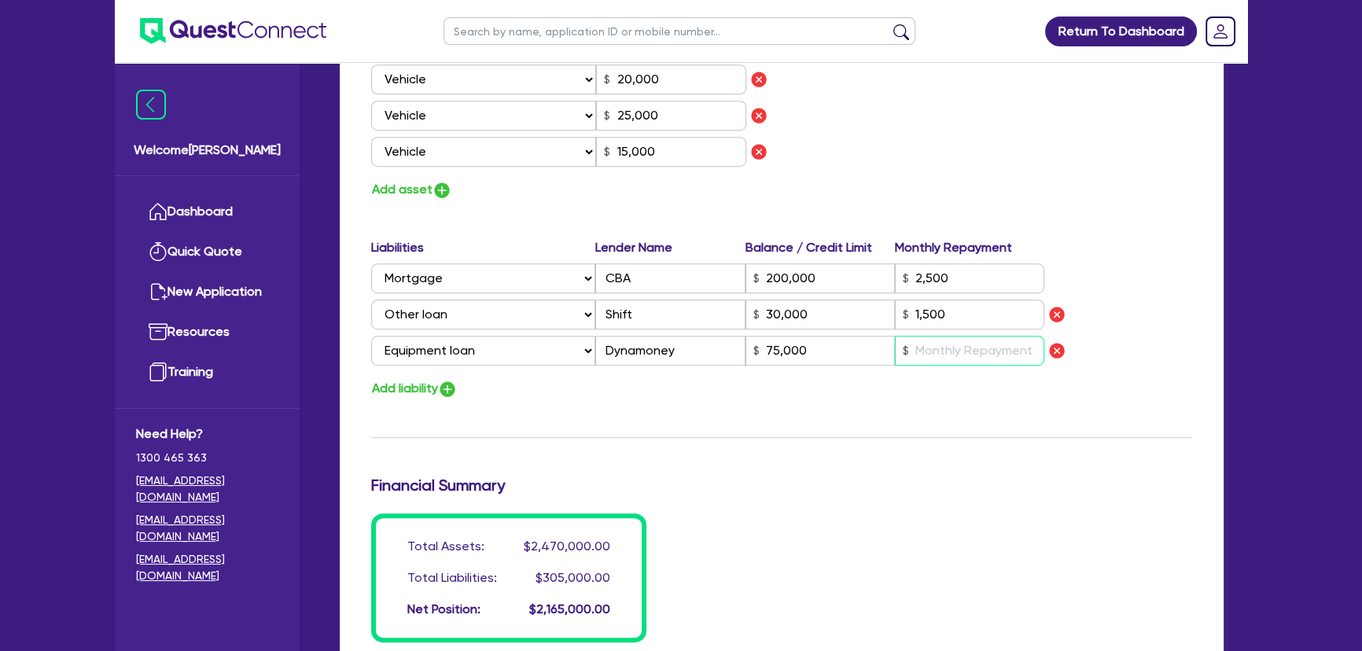
click at [1007, 351] on input "text" at bounding box center [969, 351] width 149 height 30
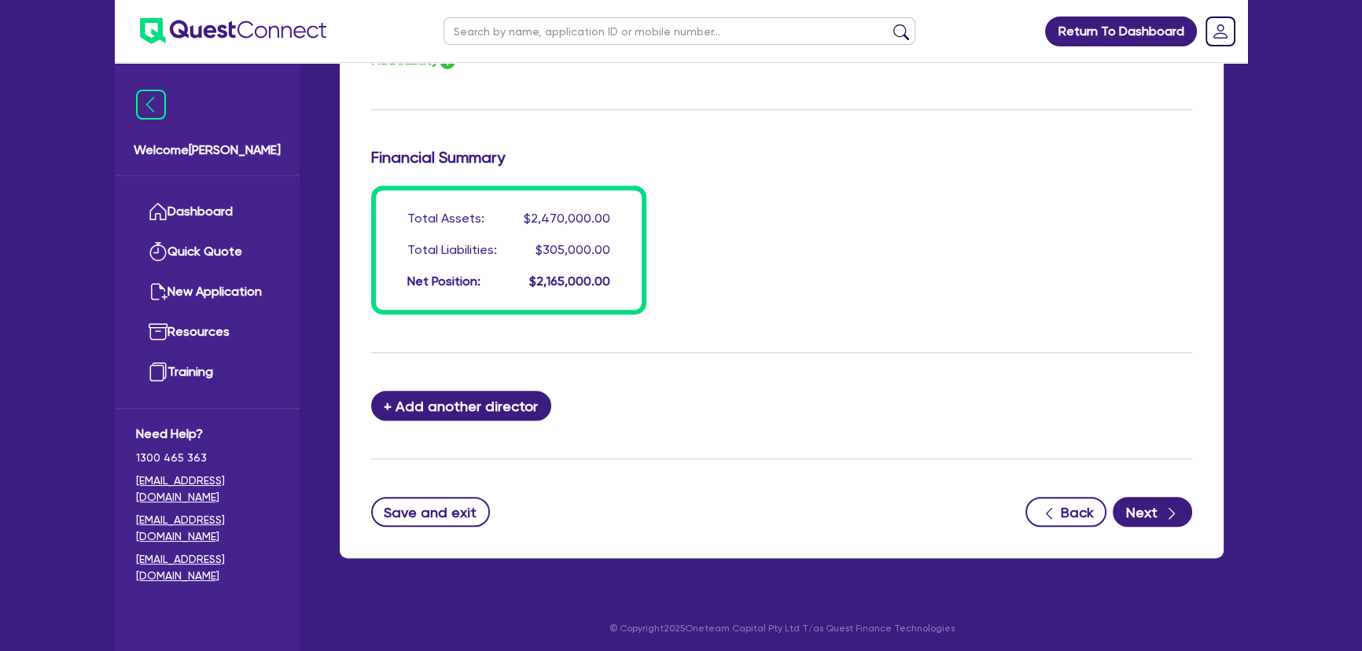
scroll to position [1329, 0]
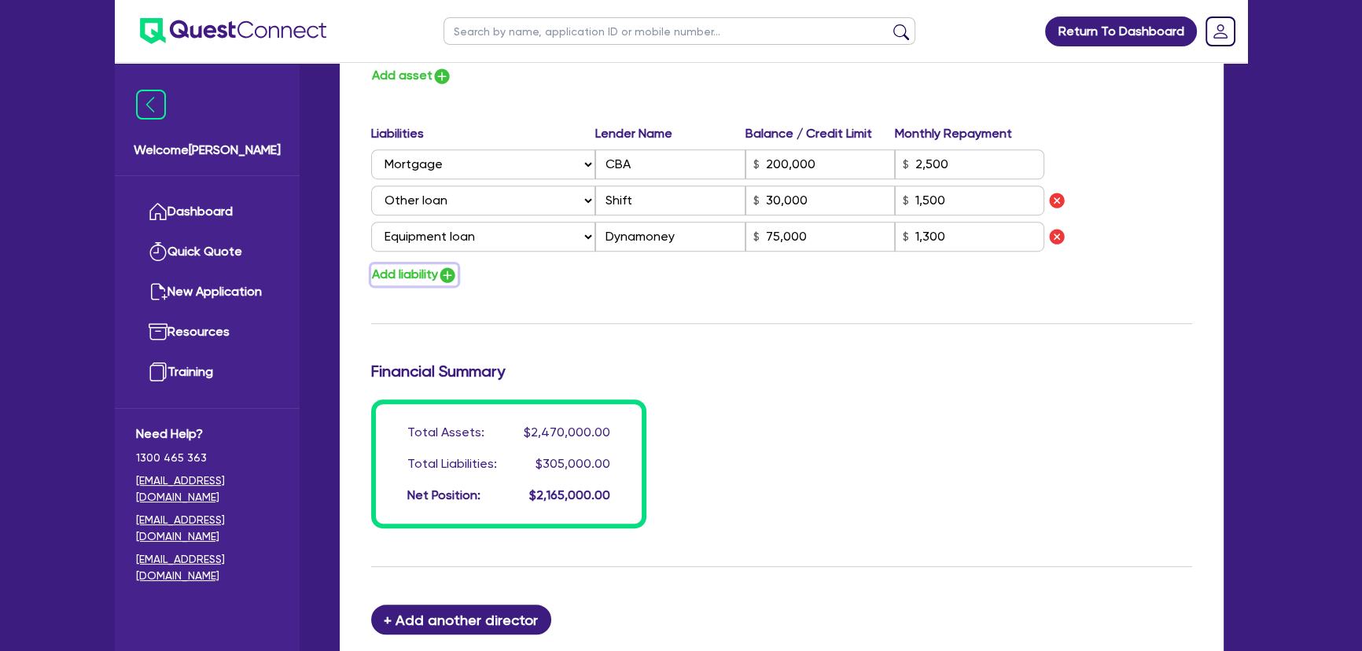
click at [457, 274] on img "button" at bounding box center [447, 275] width 19 height 19
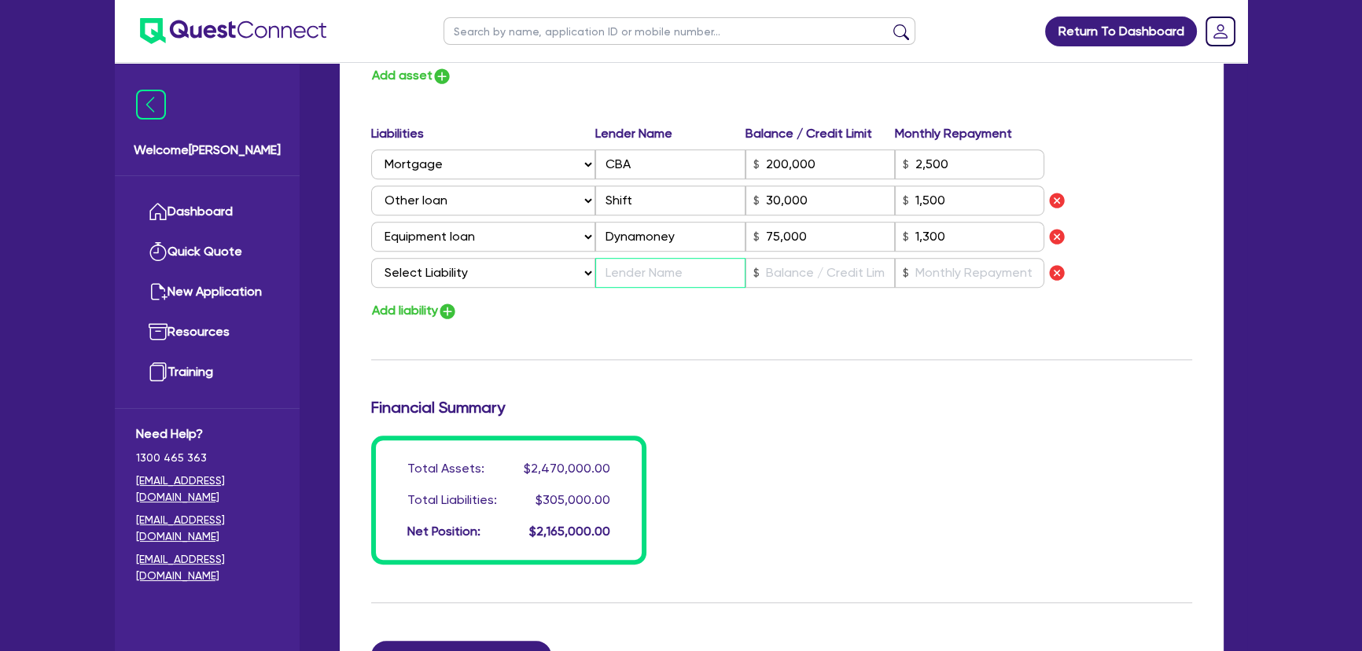
click at [654, 282] on input "text" at bounding box center [669, 273] width 149 height 30
click at [842, 275] on input "text" at bounding box center [820, 273] width 149 height 30
click at [908, 271] on input "text" at bounding box center [969, 273] width 149 height 30
drag, startPoint x: 692, startPoint y: 338, endPoint x: 570, endPoint y: 342, distance: 122.0
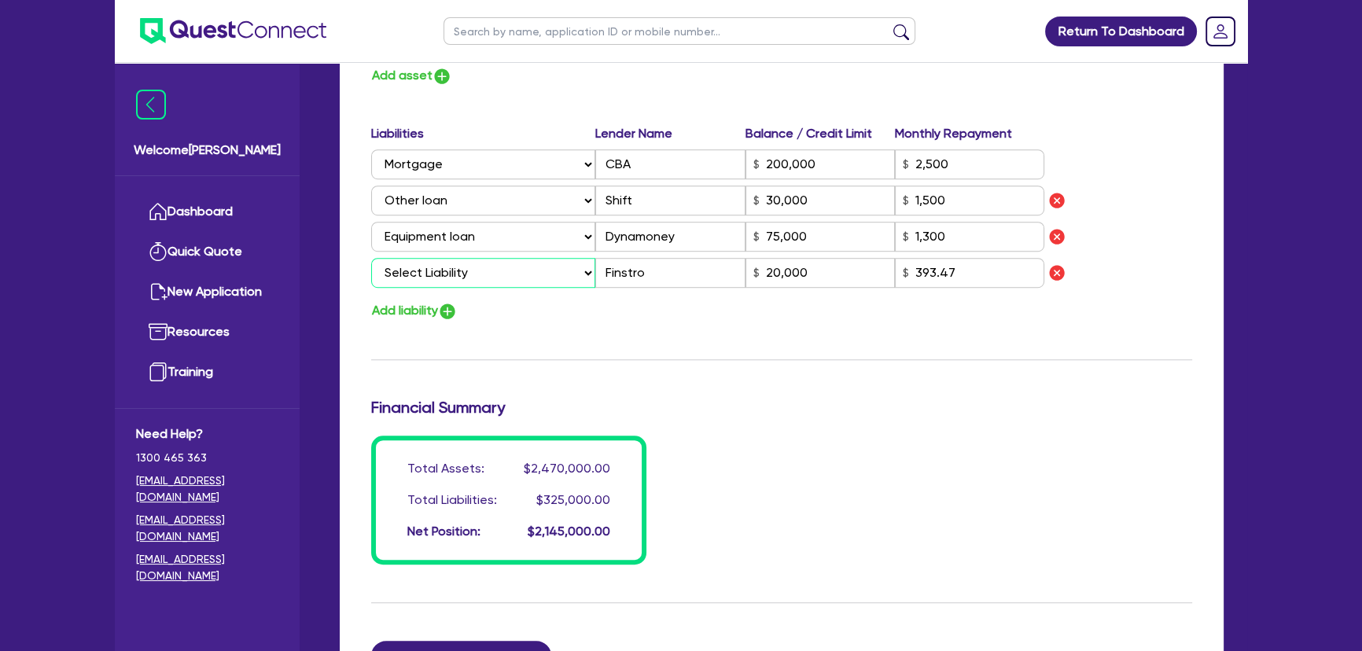
click at [473, 279] on select "Select Liability Credit card Mortgage Investment property loan Vehicle loan Tru…" at bounding box center [483, 273] width 224 height 30
click at [371, 258] on select "Select Liability Credit card Mortgage Investment property loan Vehicle loan Tru…" at bounding box center [483, 273] width 224 height 30
click at [454, 306] on img "button" at bounding box center [447, 311] width 19 height 19
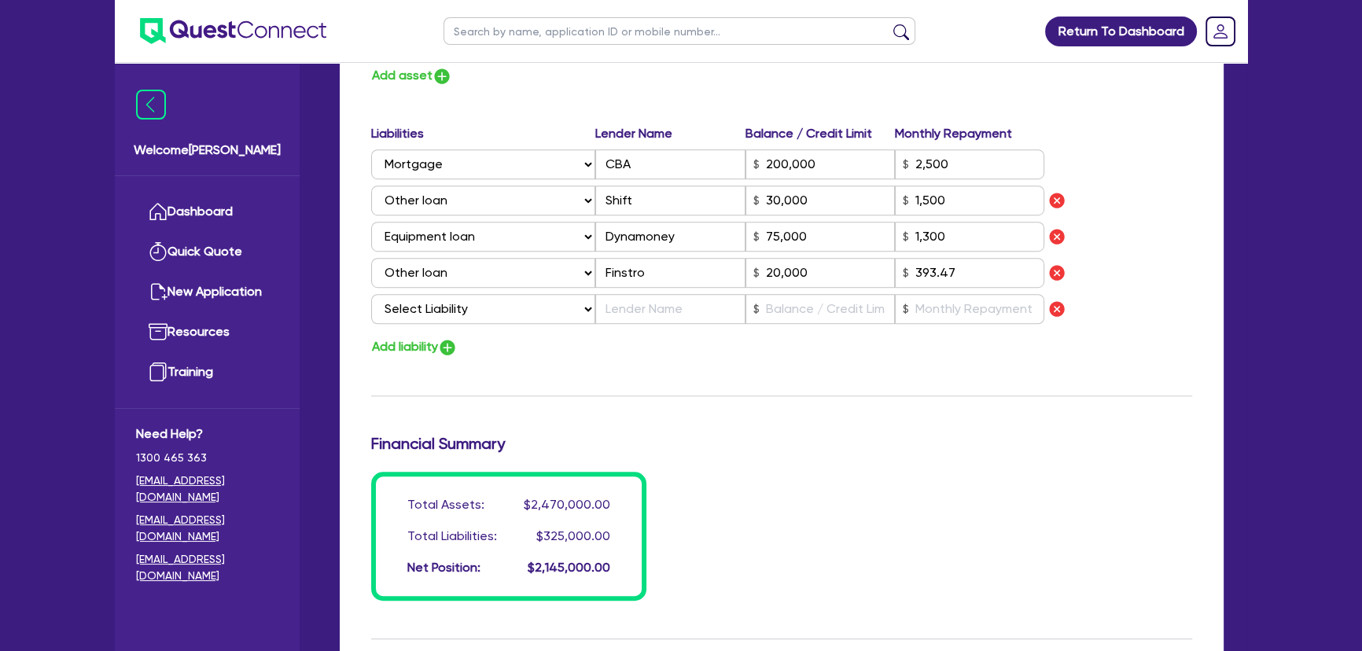
click at [471, 333] on div "Liabilities Lender Name Balance / Credit Limit Monthly Repayment Select Liabili…" at bounding box center [781, 241] width 845 height 234
click at [471, 322] on select "Select Liability Credit card Mortgage Investment property loan Vehicle loan Tru…" at bounding box center [483, 309] width 224 height 30
click at [371, 294] on select "Select Liability Credit card Mortgage Investment property loan Vehicle loan Tru…" at bounding box center [483, 309] width 224 height 30
click at [635, 312] on input "text" at bounding box center [669, 309] width 149 height 30
click at [621, 315] on input "Propsa" at bounding box center [669, 309] width 149 height 30
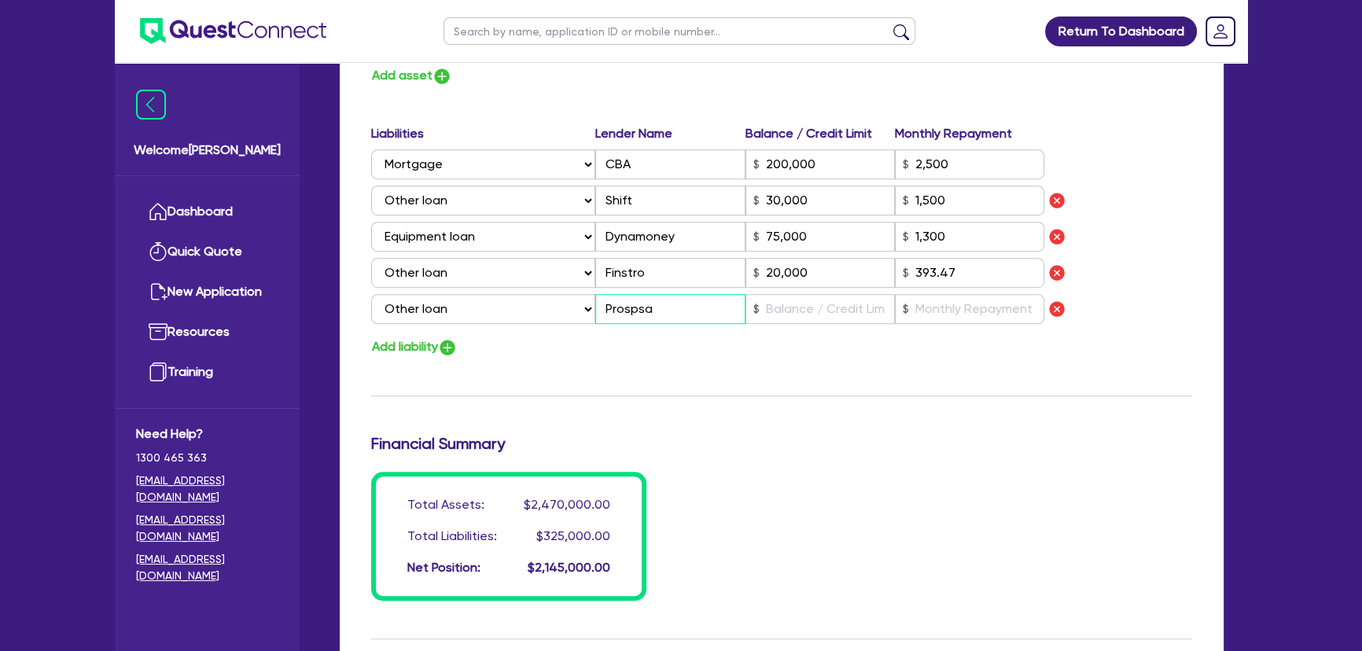
click at [645, 311] on input "Prospsa" at bounding box center [669, 309] width 149 height 30
click at [774, 320] on input "text" at bounding box center [820, 309] width 149 height 30
click at [804, 313] on input "text" at bounding box center [820, 309] width 149 height 30
click at [942, 310] on input "text" at bounding box center [969, 309] width 149 height 30
click at [800, 315] on input "65,000" at bounding box center [820, 309] width 149 height 30
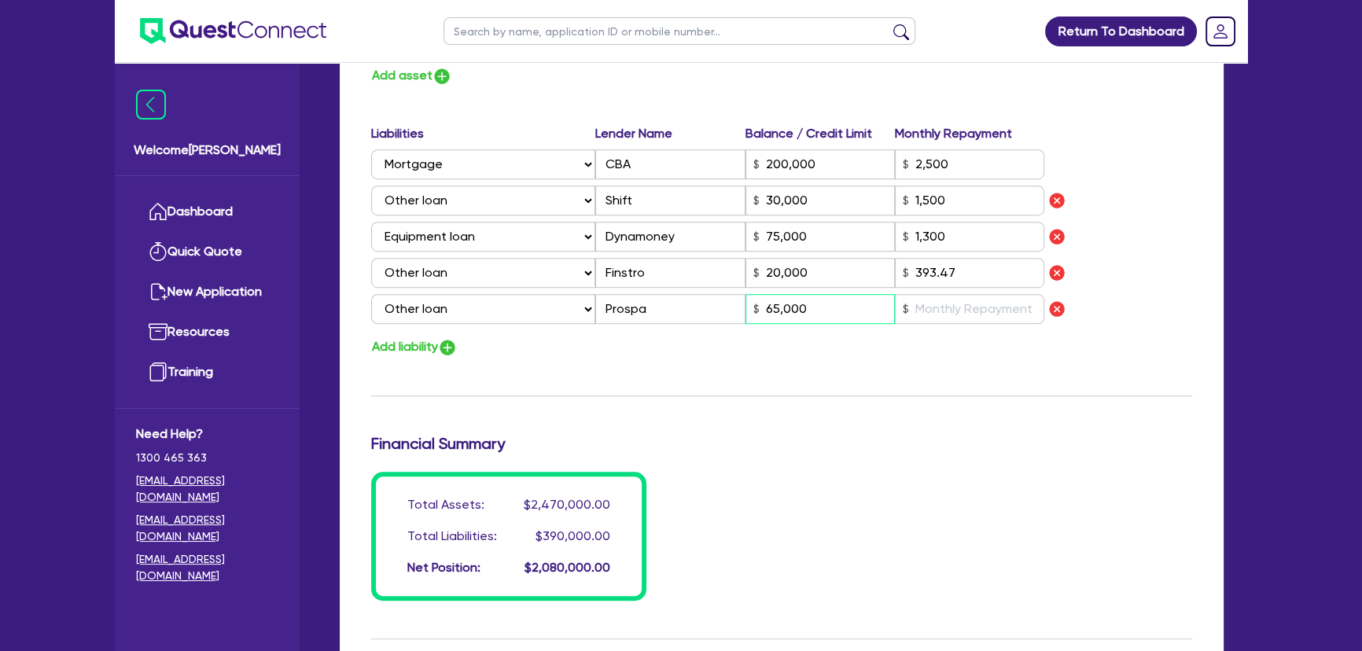
click at [800, 315] on input "65,000" at bounding box center [820, 309] width 149 height 30
click at [973, 311] on input "text" at bounding box center [969, 309] width 149 height 30
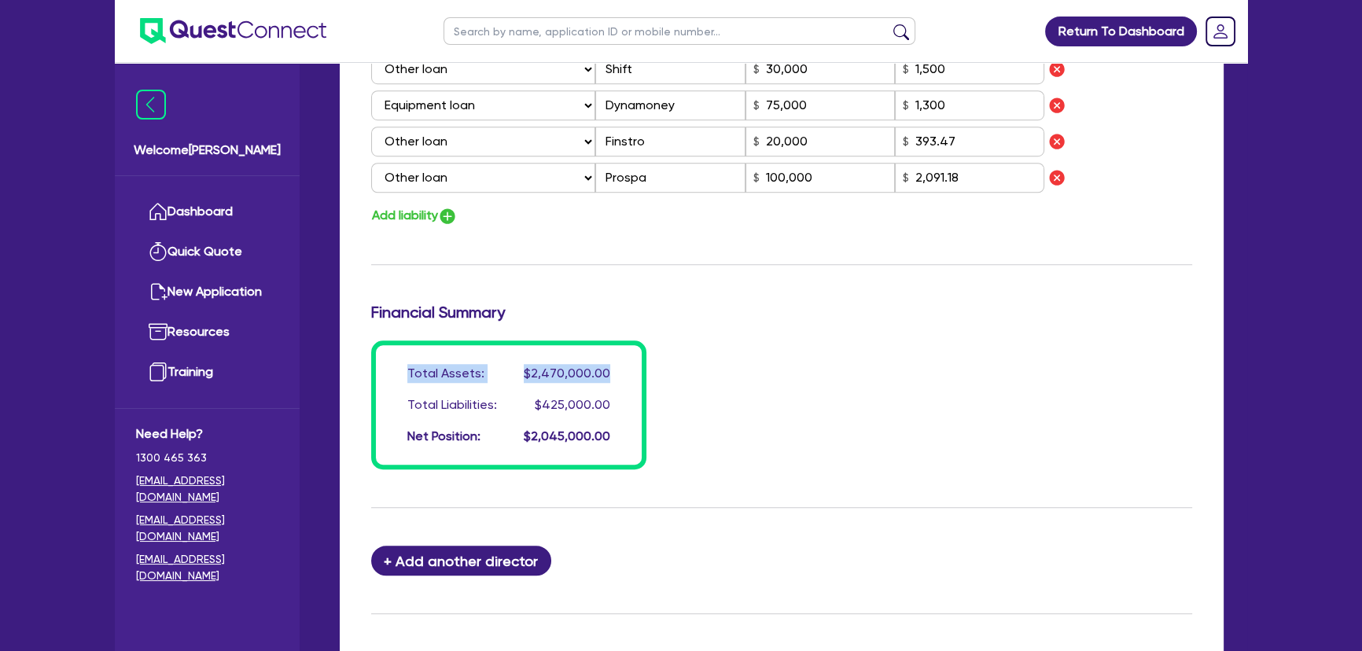
scroll to position [1616, 0]
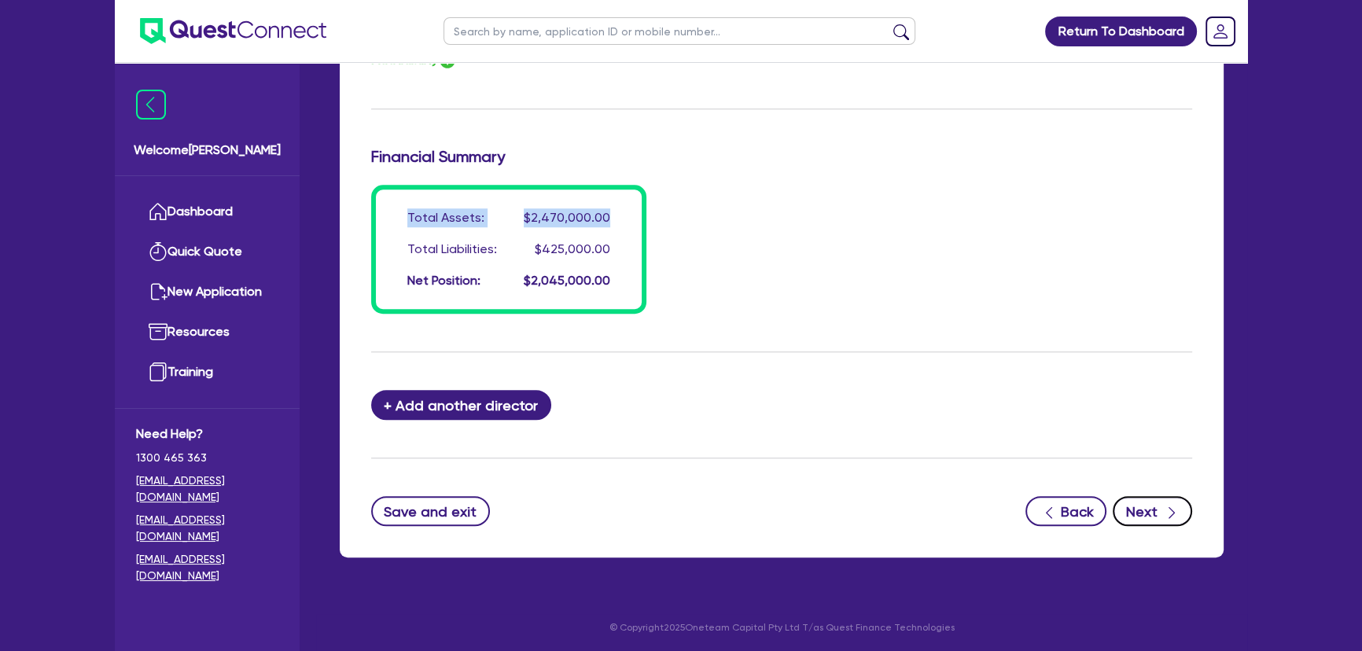
click at [1158, 507] on button "Next" at bounding box center [1152, 511] width 79 height 30
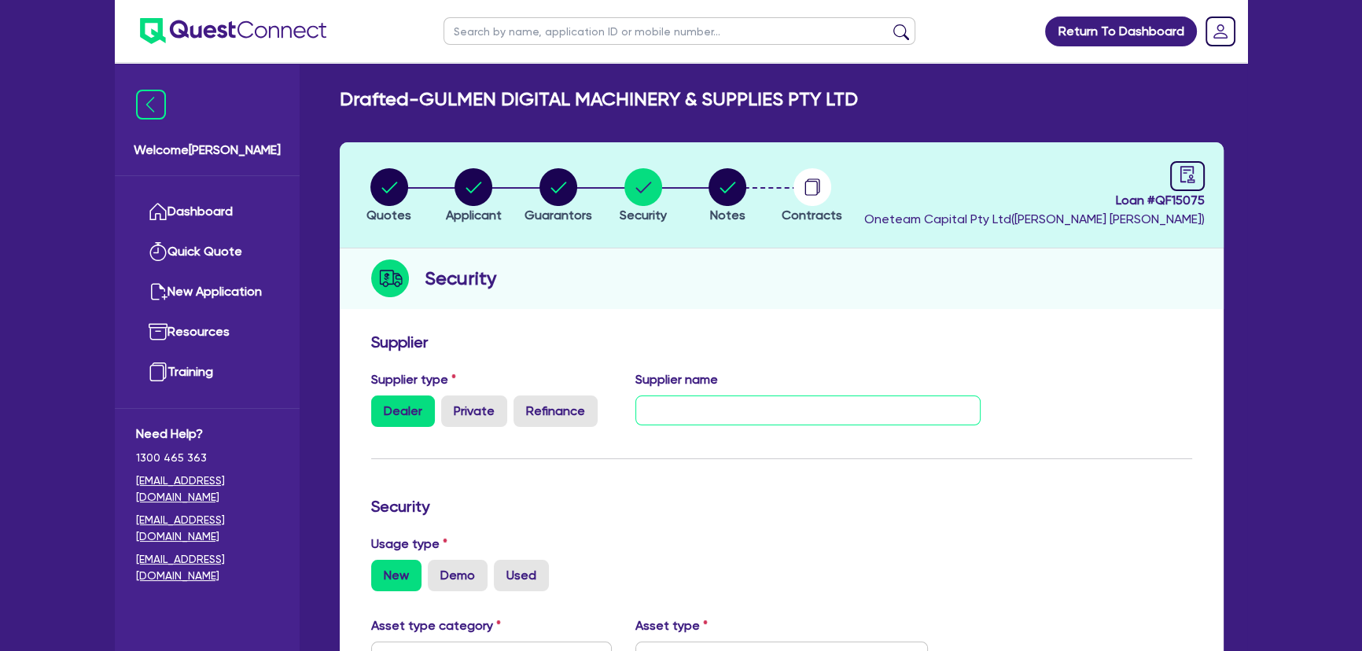
click at [746, 405] on input "text" at bounding box center [808, 411] width 346 height 30
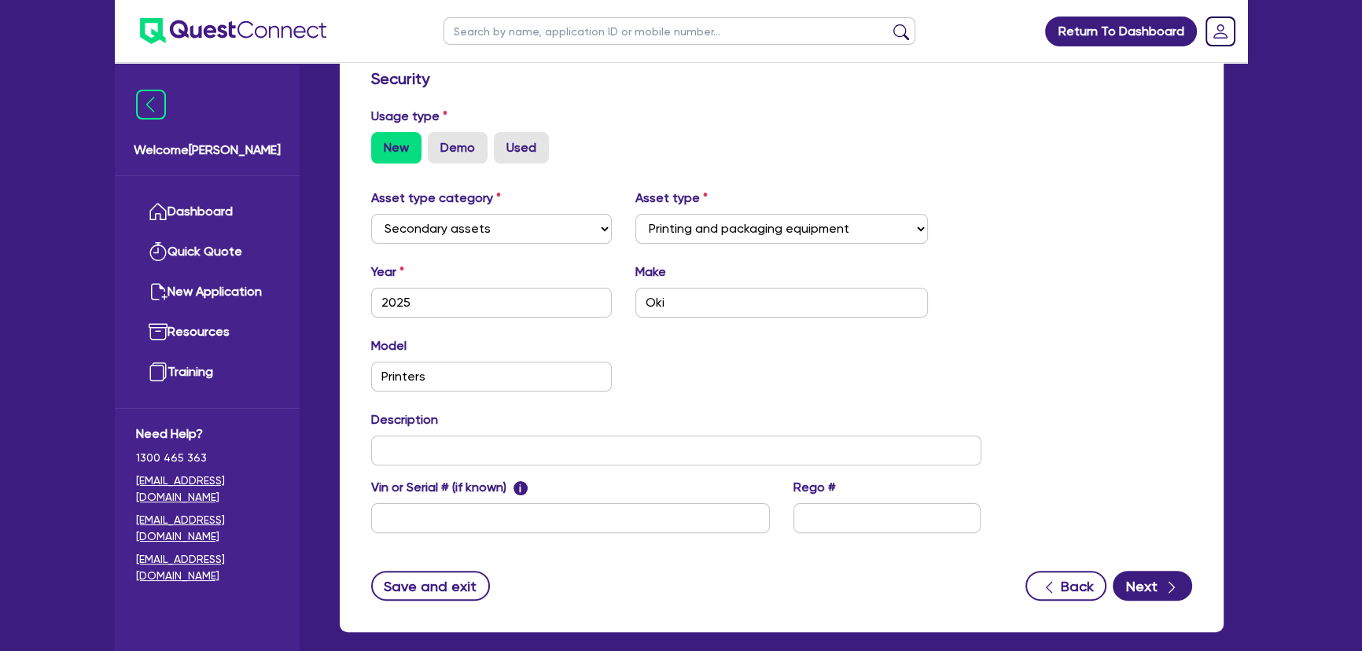
scroll to position [429, 0]
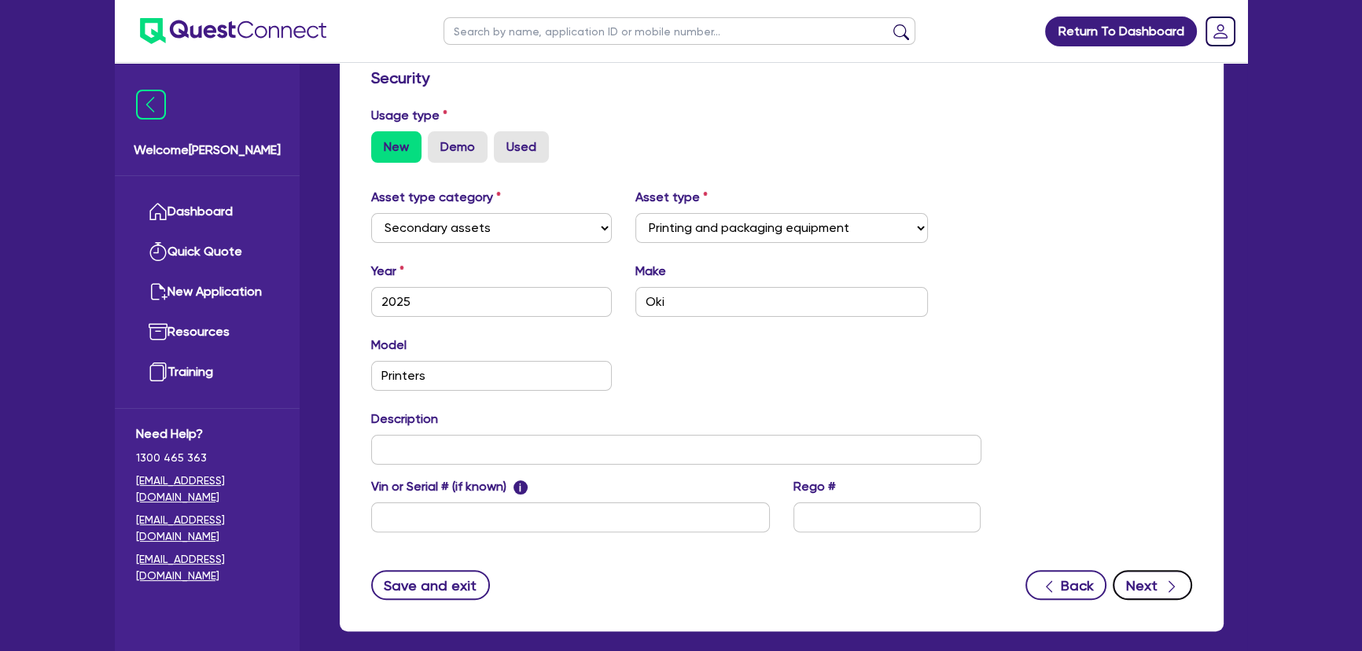
click at [1129, 584] on button "Next" at bounding box center [1152, 585] width 79 height 30
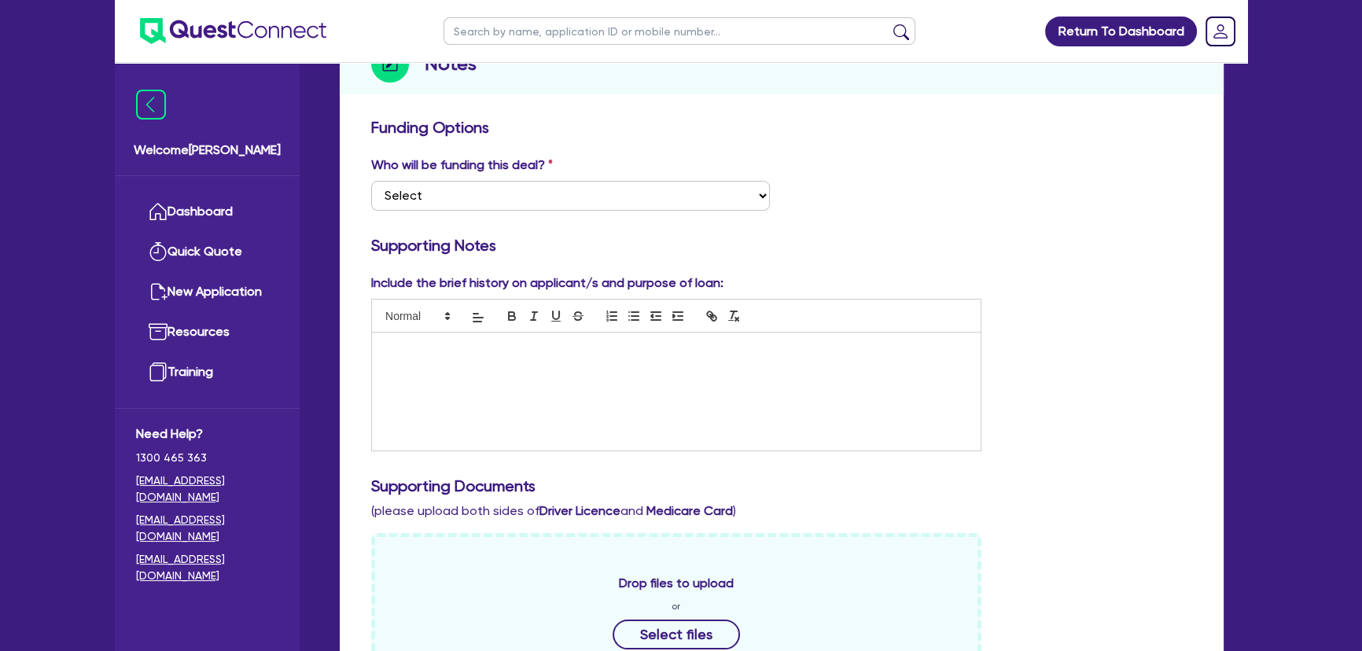
scroll to position [214, 0]
click at [584, 400] on div at bounding box center [676, 392] width 609 height 118
click at [577, 186] on select "Select I want Quest to fund 100% I will fund 100% I will co-fund with Quest Oth…" at bounding box center [570, 197] width 399 height 30
click at [371, 182] on select "Select I want Quest to fund 100% I will fund 100% I will co-fund with Quest Oth…" at bounding box center [570, 197] width 399 height 30
click at [761, 395] on div at bounding box center [676, 392] width 609 height 118
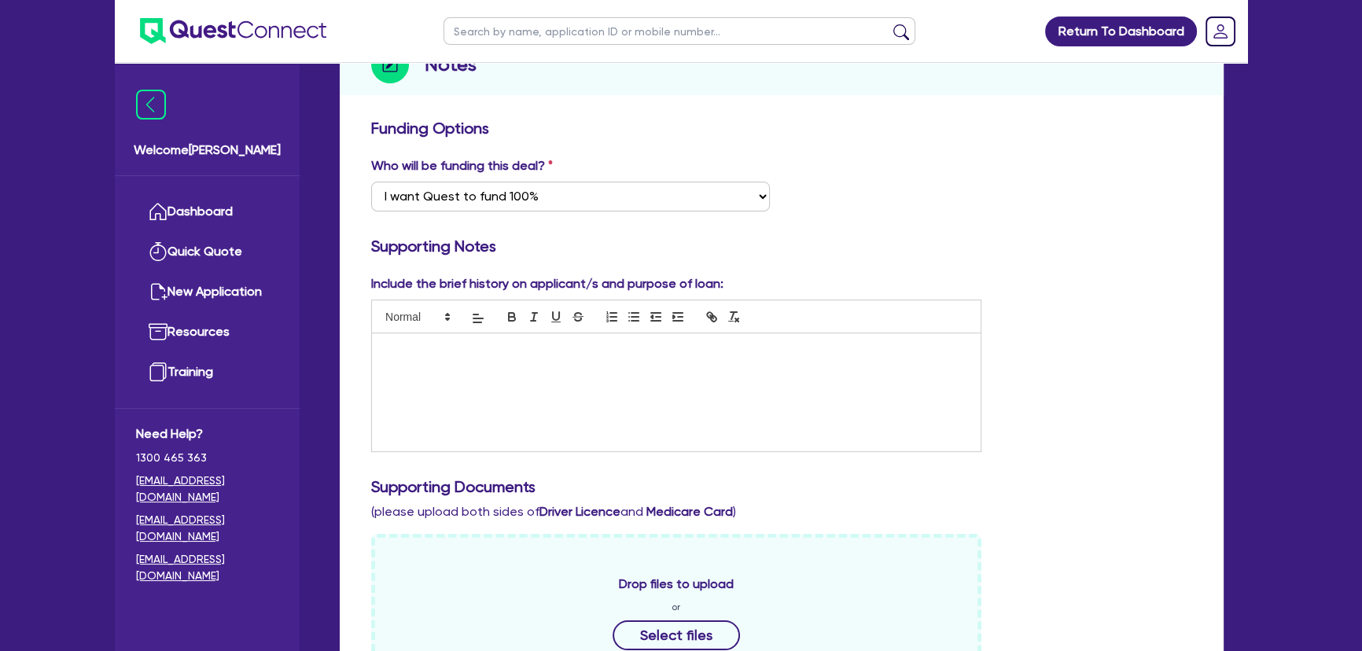
click at [634, 358] on div at bounding box center [676, 392] width 609 height 118
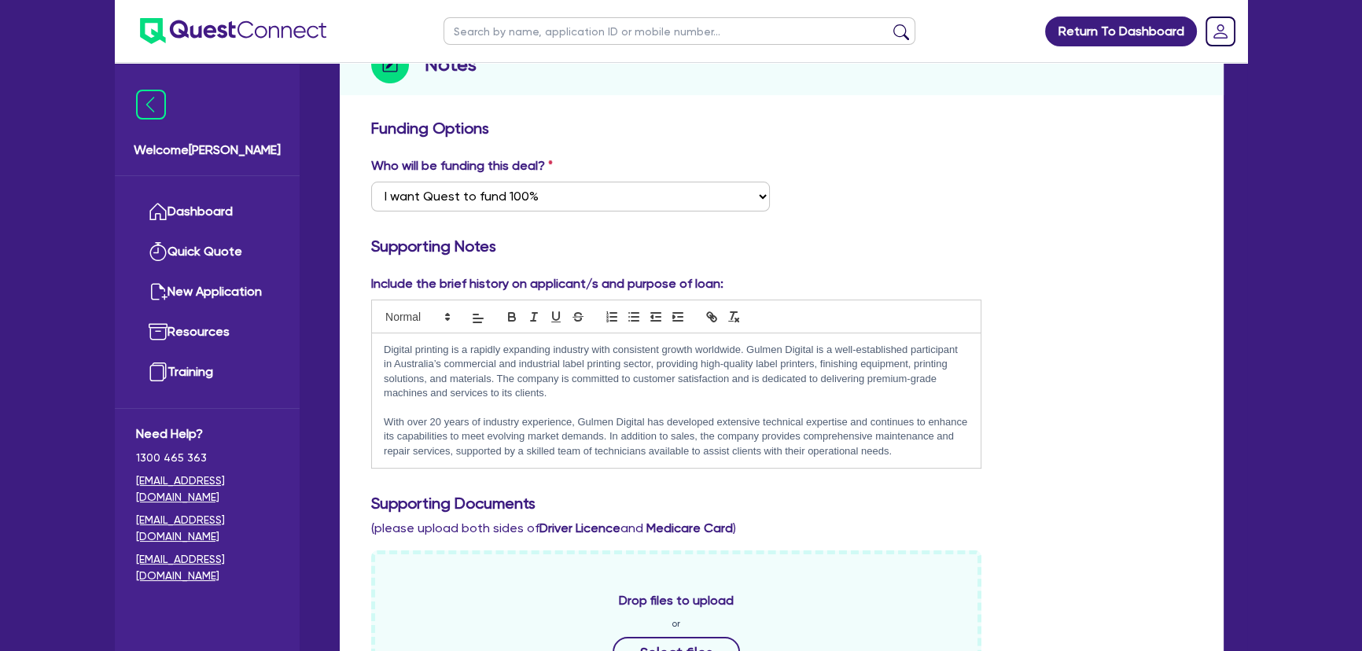
scroll to position [0, 0]
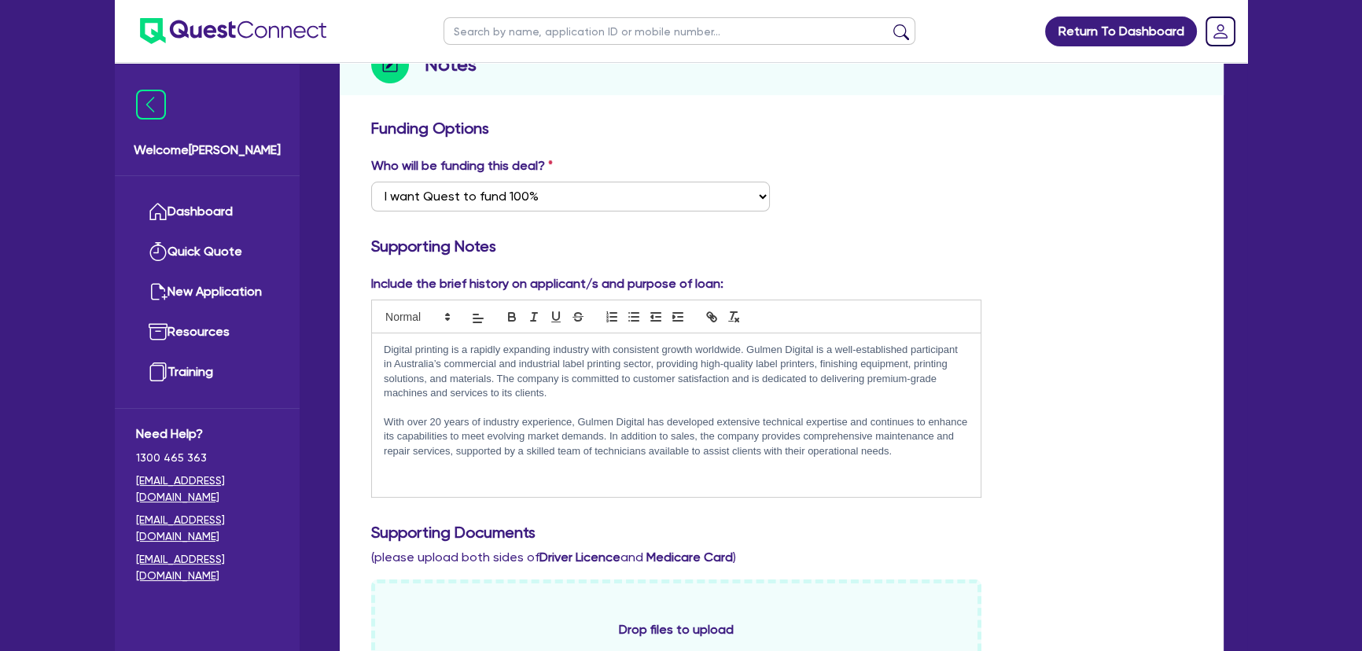
click at [720, 410] on p at bounding box center [676, 407] width 585 height 14
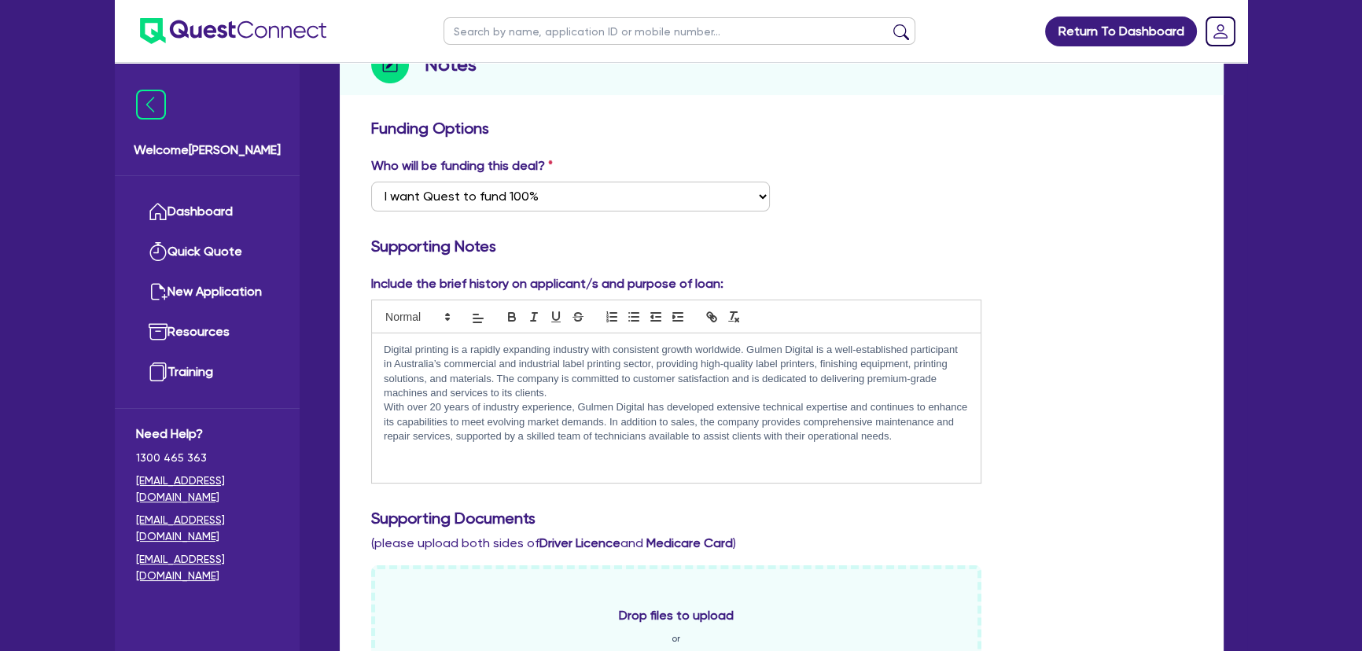
click at [691, 472] on p at bounding box center [676, 465] width 585 height 14
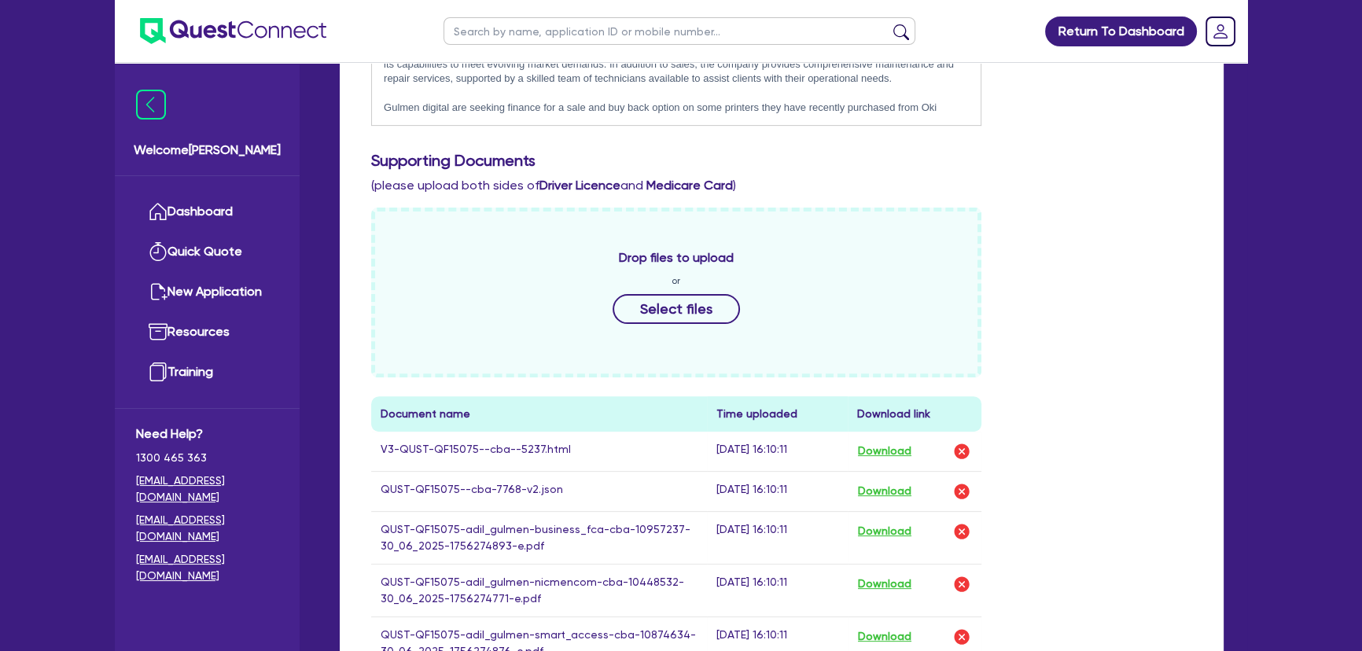
scroll to position [357, 0]
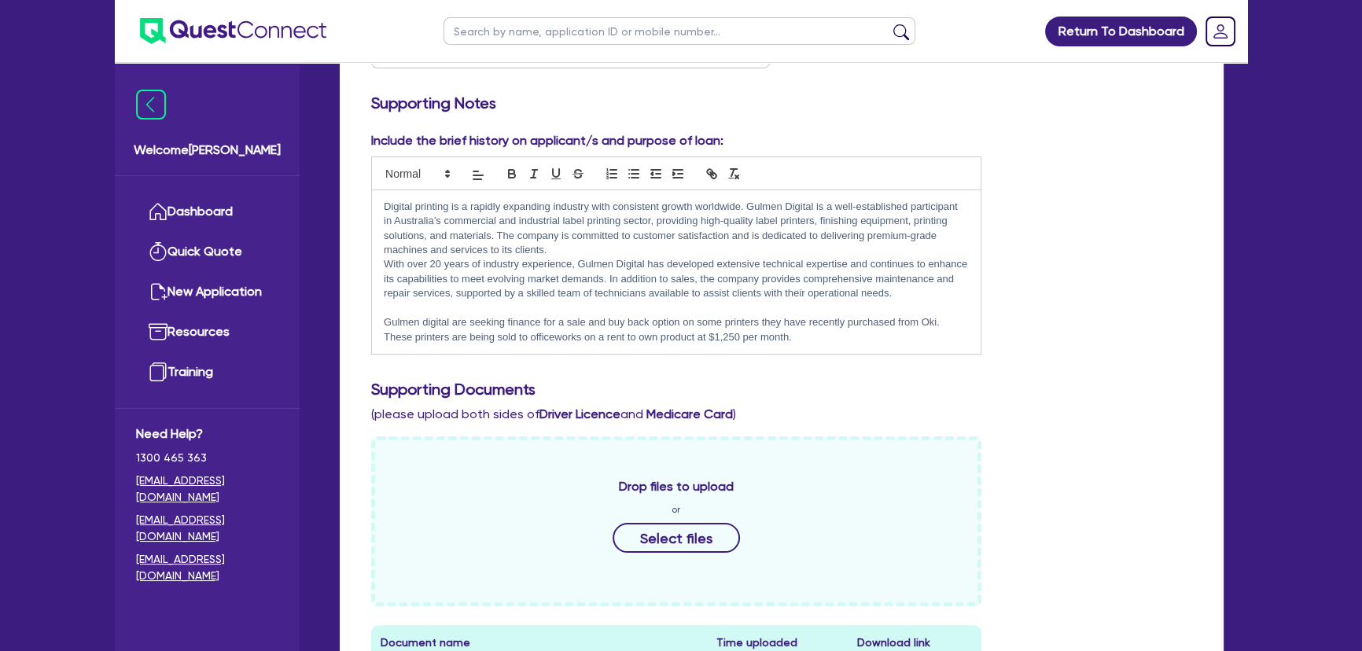
drag, startPoint x: 841, startPoint y: 341, endPoint x: 381, endPoint y: 318, distance: 460.6
click at [381, 318] on div "Digital printing is a rapidly expanding industry with consistent growth worldwi…" at bounding box center [676, 272] width 609 height 164
copy p "Gulmen digital are seeking finance for a sale and buy back option on some print…"
click at [862, 331] on p "Gulmen digital are seeking finance for a sale and buy back option on some print…" at bounding box center [676, 329] width 585 height 29
drag, startPoint x: 830, startPoint y: 345, endPoint x: 385, endPoint y: 325, distance: 446.4
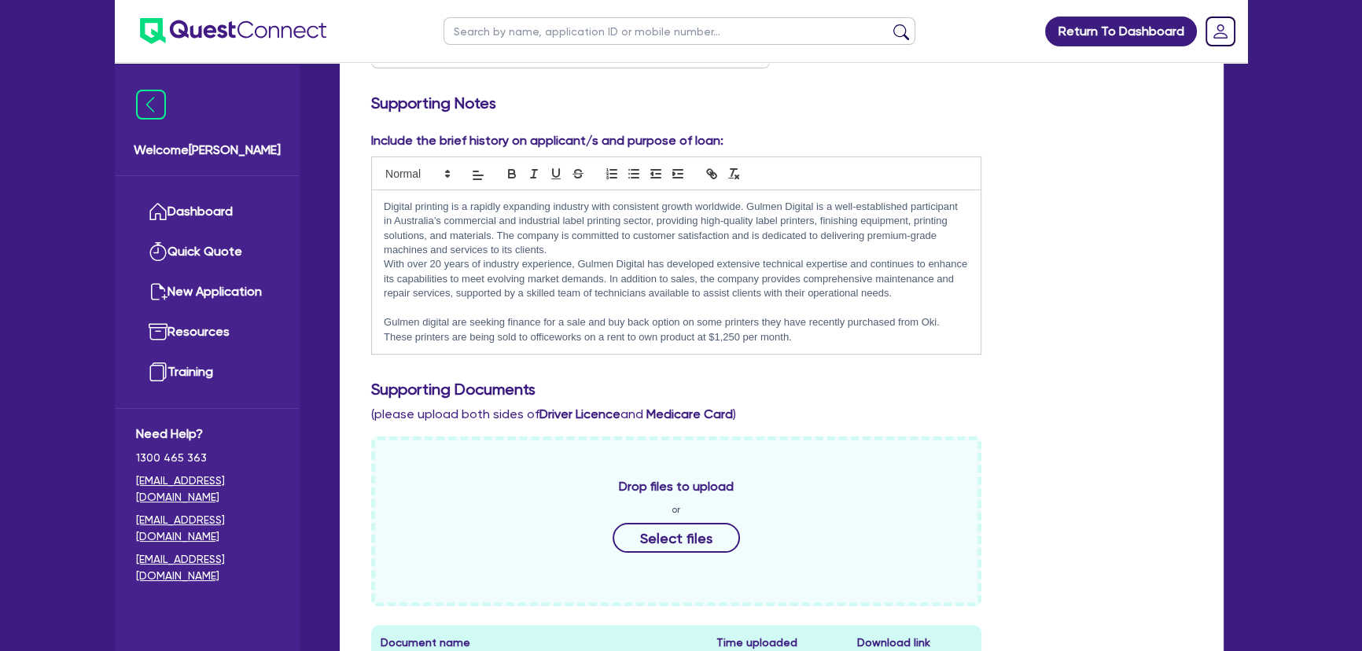
click at [385, 325] on div "Digital printing is a rapidly expanding industry with consistent growth worldwi…" at bounding box center [676, 272] width 609 height 164
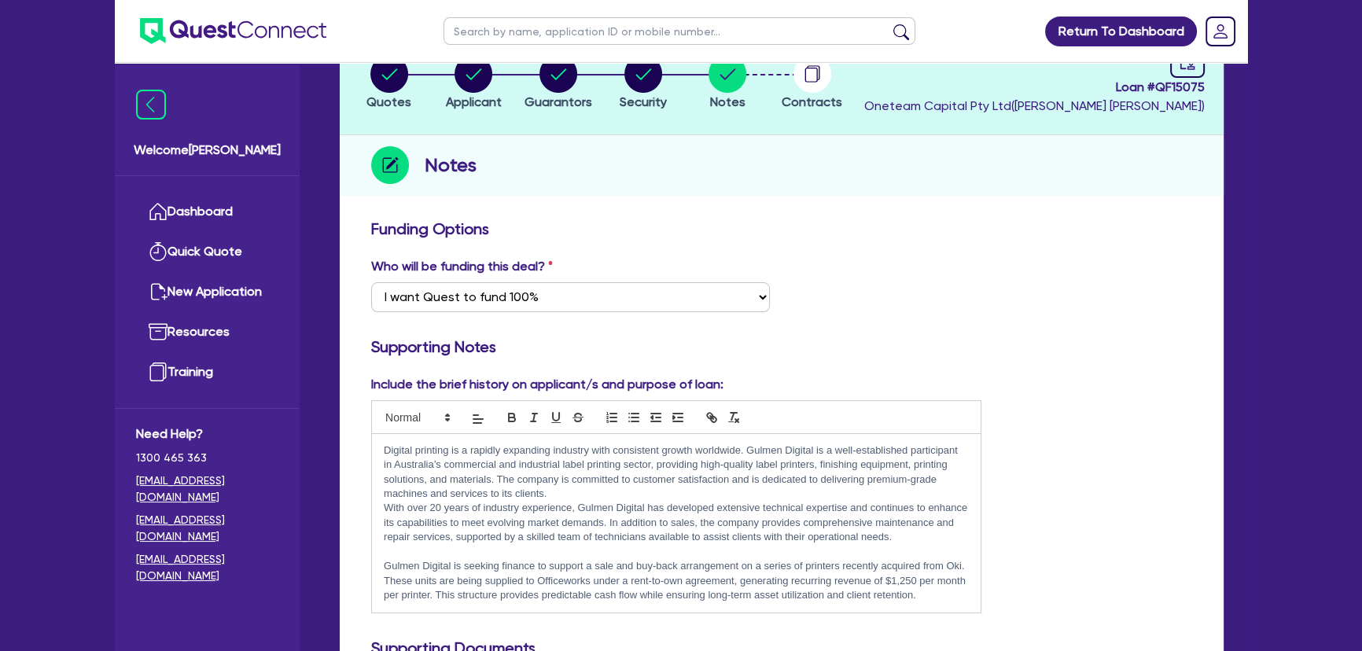
scroll to position [0, 0]
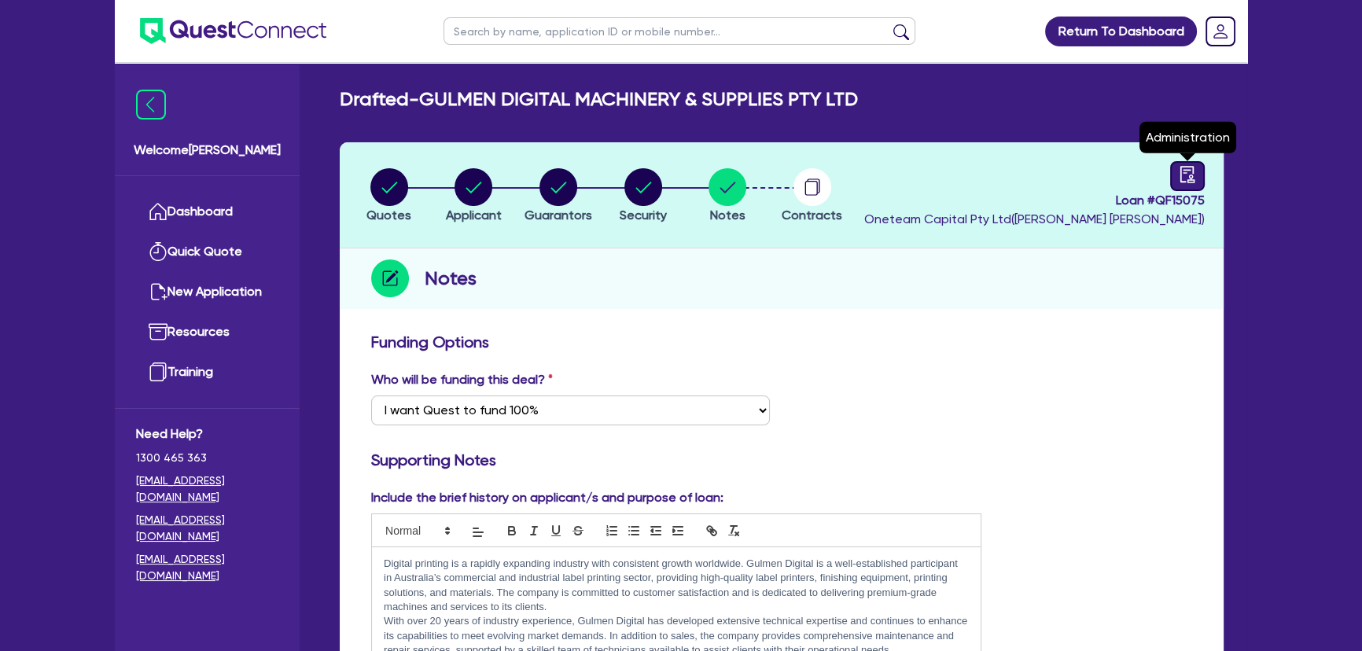
click at [1202, 176] on link at bounding box center [1187, 176] width 35 height 30
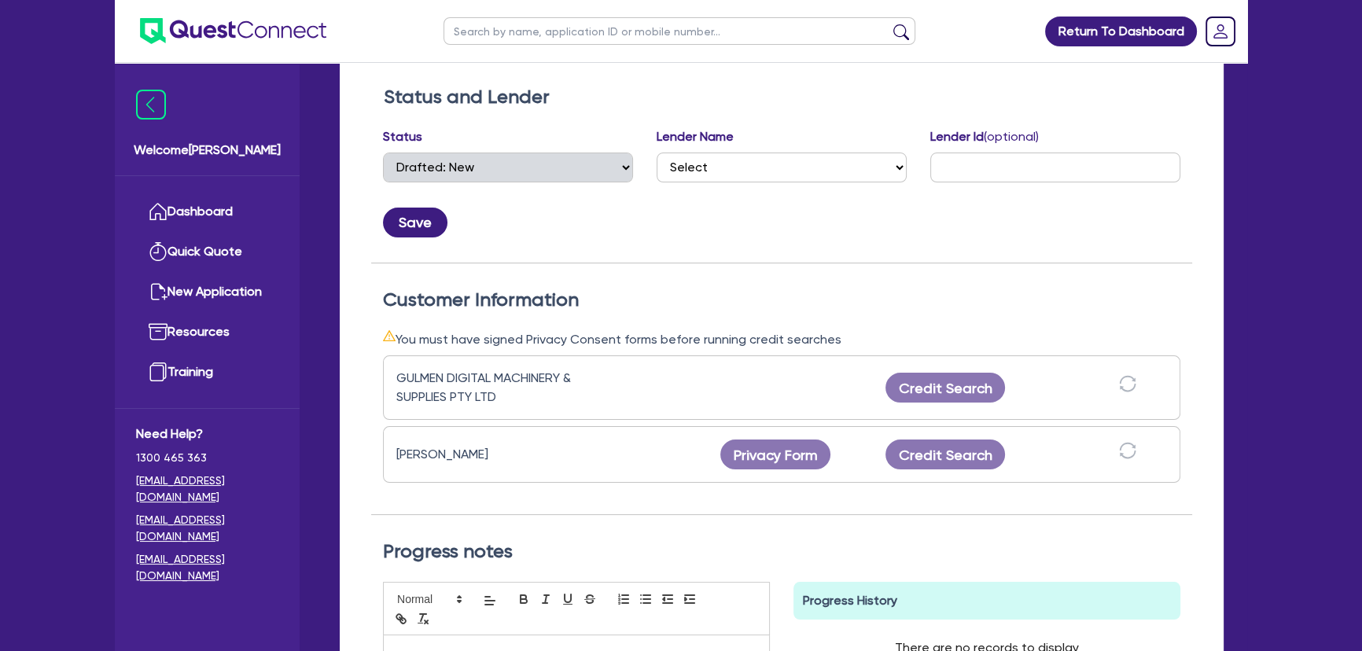
scroll to position [285, 0]
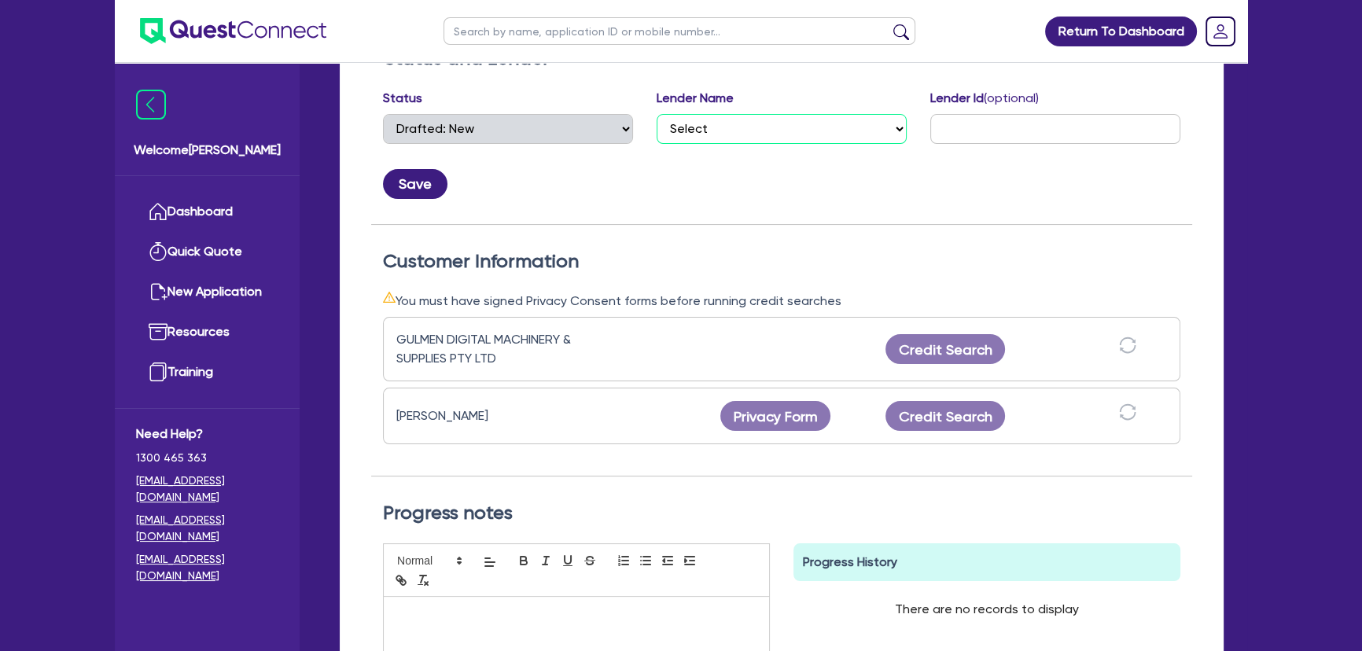
click at [738, 123] on select "Select AAMF AFS Alex Bank Angle Finance Azora Banjo BigStone BOQ Finance Brande…" at bounding box center [782, 129] width 250 height 30
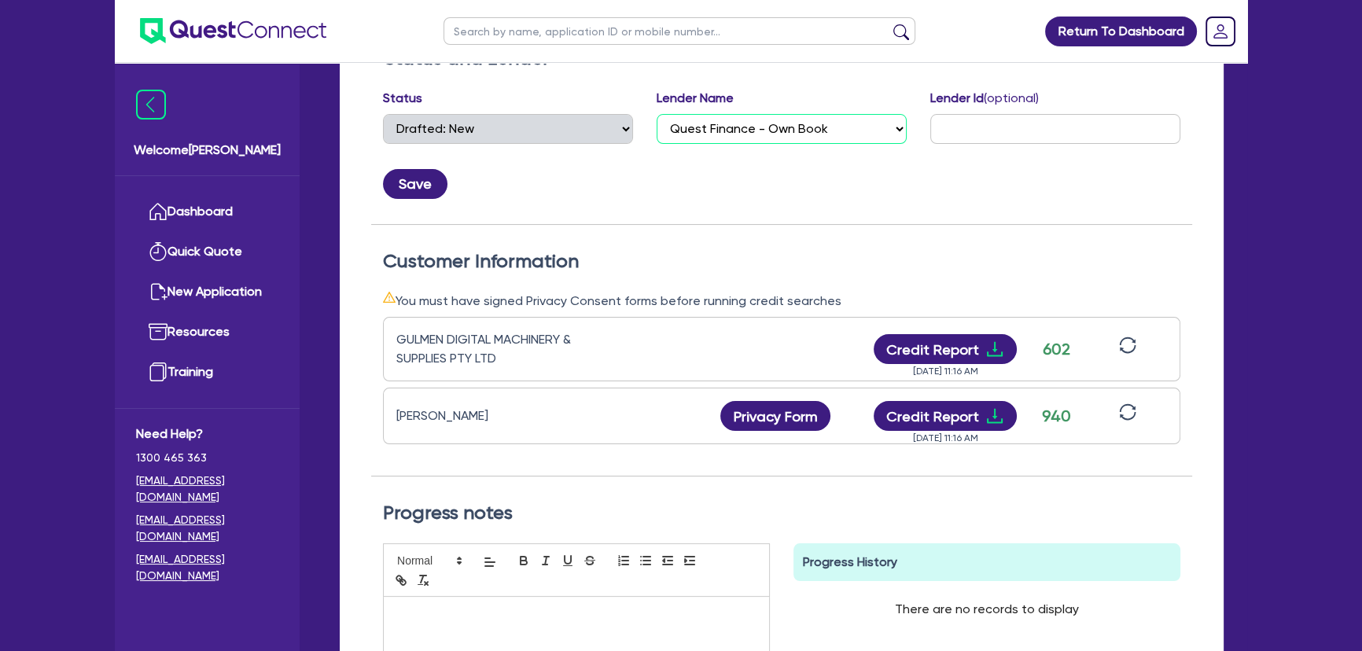
click at [657, 114] on select "Select AAMF AFS Alex Bank Angle Finance Azora Banjo BigStone BOQ Finance Brande…" at bounding box center [782, 129] width 250 height 30
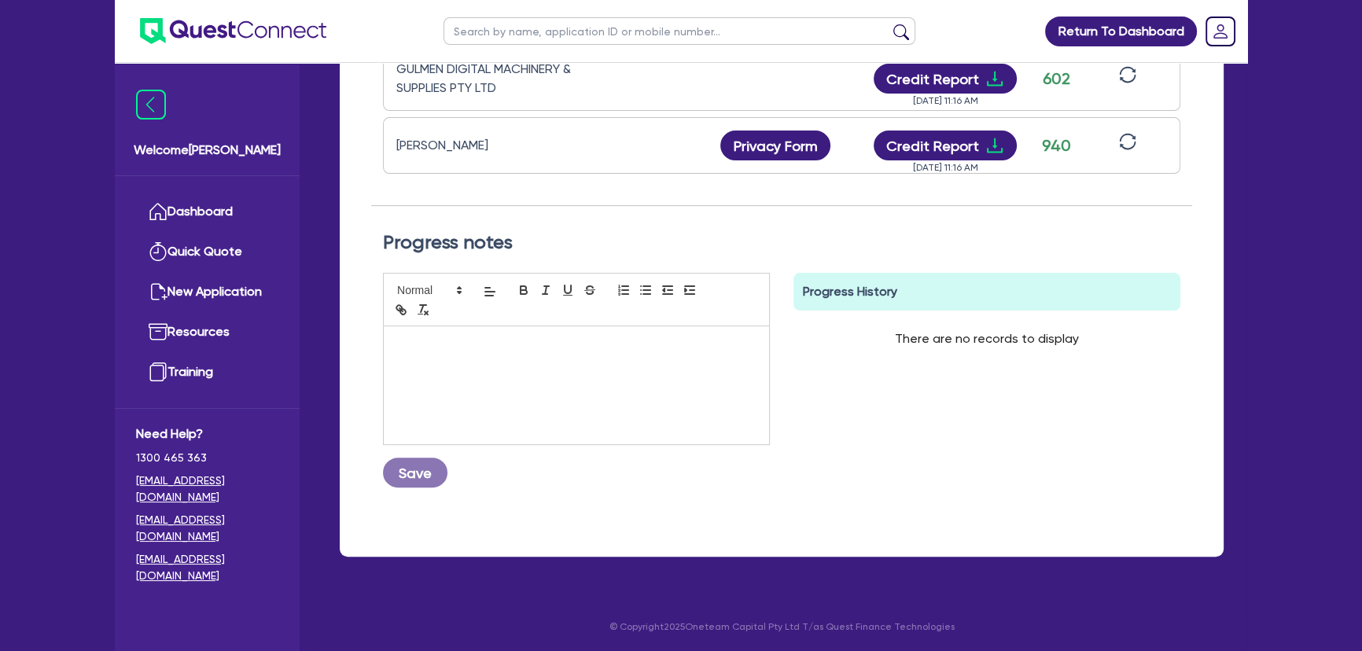
click at [621, 396] on div at bounding box center [576, 385] width 385 height 118
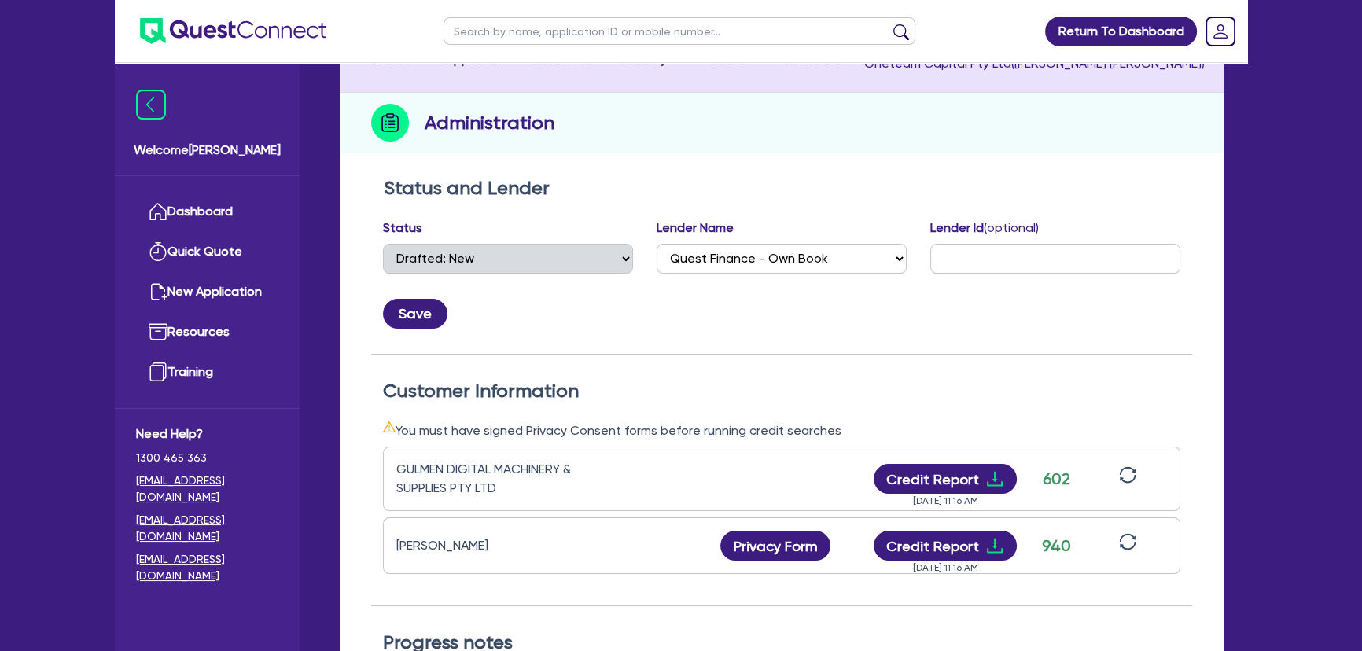
scroll to position [55, 0]
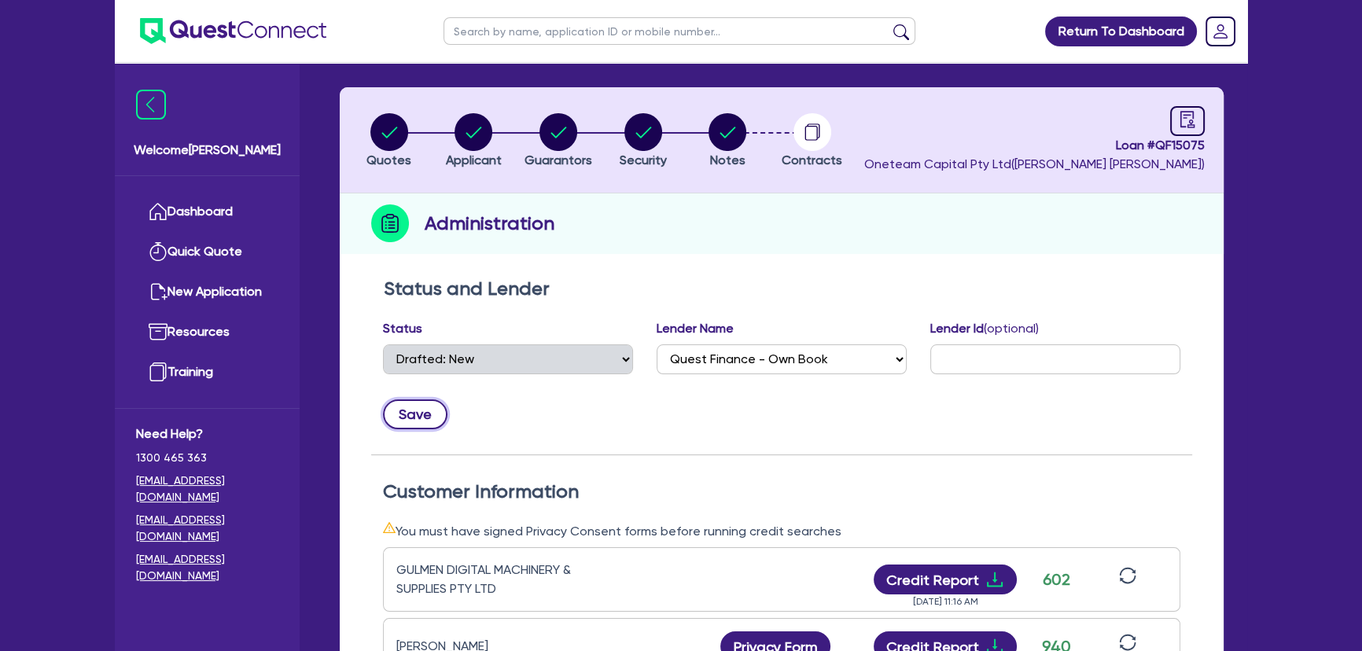
click at [433, 417] on button "Save" at bounding box center [415, 414] width 64 height 30
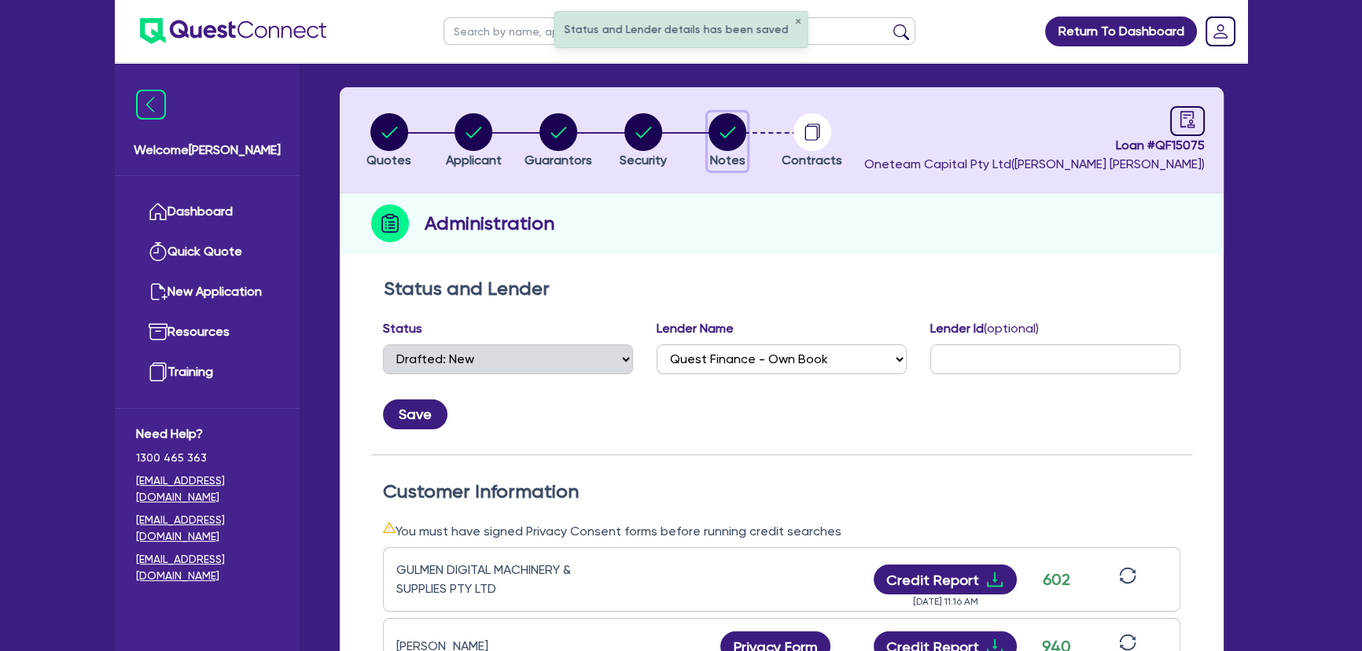
click at [731, 148] on circle "button" at bounding box center [728, 132] width 38 height 38
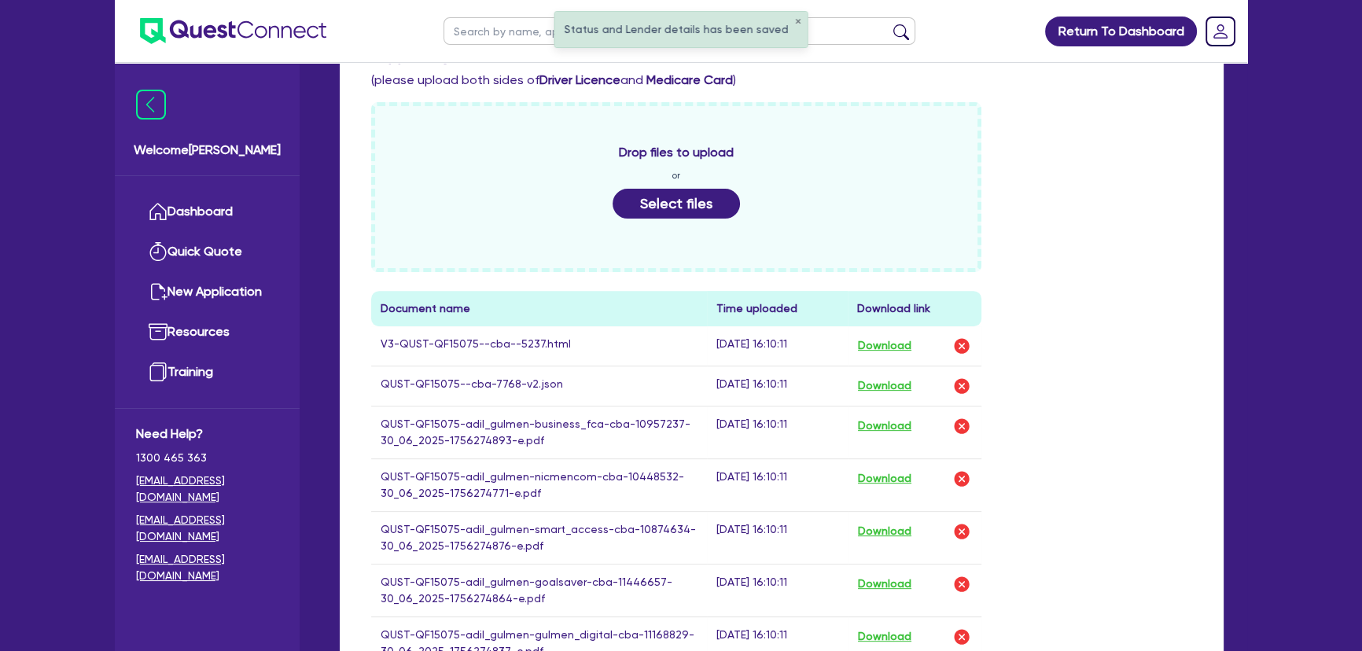
scroll to position [214, 0]
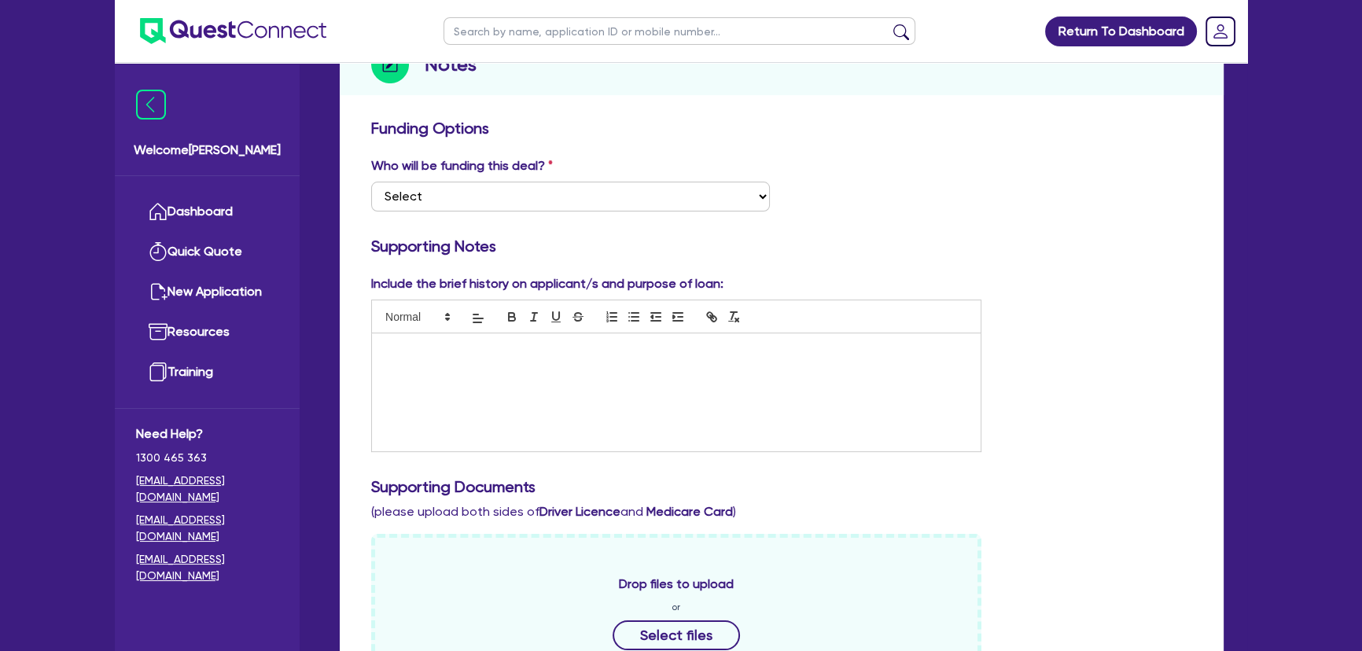
click at [716, 418] on div at bounding box center [676, 392] width 609 height 118
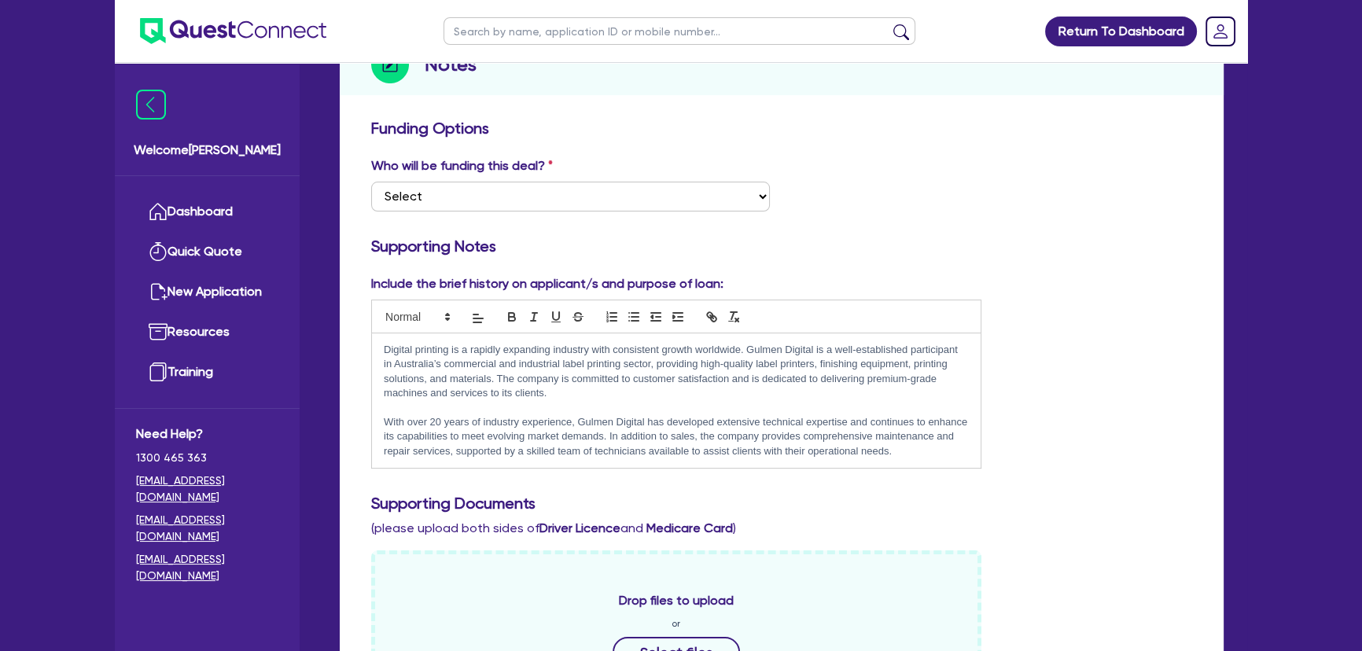
scroll to position [0, 0]
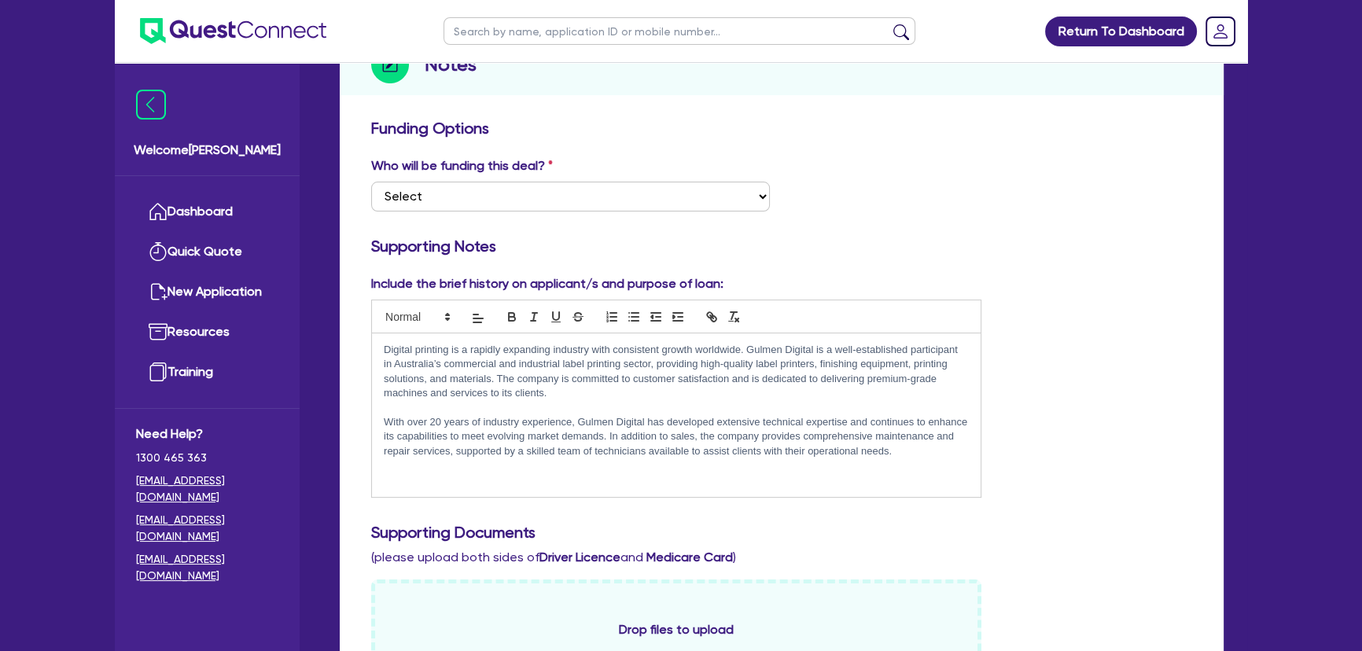
click at [456, 473] on p at bounding box center [676, 480] width 585 height 14
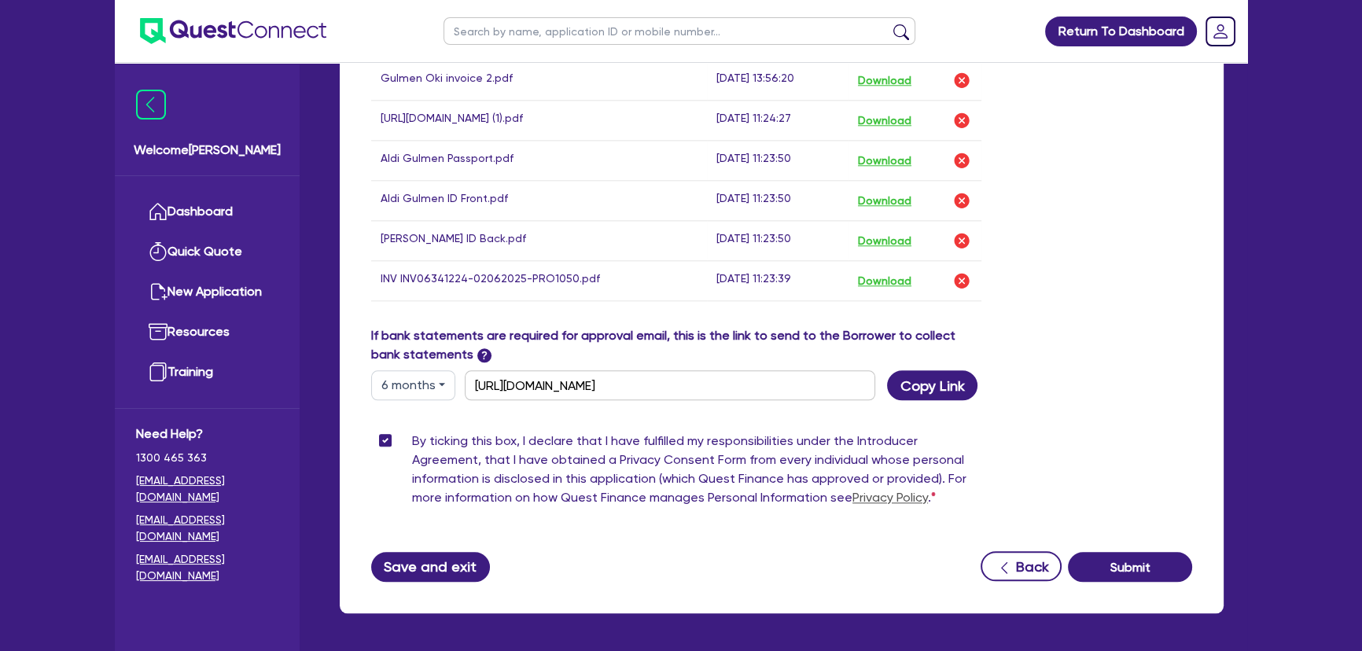
scroll to position [2174, 0]
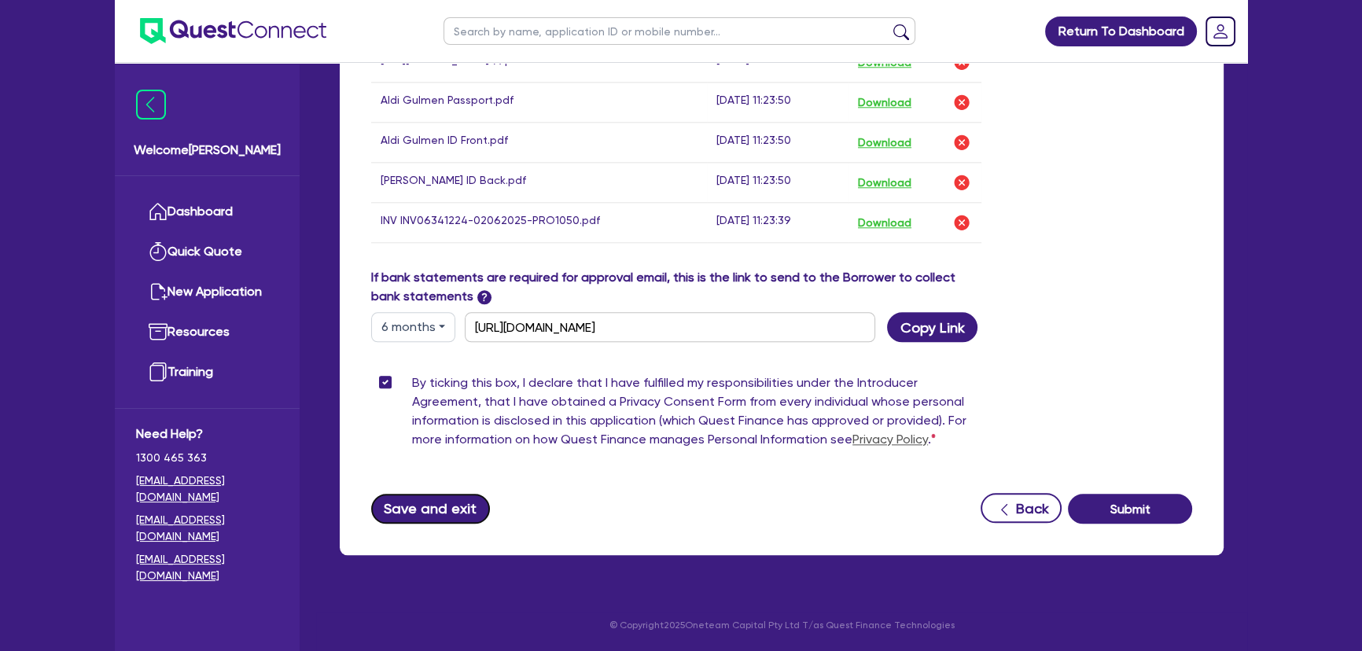
click at [419, 520] on button "Save and exit" at bounding box center [430, 509] width 119 height 30
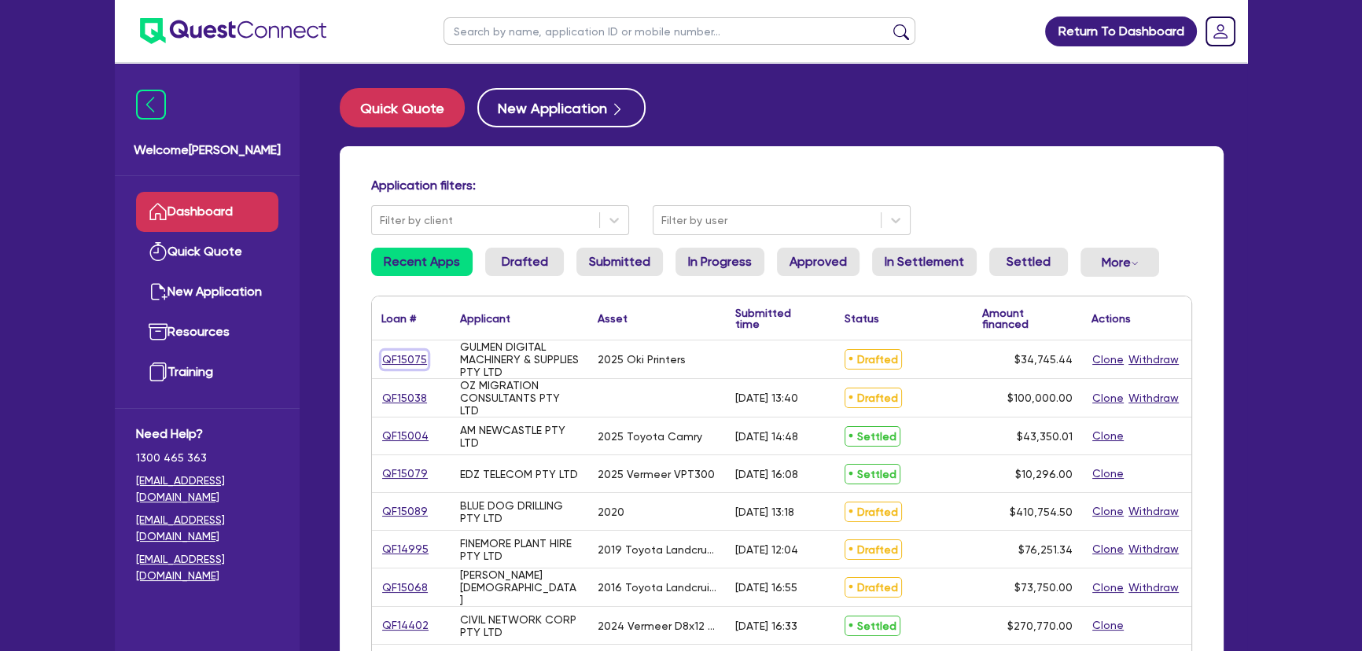
click at [389, 354] on link "QF15075" at bounding box center [404, 360] width 46 height 18
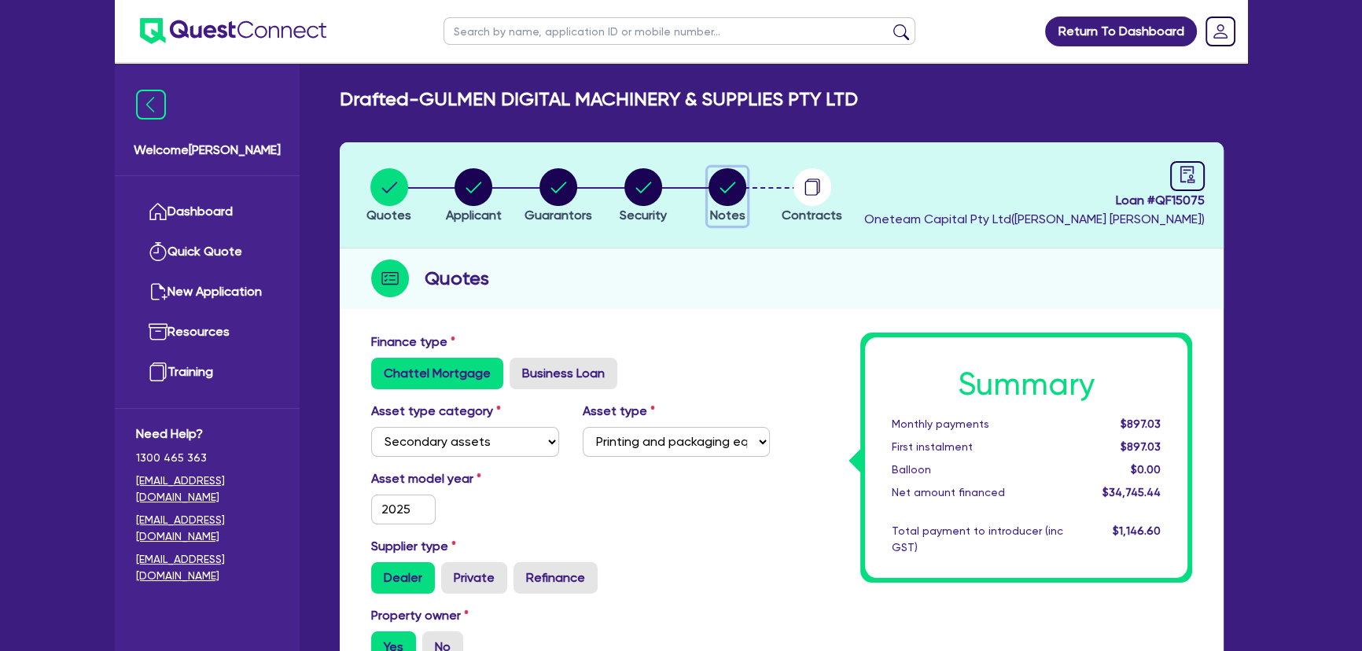
click at [720, 193] on circle "button" at bounding box center [728, 187] width 38 height 38
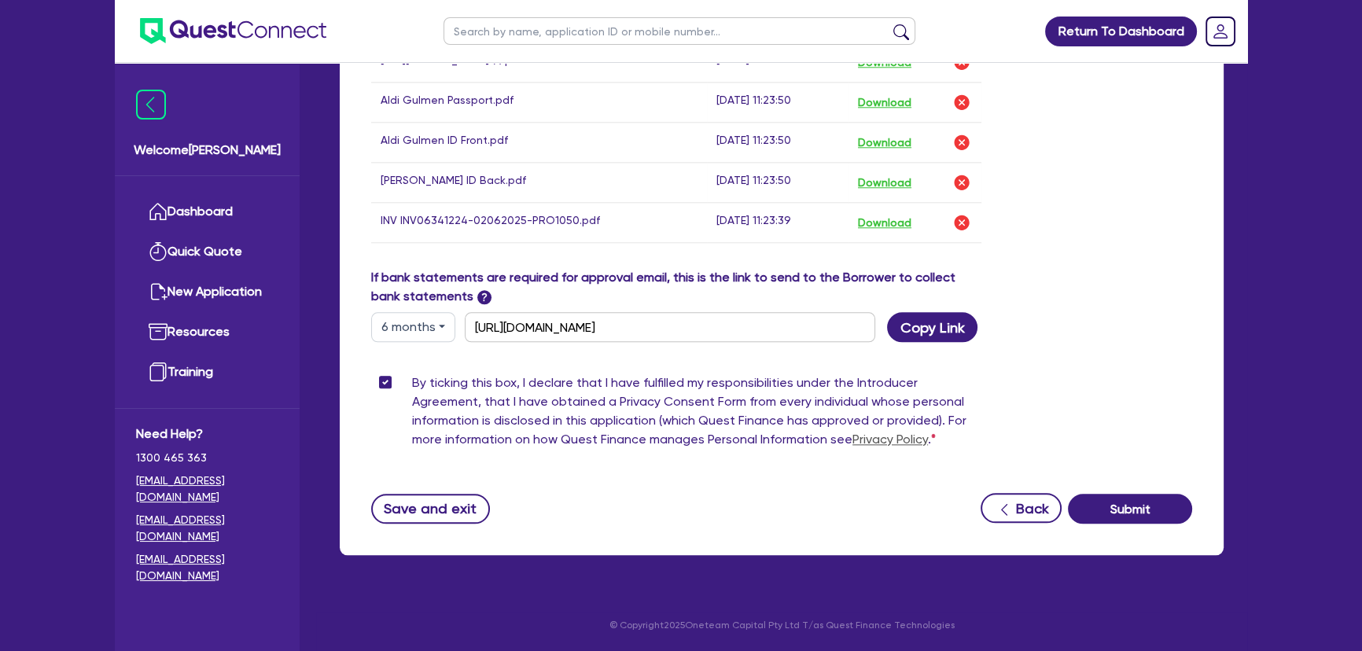
scroll to position [2174, 0]
click at [1121, 514] on button "Submit" at bounding box center [1130, 509] width 124 height 30
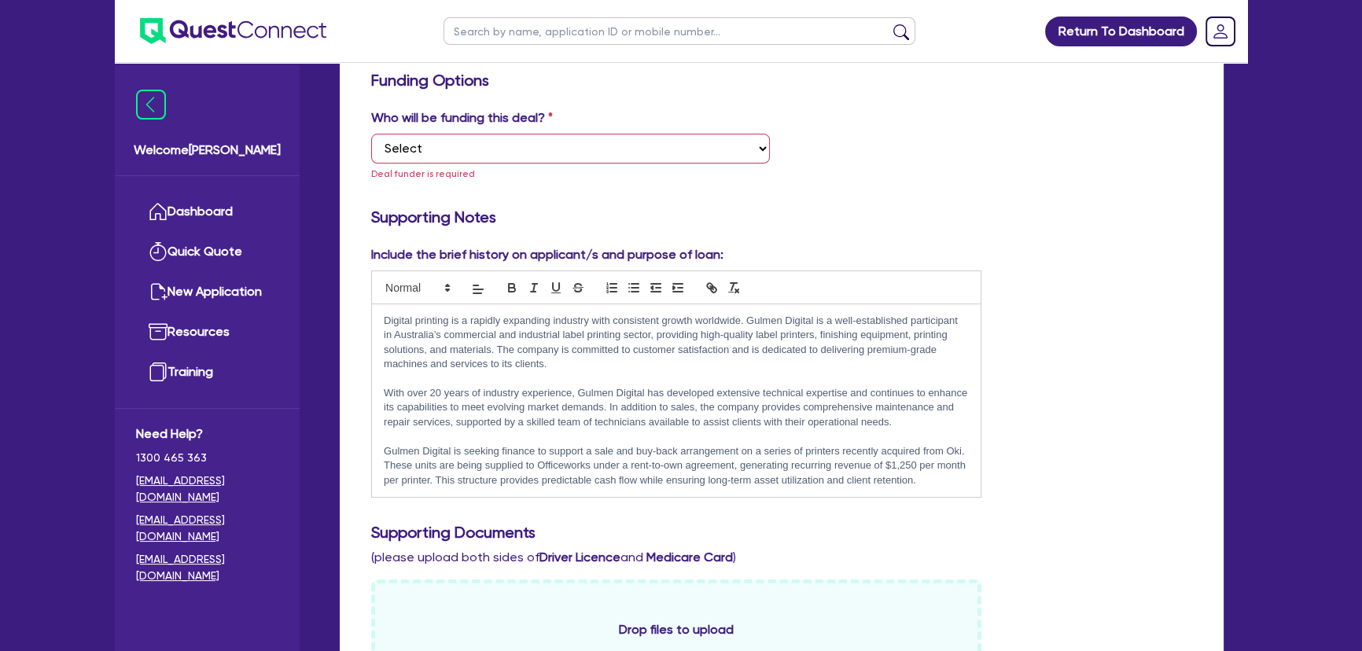
scroll to position [0, 0]
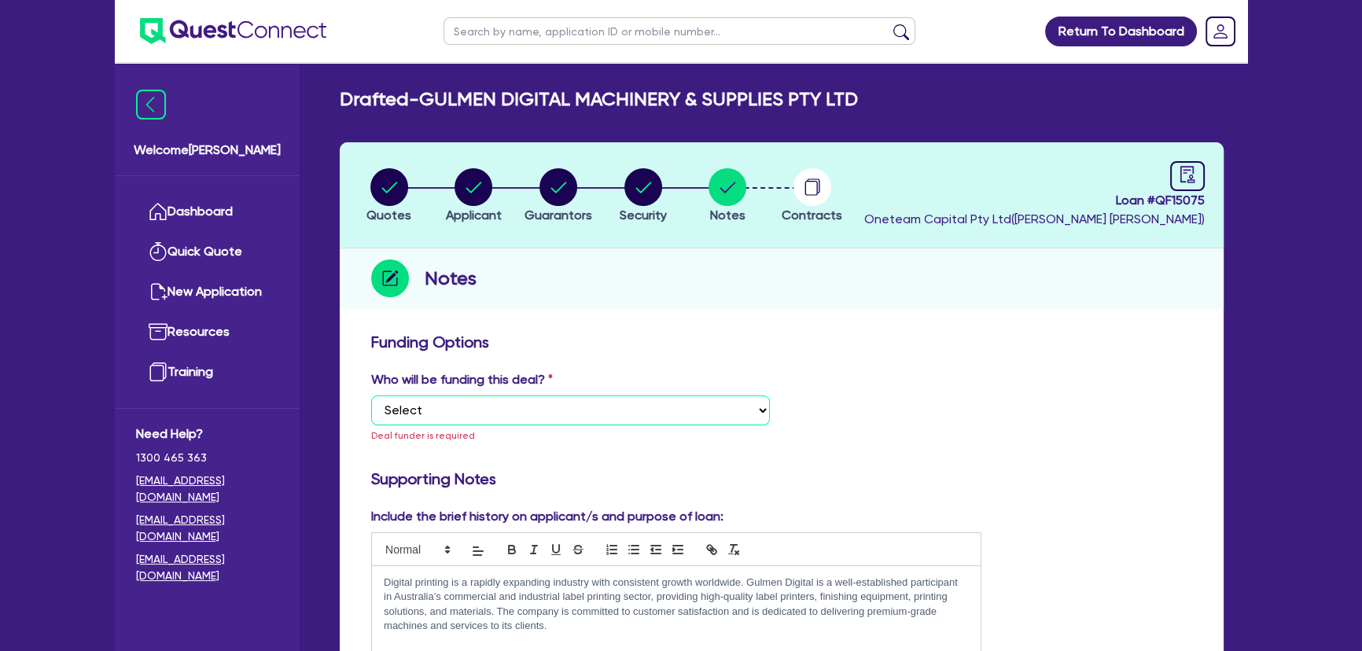
click at [645, 404] on select "Select I want Quest to fund 100% I will fund 100% I will co-fund with Quest Oth…" at bounding box center [570, 411] width 399 height 30
click at [371, 396] on select "Select I want Quest to fund 100% I will fund 100% I will co-fund with Quest Oth…" at bounding box center [570, 411] width 399 height 30
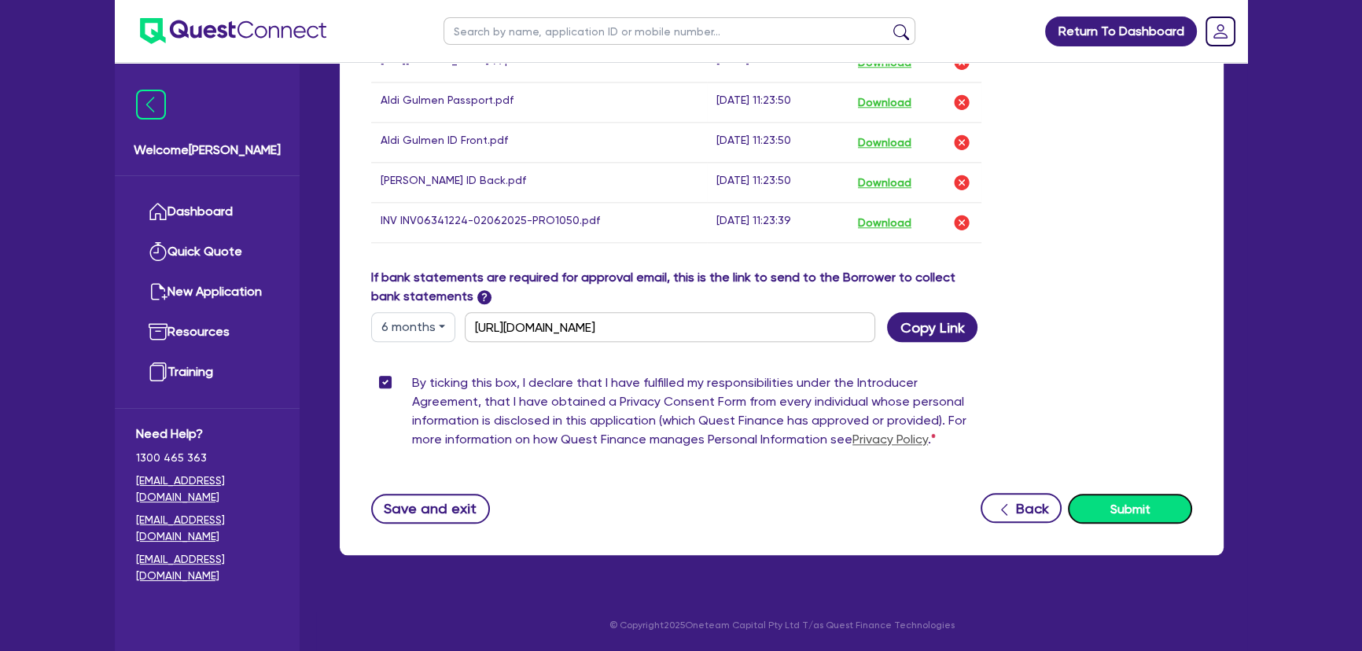
click at [1132, 503] on button "Submit" at bounding box center [1130, 509] width 124 height 30
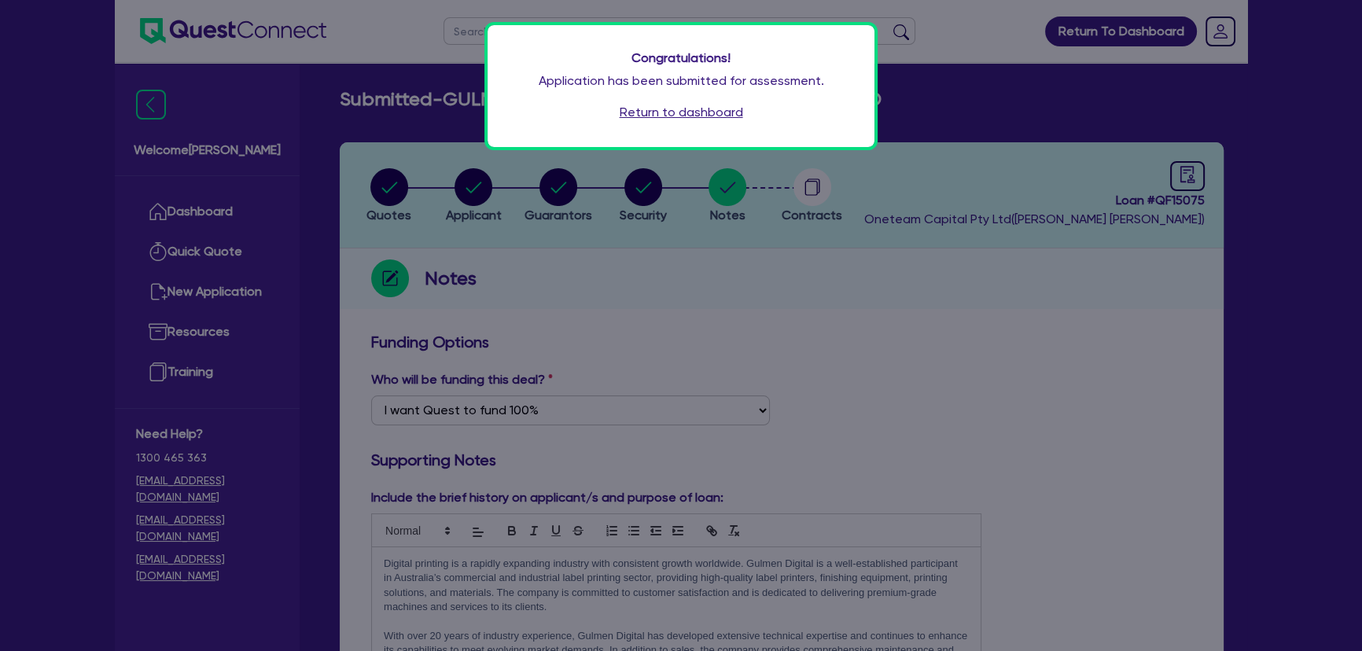
click at [712, 115] on link "Return to dashboard" at bounding box center [681, 112] width 123 height 19
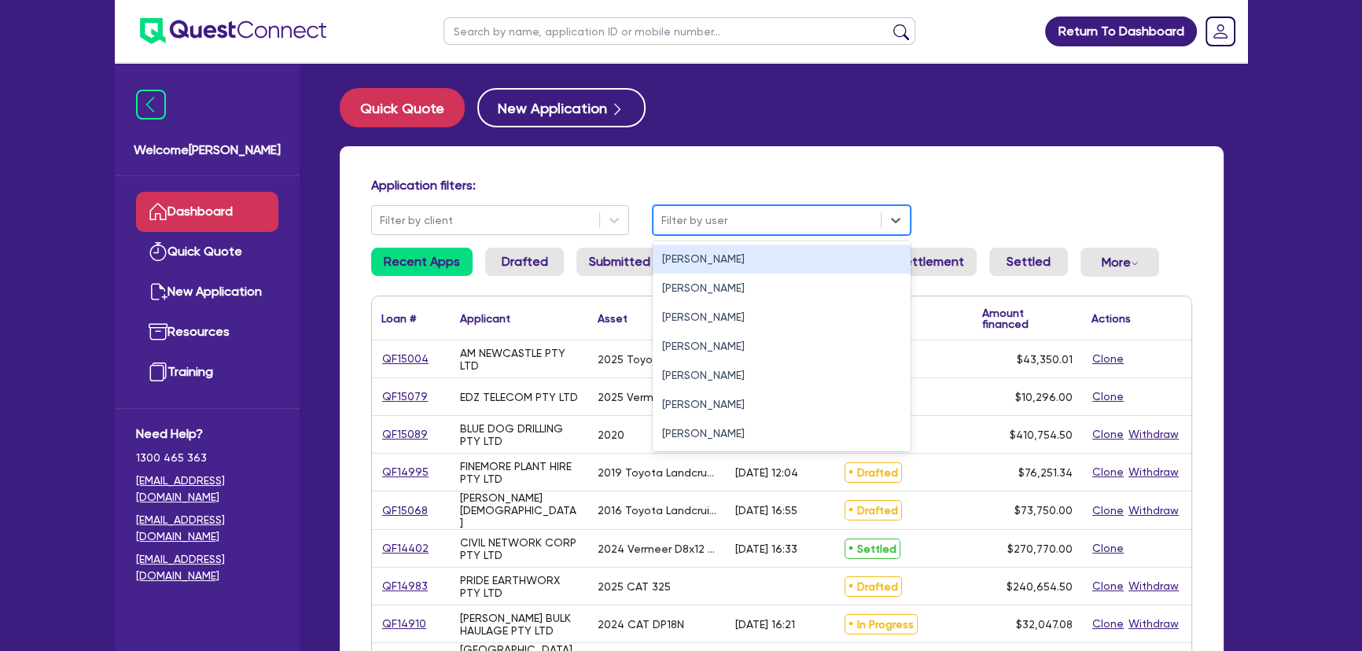
click at [760, 221] on div at bounding box center [767, 221] width 212 height 20
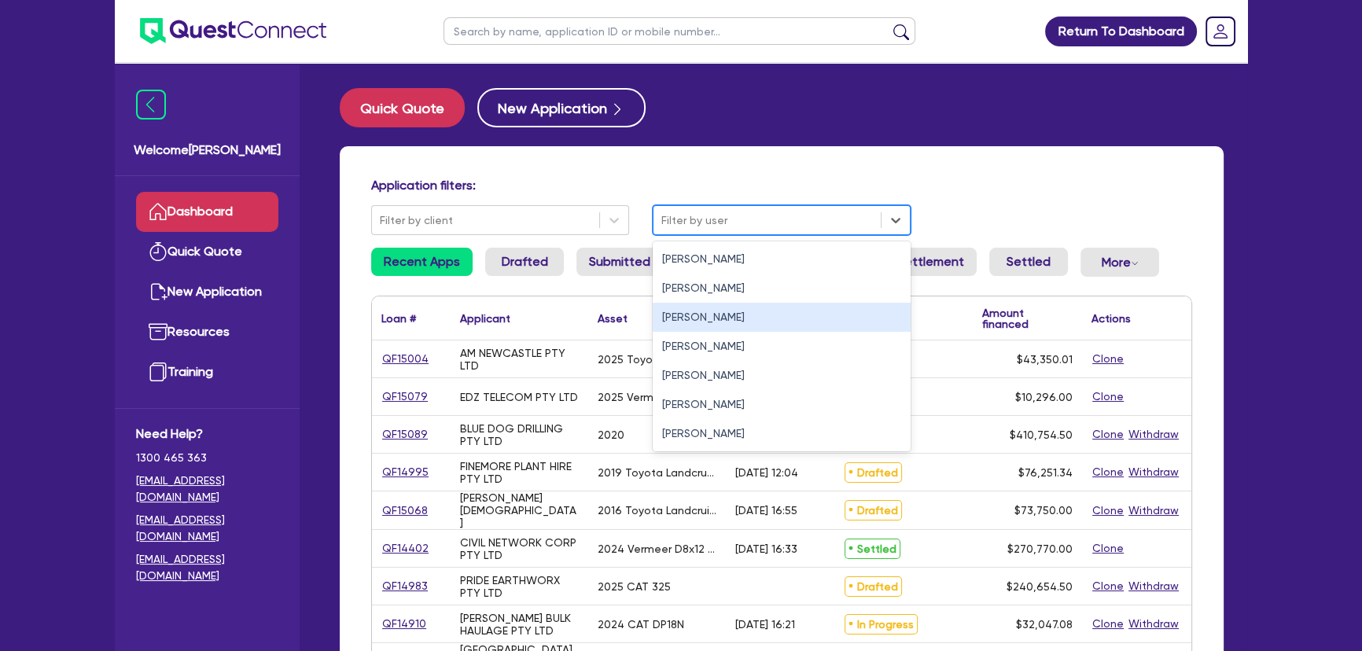
click at [721, 322] on div "[PERSON_NAME]" at bounding box center [782, 317] width 258 height 29
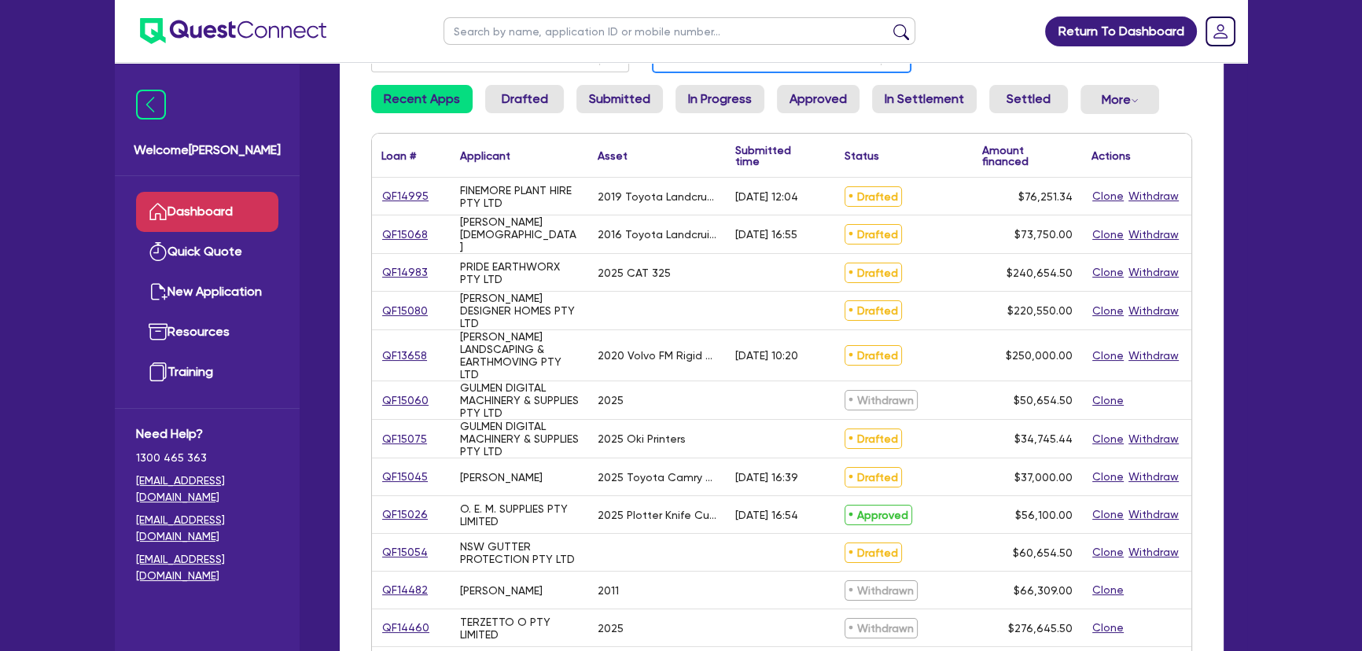
scroll to position [214, 0]
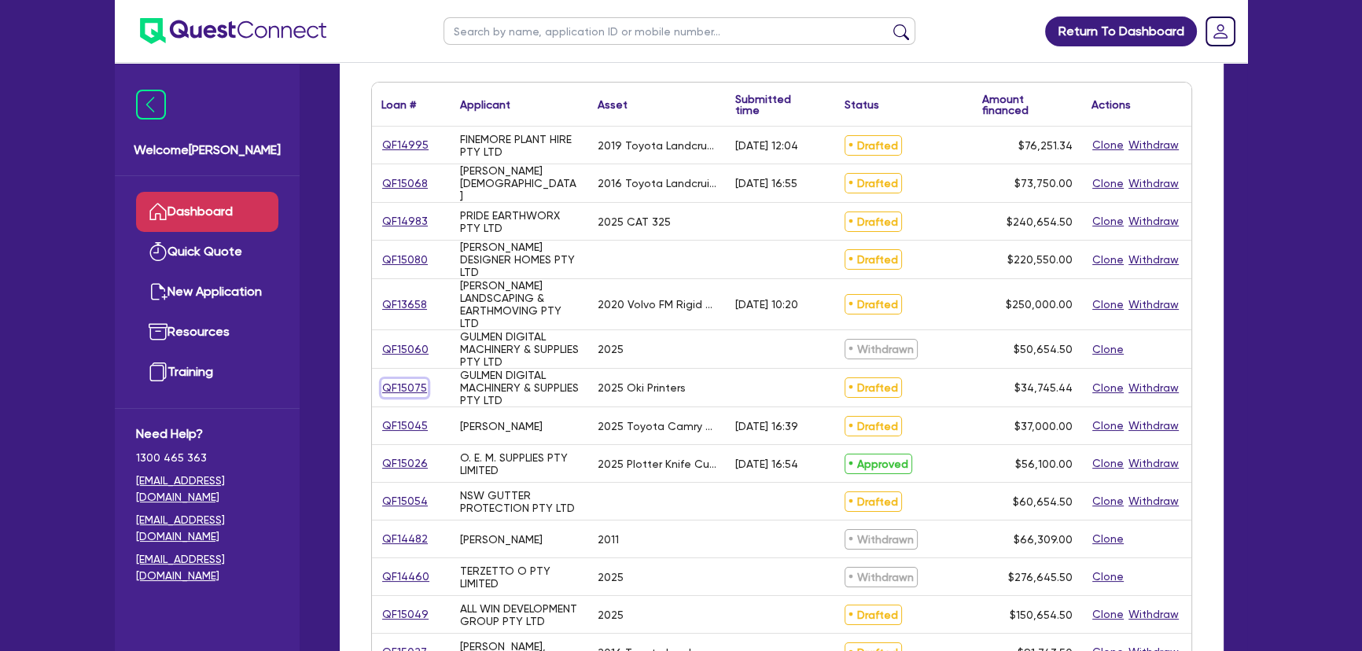
click at [411, 386] on link "QF15075" at bounding box center [404, 388] width 46 height 18
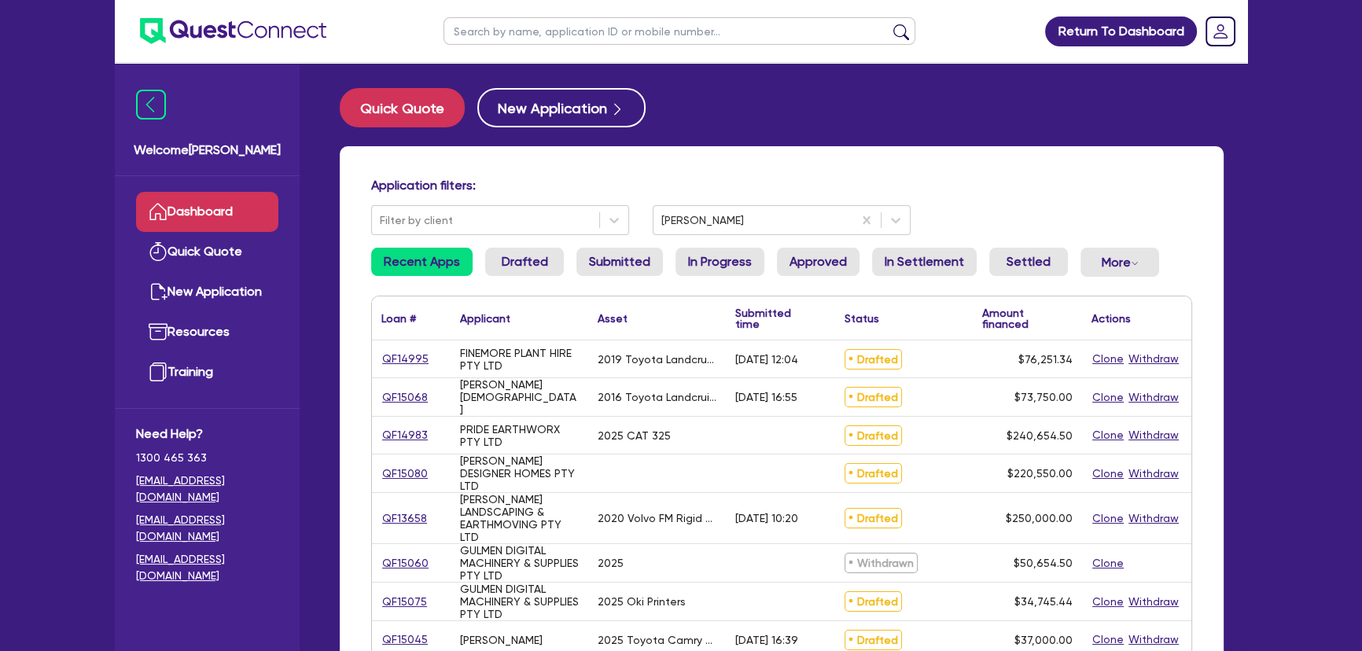
select select "SECONDARY_ASSETS"
select select "PRINTING_AND_PACKAGING_EQUIPMENT"
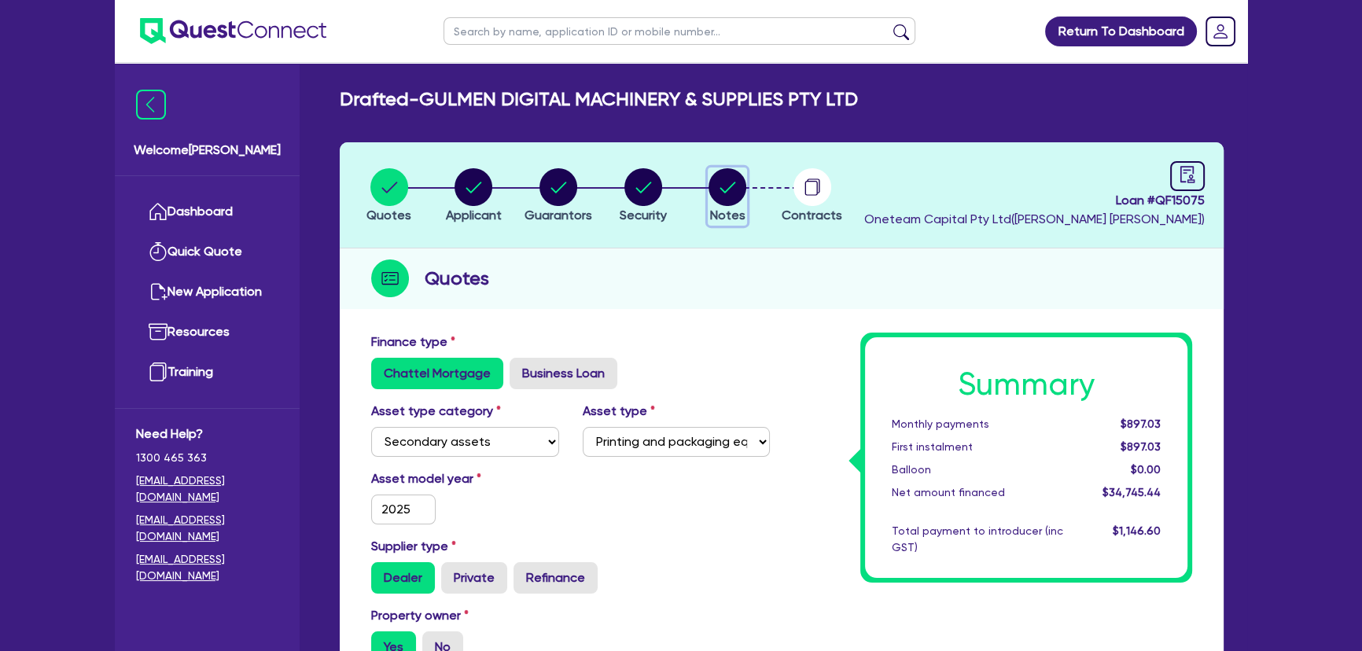
click at [723, 182] on circle "button" at bounding box center [728, 187] width 38 height 38
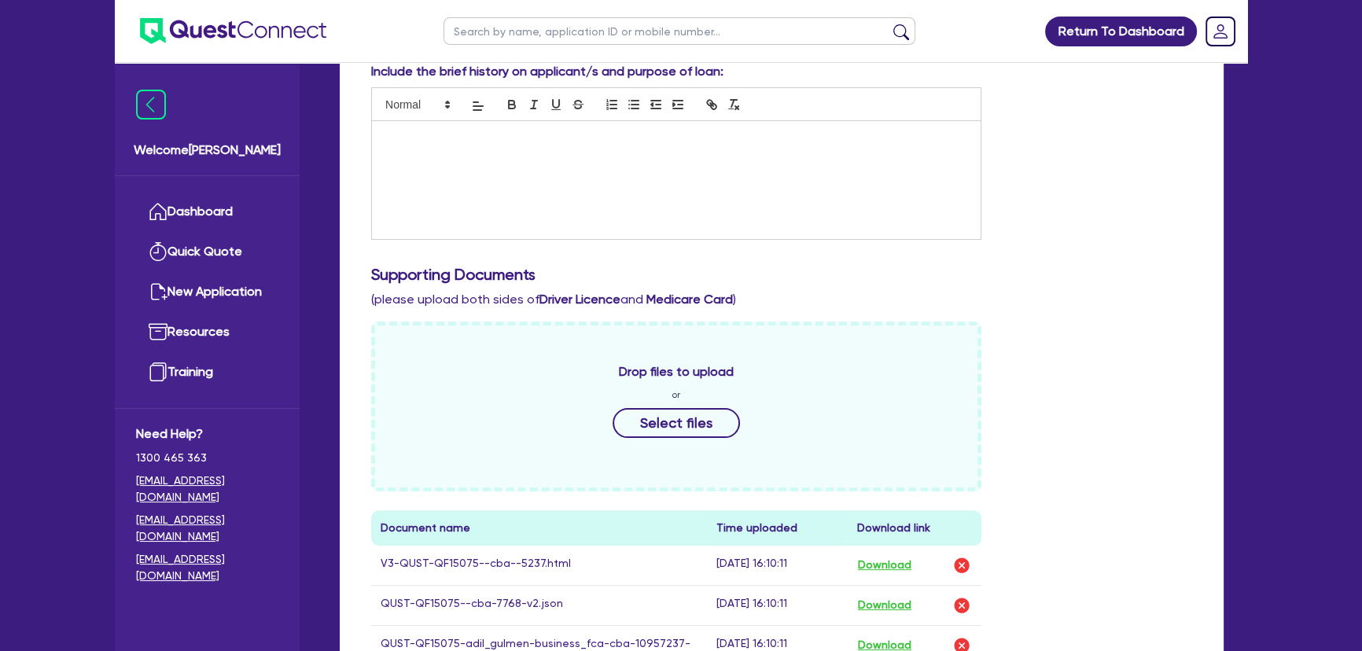
scroll to position [572, 0]
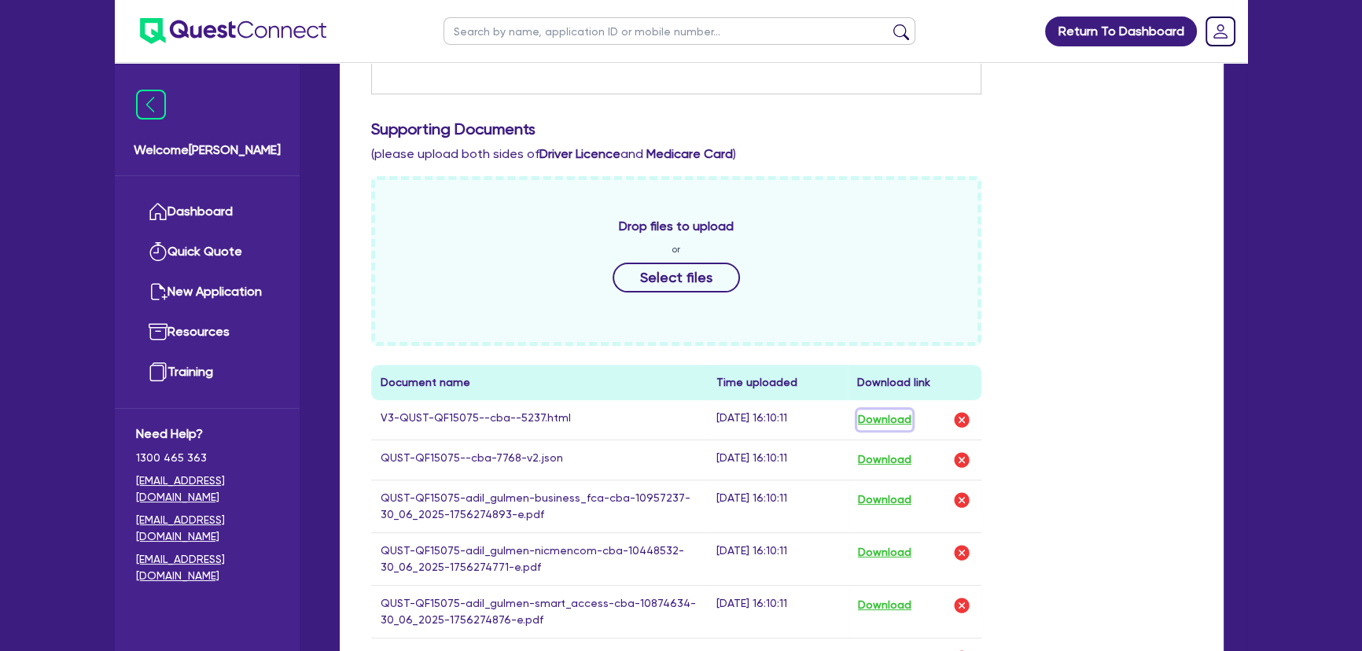
click at [873, 416] on button "Download" at bounding box center [884, 420] width 55 height 20
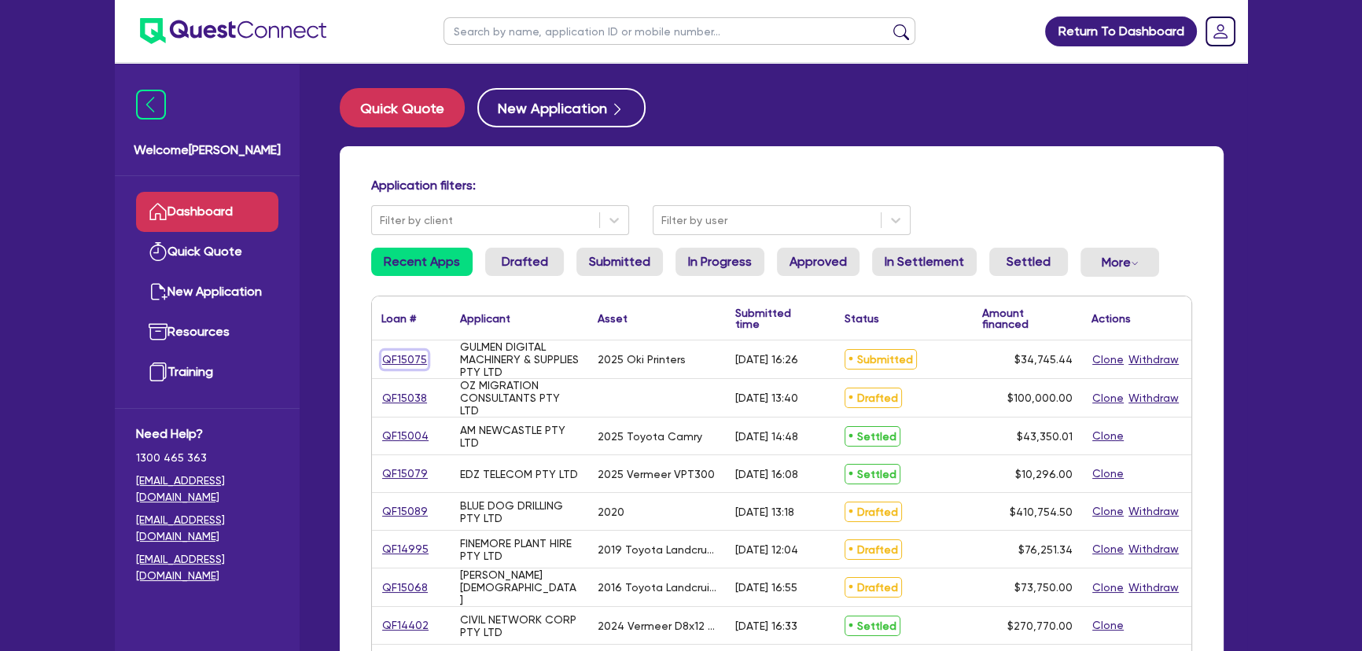
click at [400, 360] on link "QF15075" at bounding box center [404, 360] width 46 height 18
select select "SECONDARY_ASSETS"
select select "PRINTING_AND_PACKAGING_EQUIPMENT"
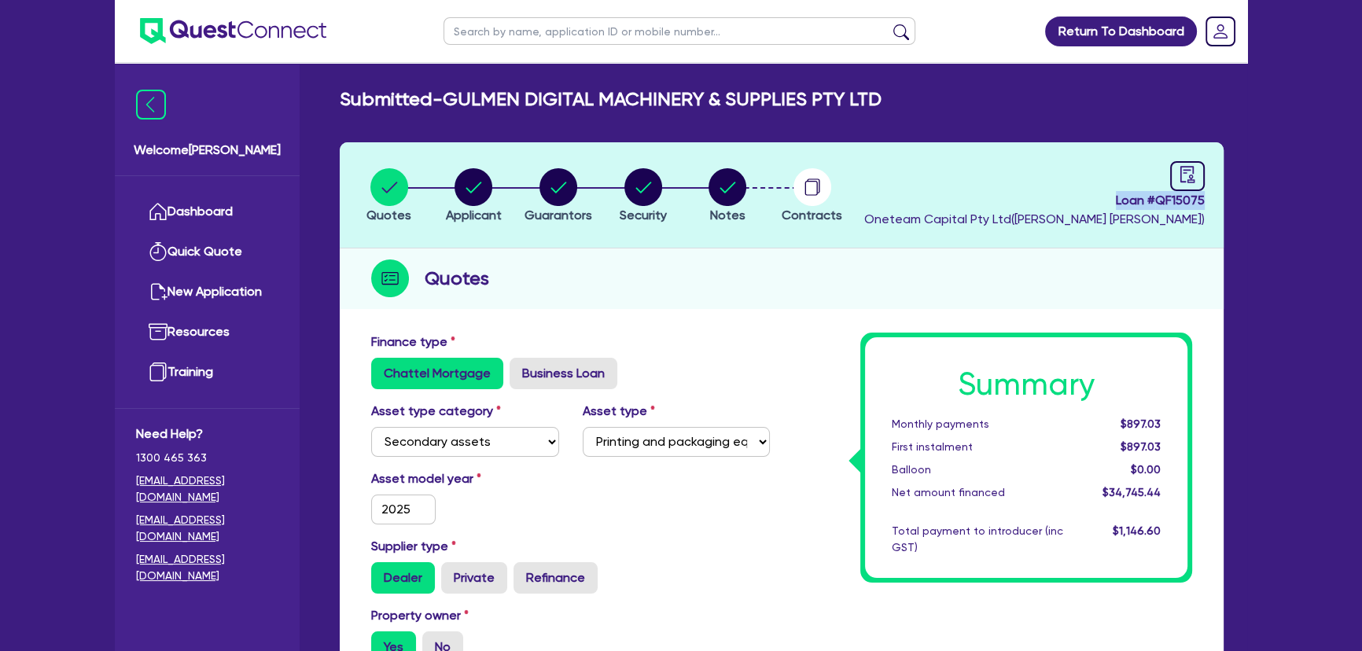
drag, startPoint x: 1114, startPoint y: 195, endPoint x: 1220, endPoint y: 208, distance: 107.7
click at [1220, 208] on header "Quotes Applicant Guarantors Security Notes Contracts Loan # QF15075 Oneteam Cap…" at bounding box center [782, 195] width 884 height 106
copy span "Loan # QF15075"
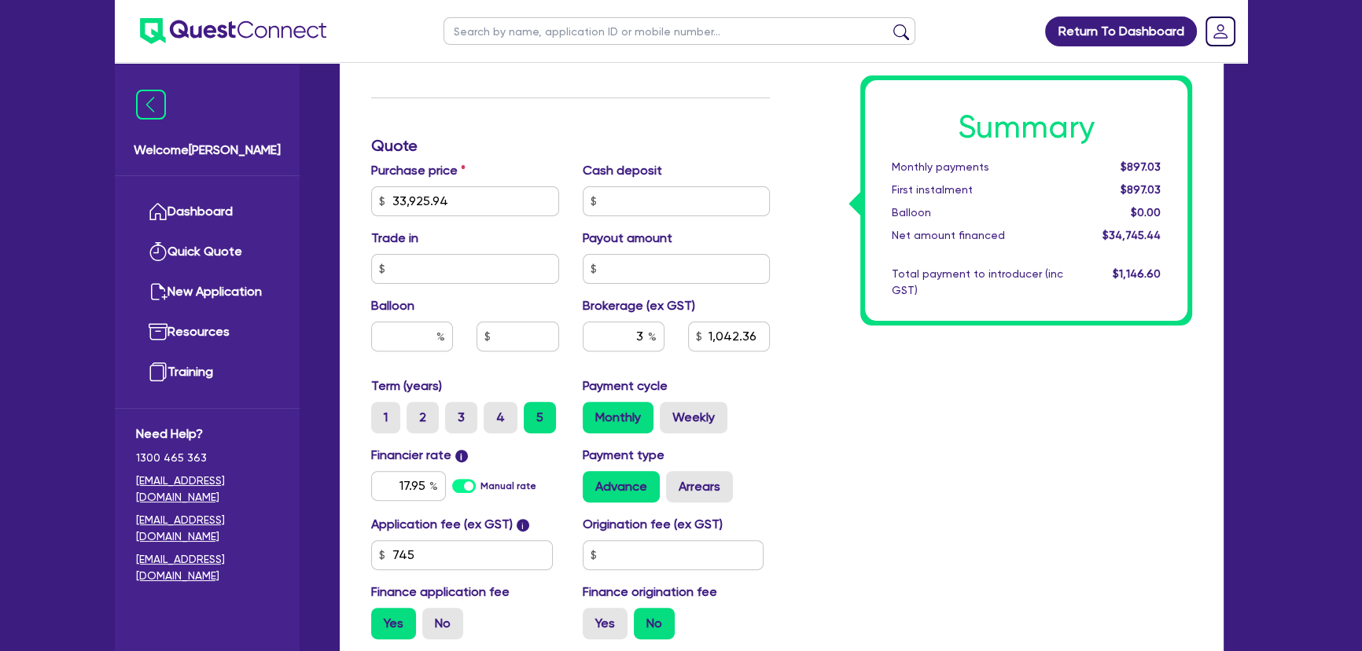
scroll to position [775, 0]
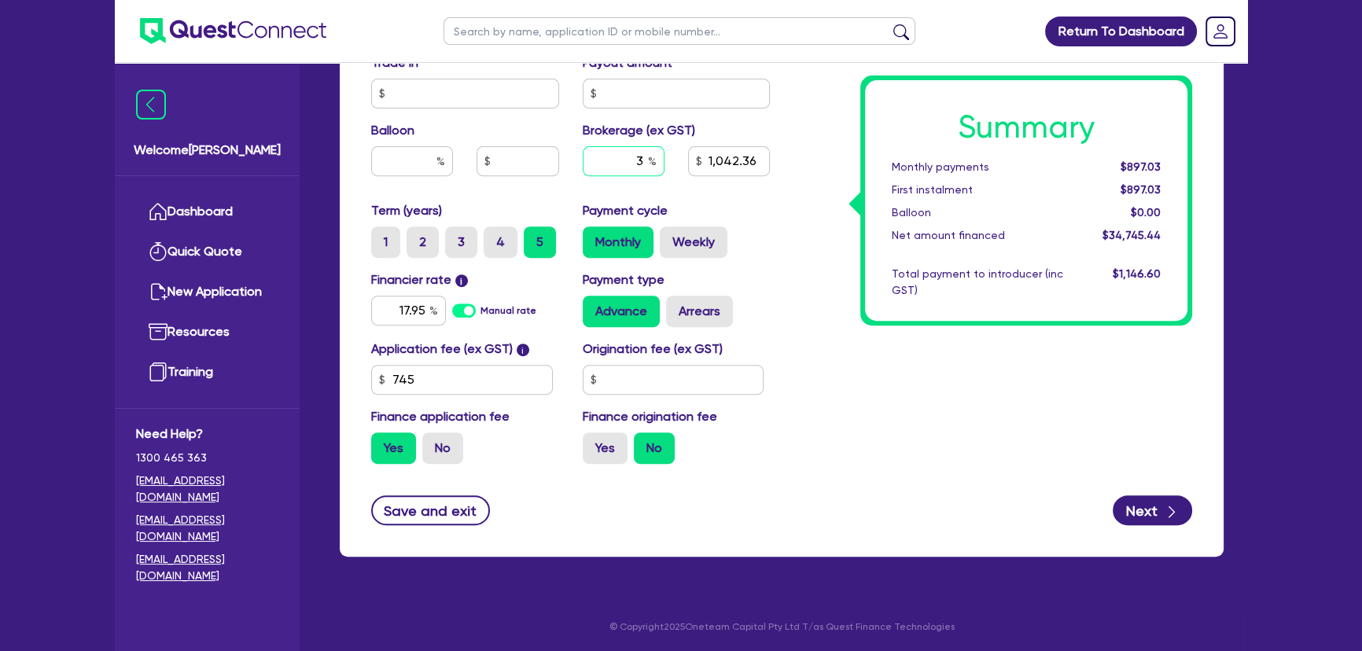
click at [638, 164] on input "3" at bounding box center [624, 161] width 82 height 30
type input "4"
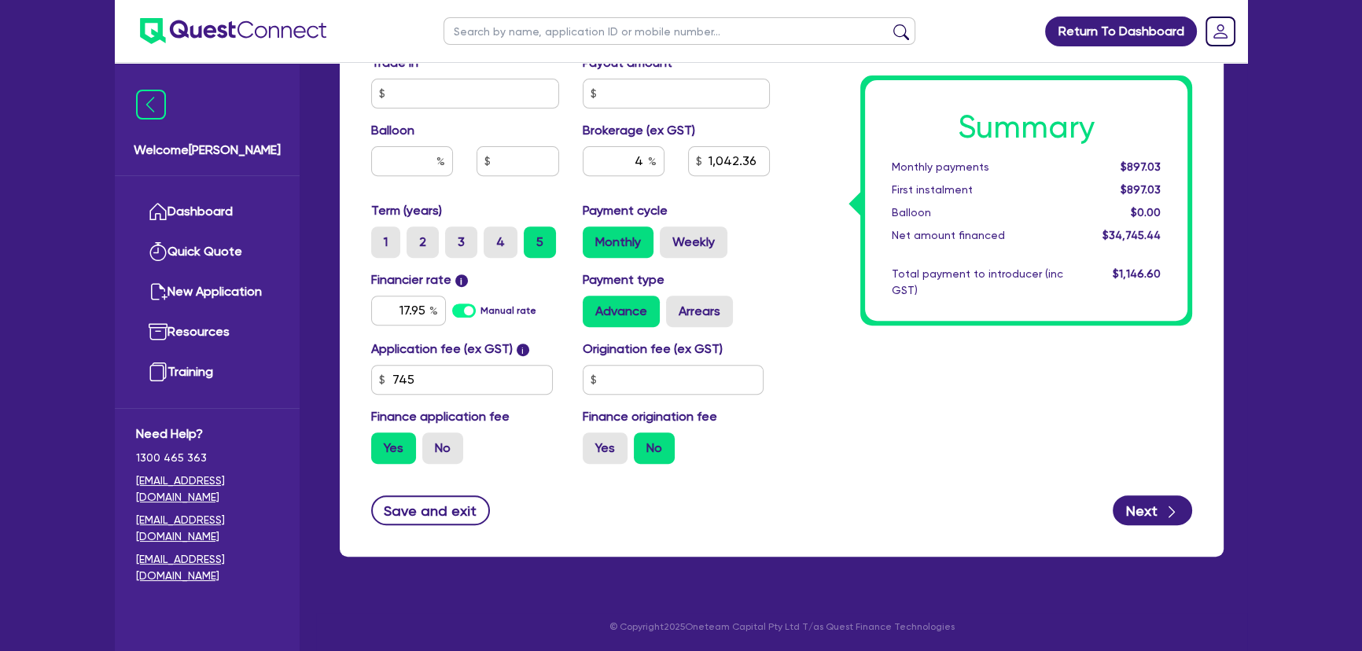
type input "33,925.94"
type input "1,042.36"
click at [797, 275] on div "Summary Monthly payments Calculating... First instalment Calculating... Balloon…" at bounding box center [993, 16] width 422 height 919
type input "33,925.94"
type input "1,389.82"
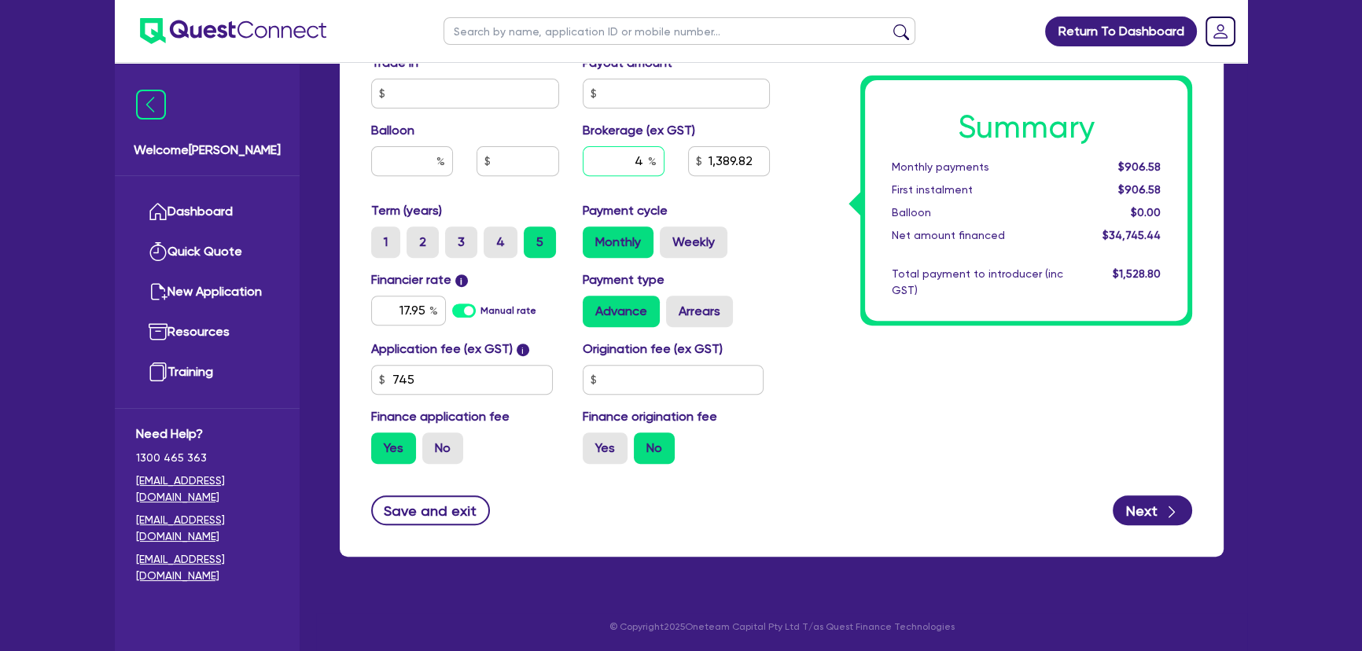
drag, startPoint x: 636, startPoint y: 157, endPoint x: 670, endPoint y: 160, distance: 34.0
click at [670, 160] on div "4" at bounding box center [623, 167] width 105 height 42
type input "3"
type input "33,925.94"
type input "1,389.82"
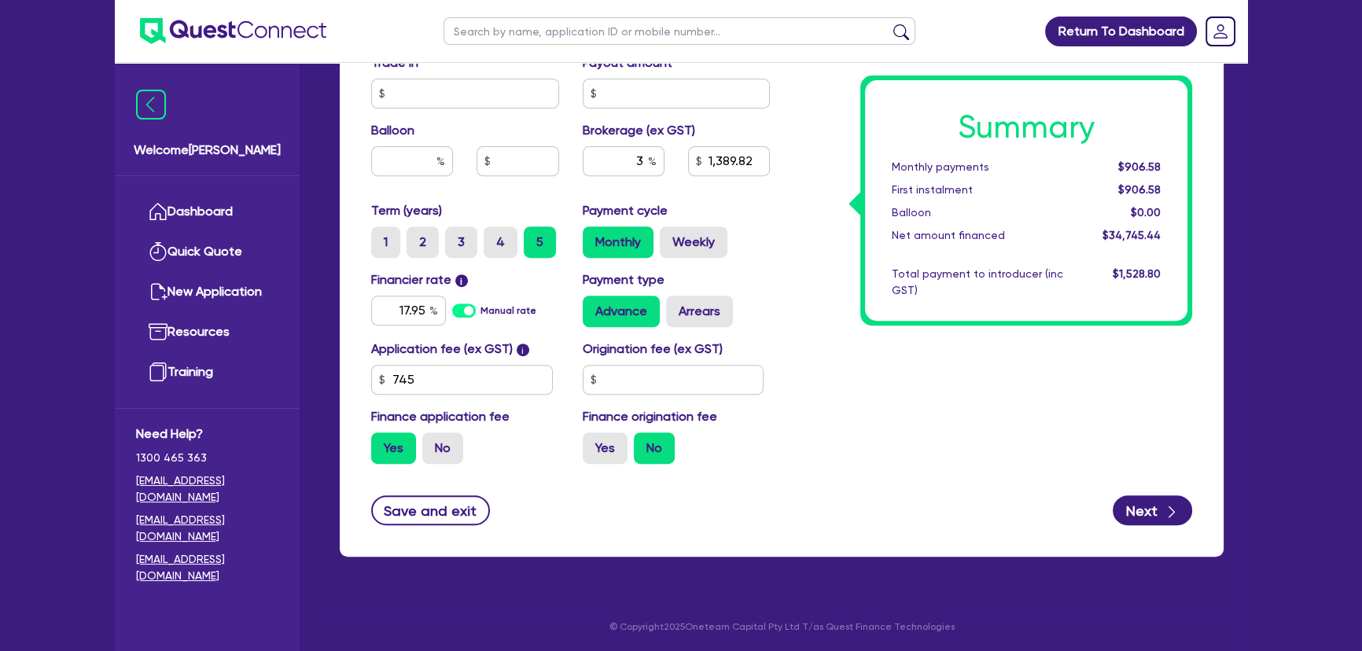
click at [792, 296] on div "Summary Monthly payments $906.58 First instalment $906.58 Balloon $0.00 Net amo…" at bounding box center [993, 16] width 422 height 919
type input "33,925.94"
type input "1,042.36"
click at [433, 513] on button "Save and exit" at bounding box center [430, 510] width 119 height 30
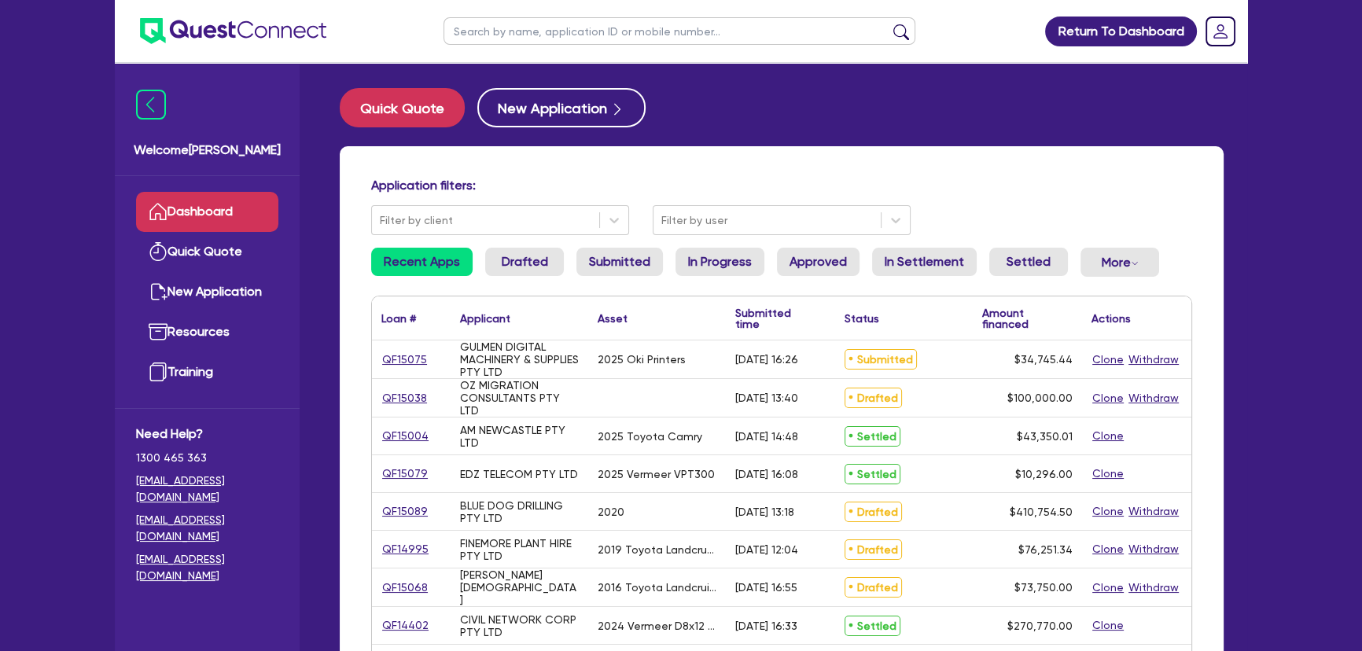
click at [617, 44] on input "text" at bounding box center [680, 31] width 472 height 28
type input "toby"
click at [889, 24] on button "submit" at bounding box center [901, 35] width 25 height 22
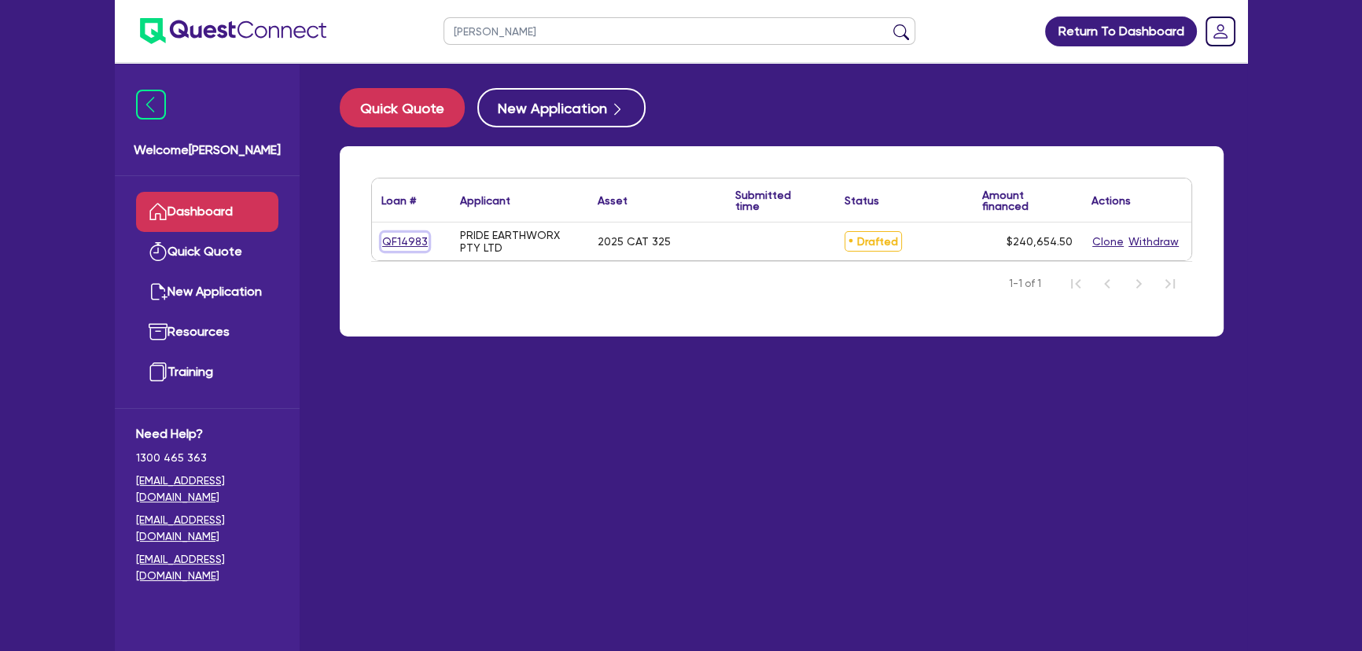
click at [403, 240] on link "QF14983" at bounding box center [404, 242] width 47 height 18
select select "PRIMARY_ASSETS"
select select "YELLOW_GOODS_AND_EXCAVATORS"
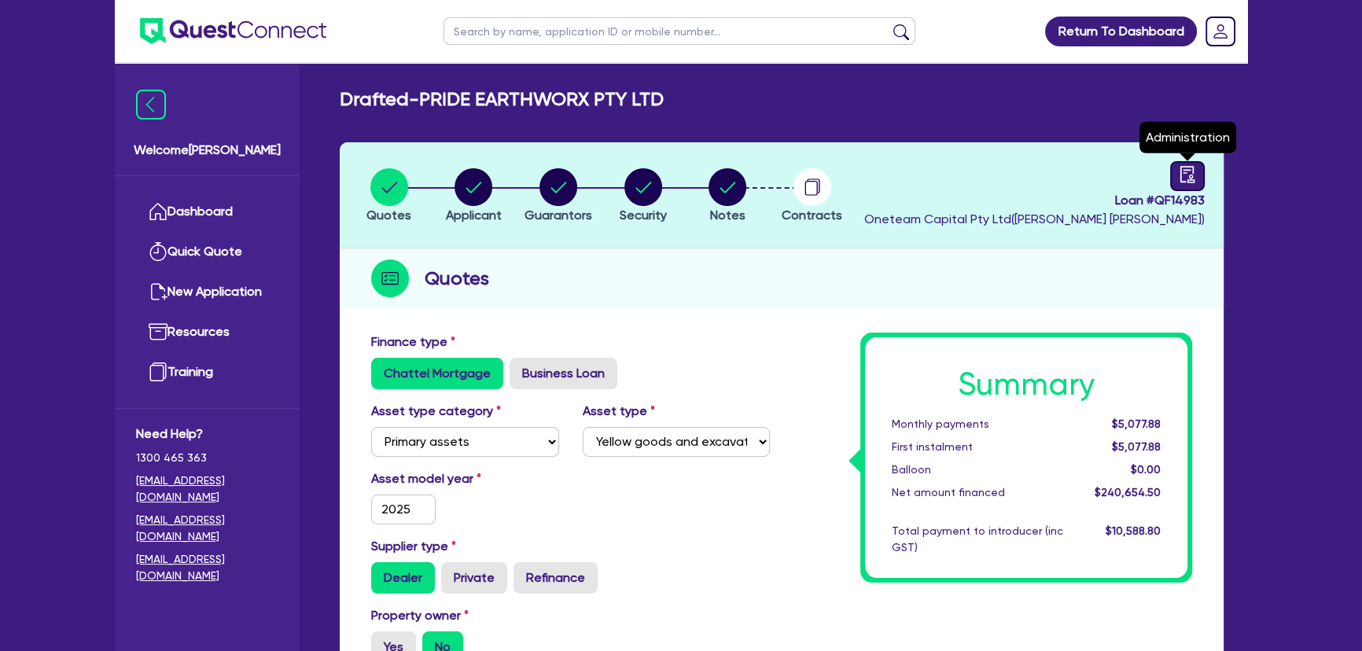
click at [1203, 175] on link at bounding box center [1187, 176] width 35 height 30
select select "DRAFTED_NEW"
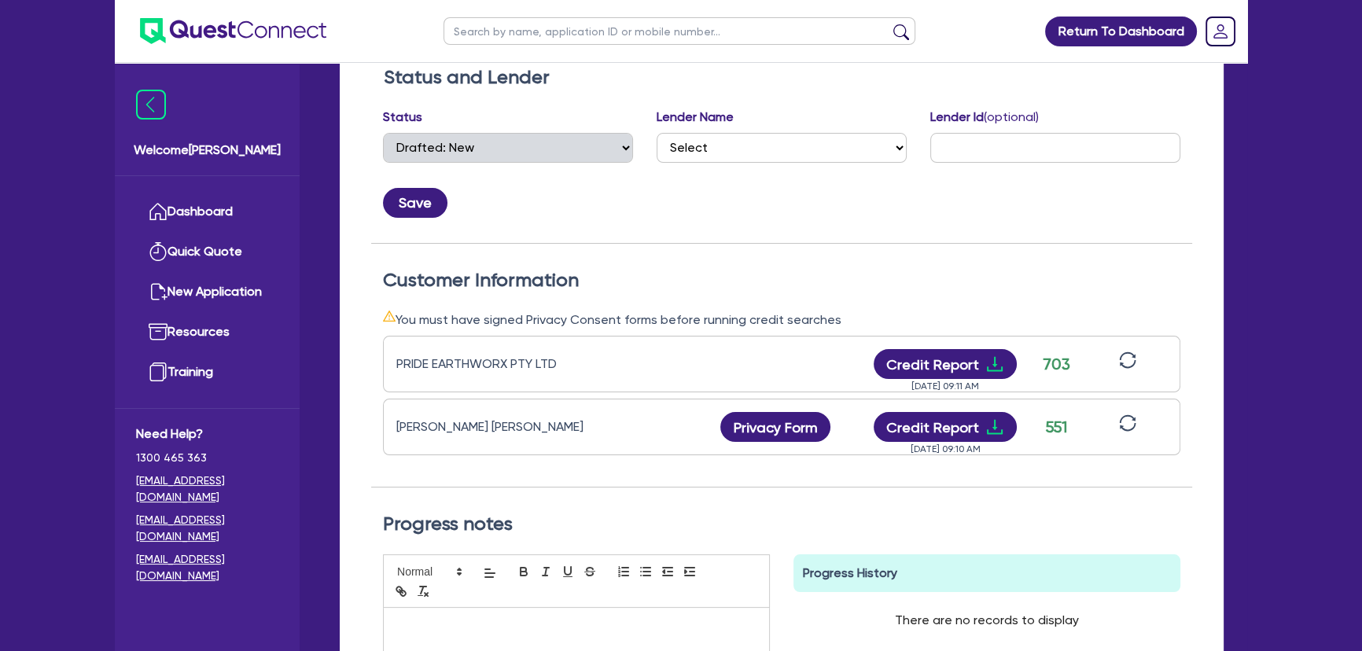
scroll to position [285, 0]
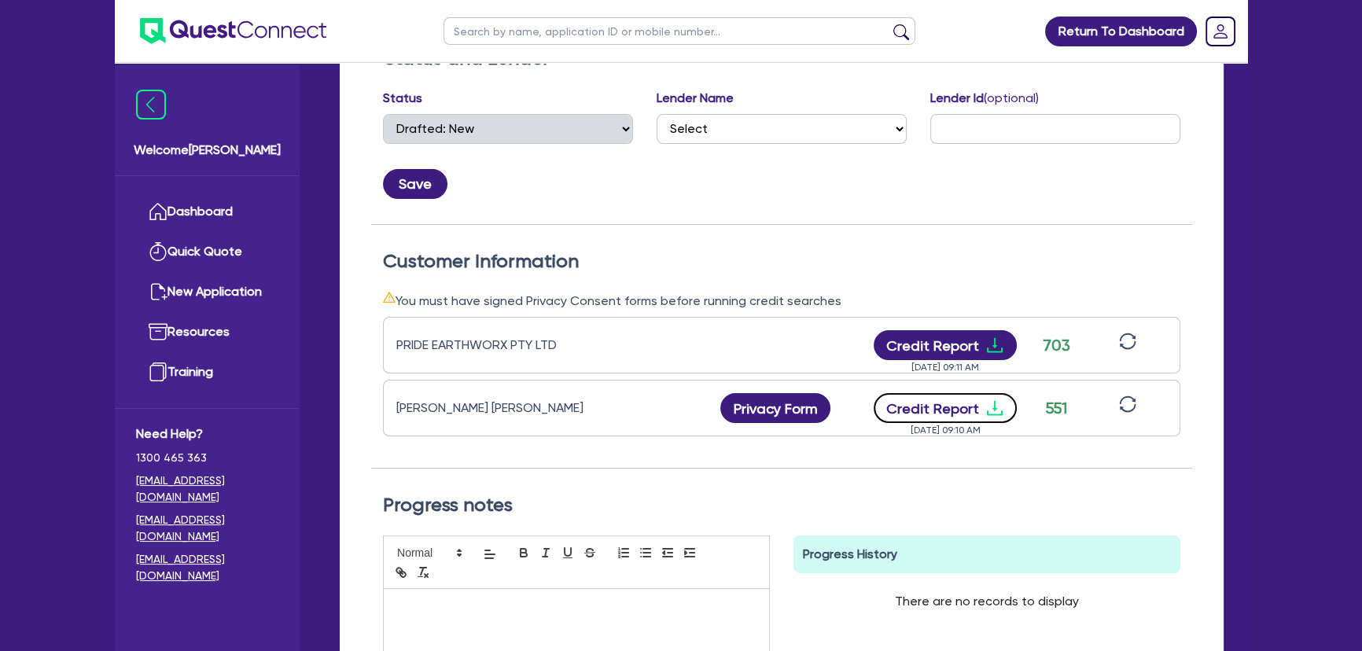
click at [999, 410] on icon "download" at bounding box center [994, 408] width 19 height 19
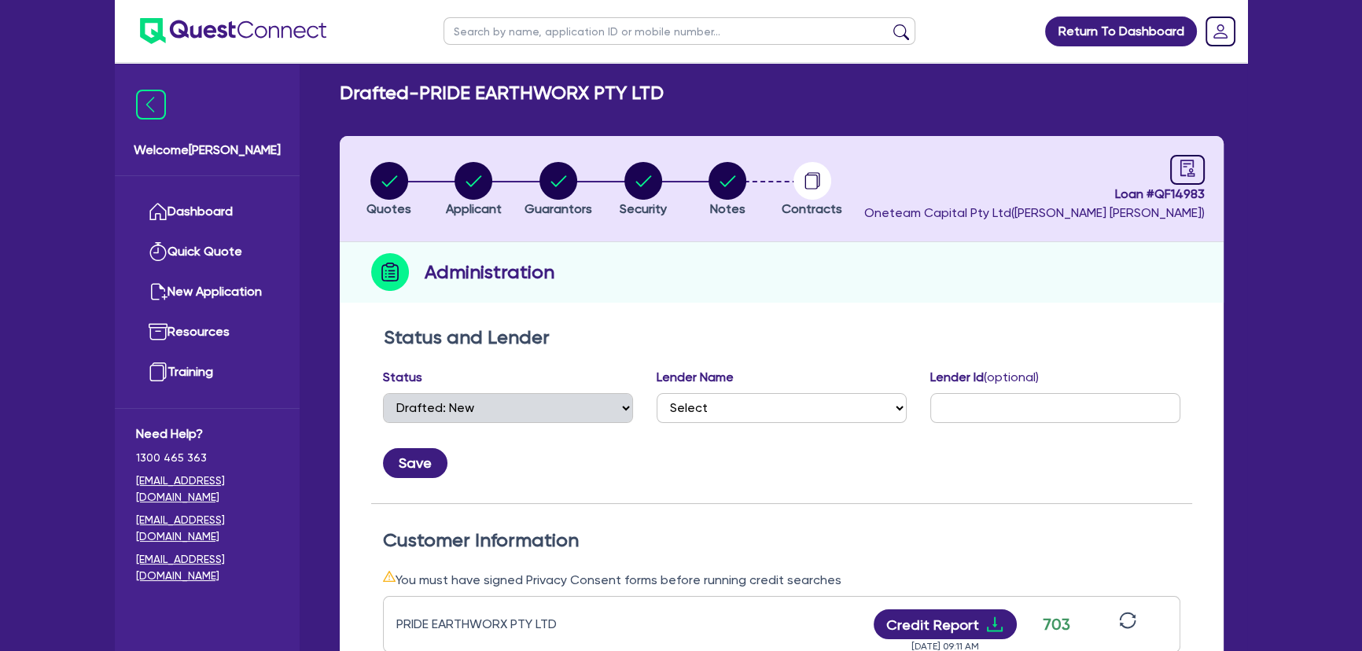
scroll to position [0, 0]
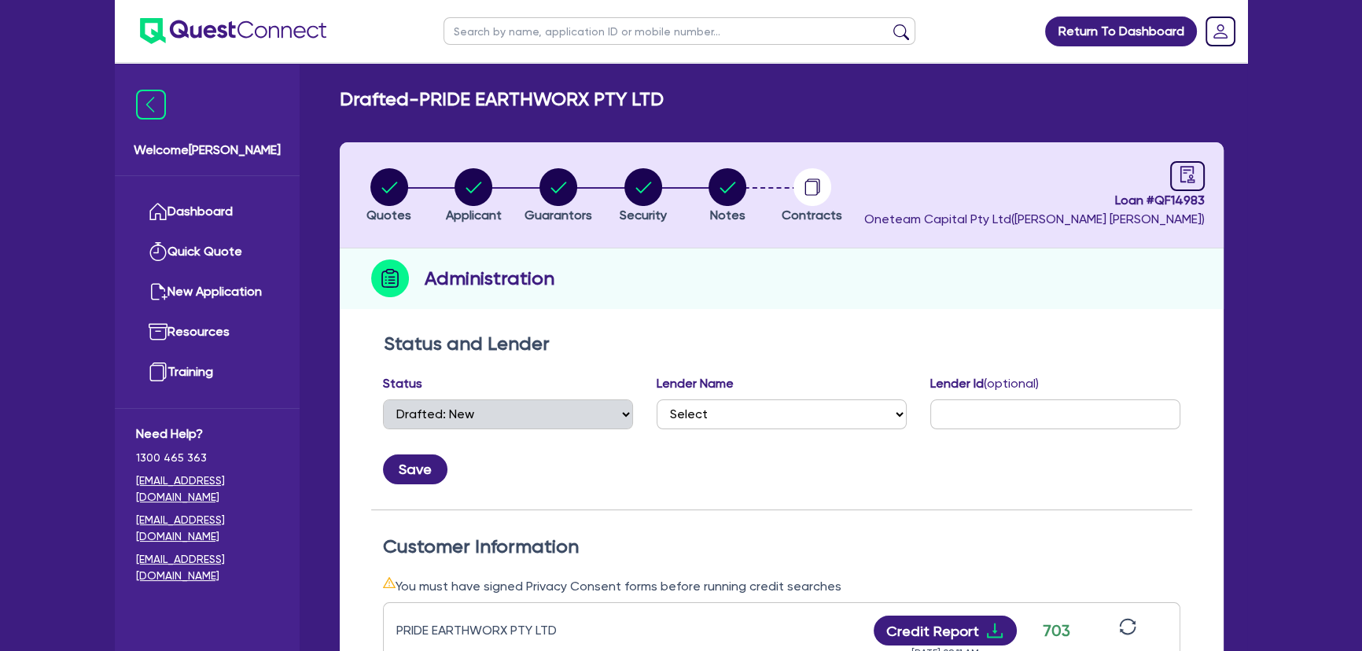
click at [264, 23] on img at bounding box center [233, 31] width 186 height 26
